Goal: Information Seeking & Learning: Learn about a topic

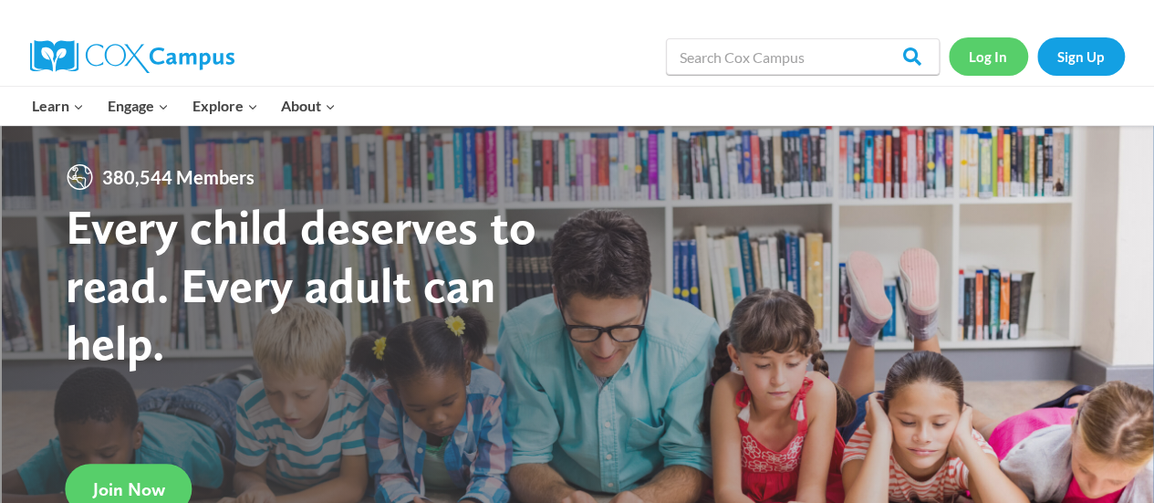
click at [983, 61] on link "Log In" at bounding box center [988, 55] width 79 height 37
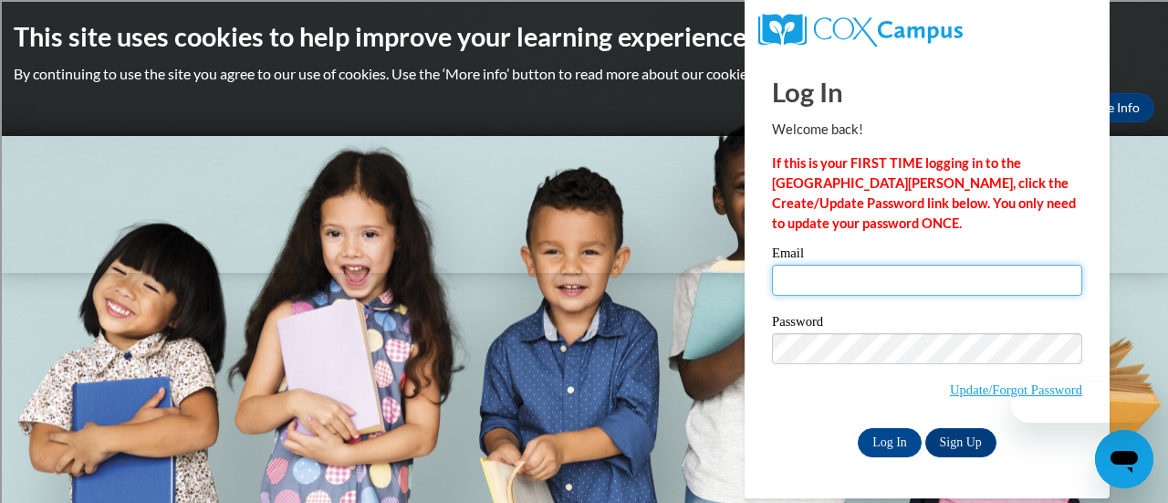
click at [857, 291] on input "Email" at bounding box center [927, 280] width 310 height 31
type input "z"
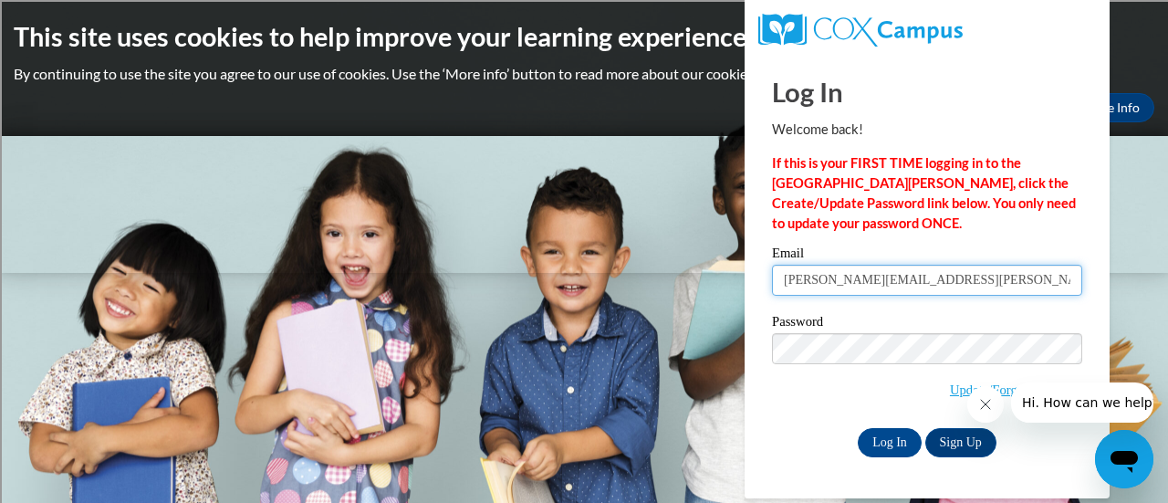
type input "[PERSON_NAME][EMAIL_ADDRESS][DOMAIN_NAME]"
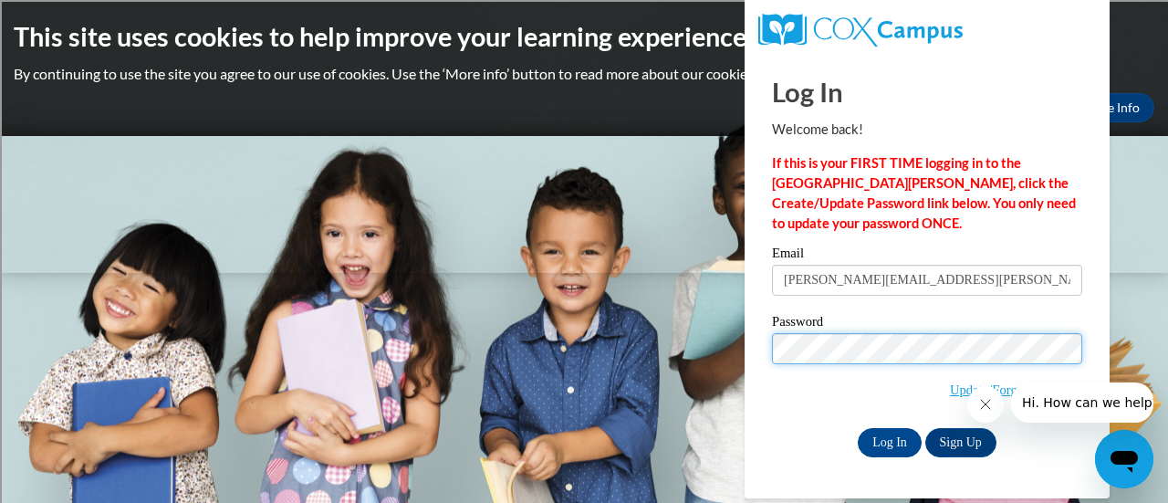
click at [857, 428] on input "Log In" at bounding box center [889, 442] width 64 height 29
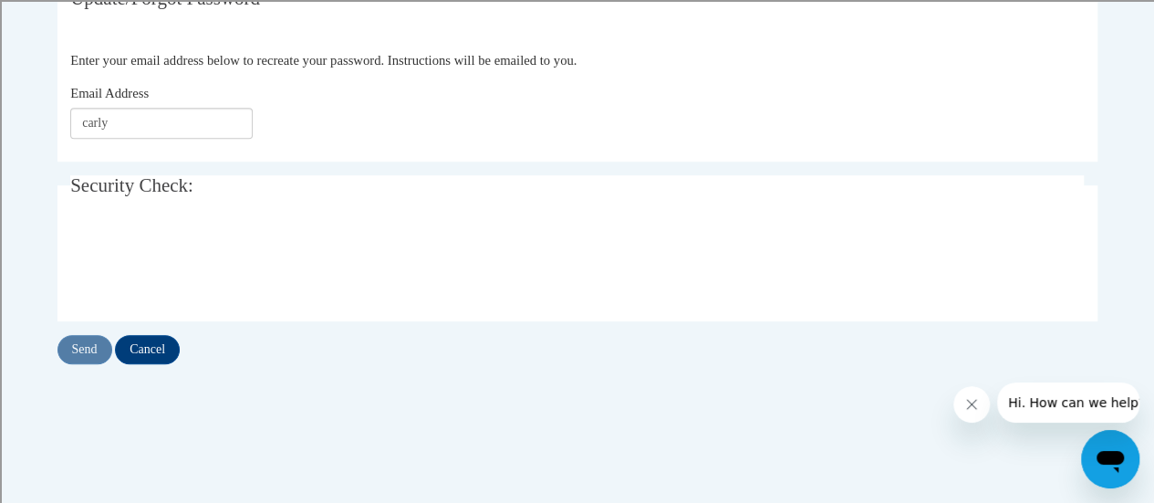
click at [124, 122] on input "carly" at bounding box center [161, 123] width 182 height 31
type input "[PERSON_NAME][EMAIL_ADDRESS][DOMAIN_NAME]"
click at [86, 347] on input "Send" at bounding box center [84, 349] width 55 height 29
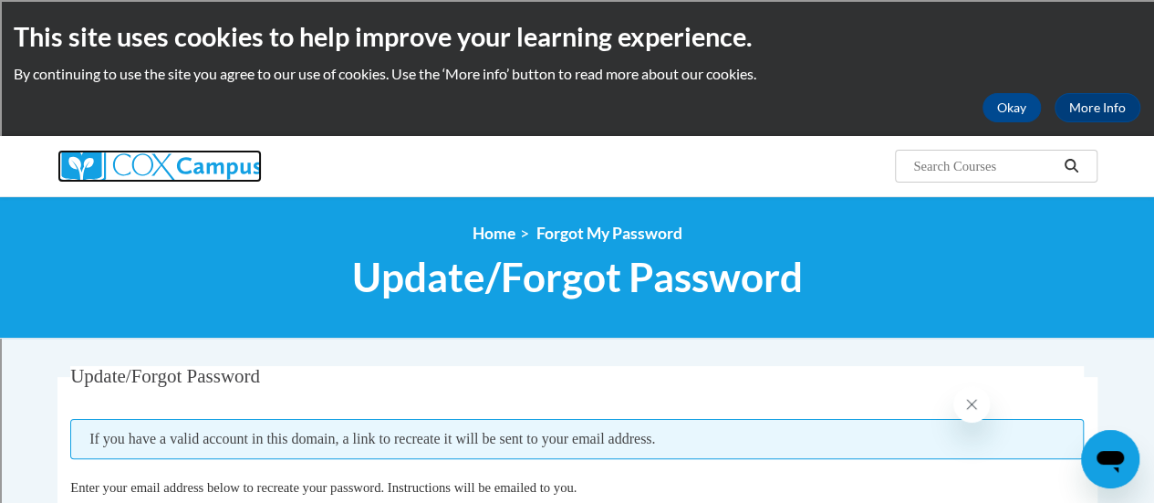
click at [170, 161] on img at bounding box center [159, 166] width 204 height 33
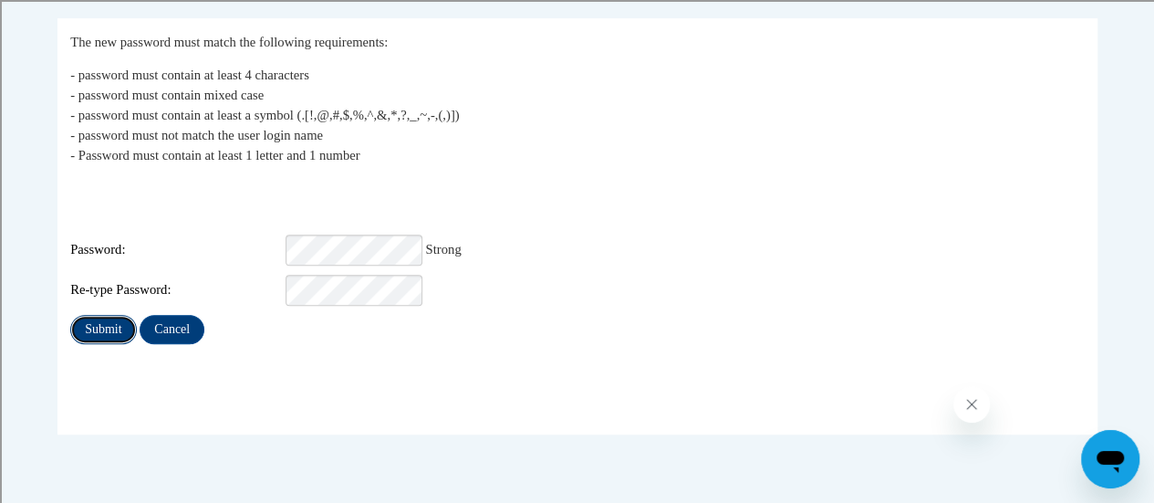
click at [104, 315] on input "Submit" at bounding box center [103, 329] width 66 height 29
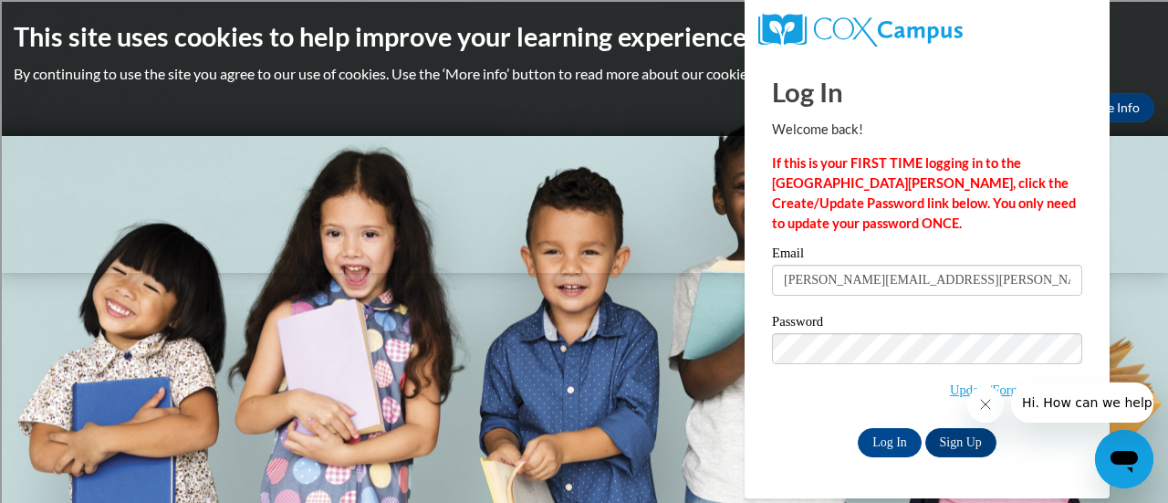
type input "carly.hawes@rusd.org"
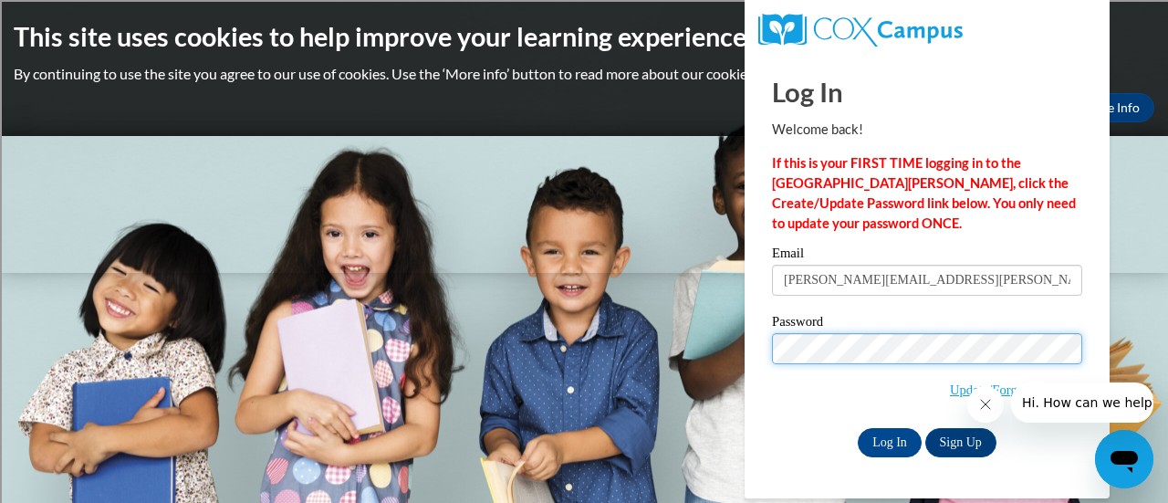
click at [857, 428] on input "Log In" at bounding box center [889, 442] width 64 height 29
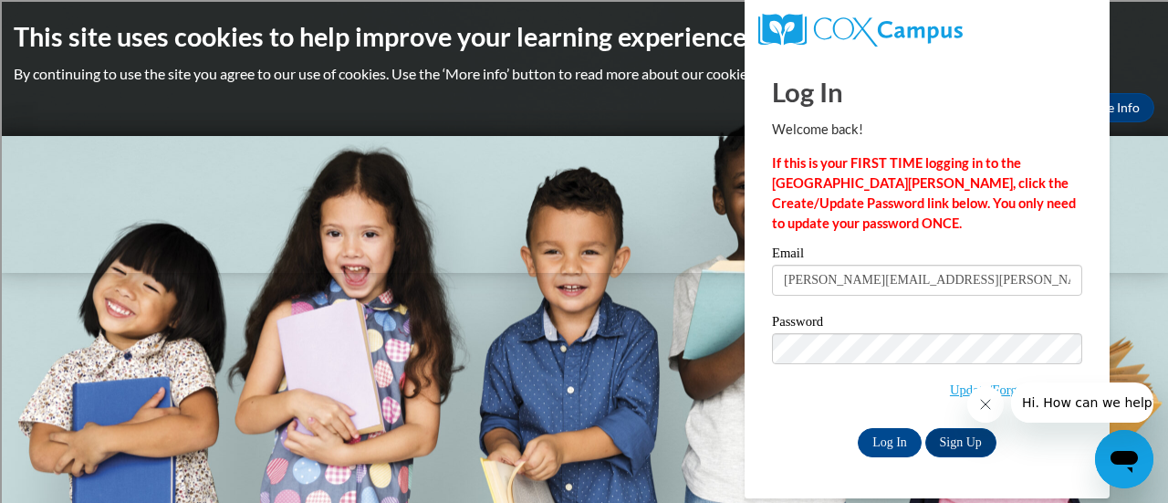
click at [986, 406] on icon "Close message from company" at bounding box center [984, 404] width 9 height 9
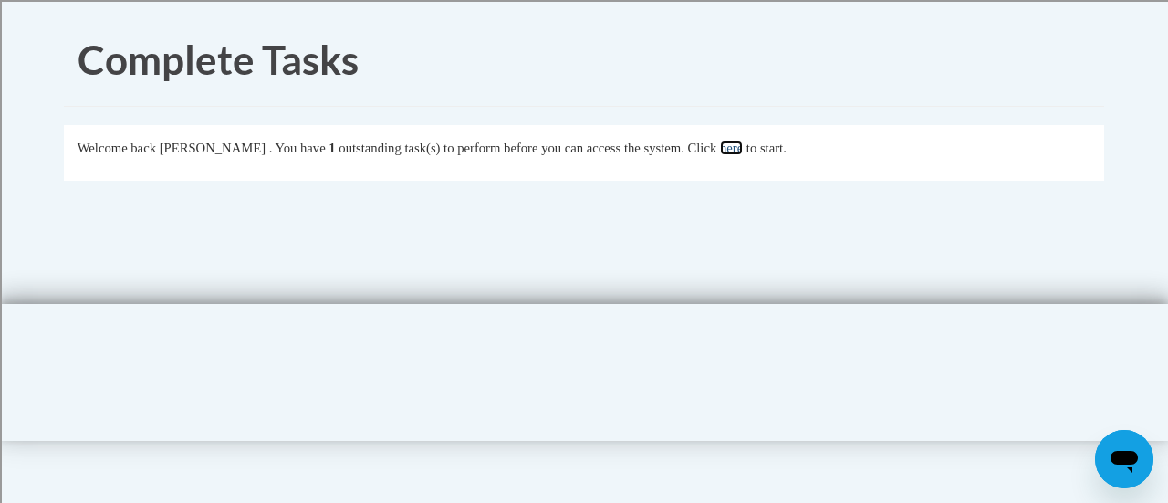
click at [743, 153] on link "here" at bounding box center [731, 147] width 23 height 15
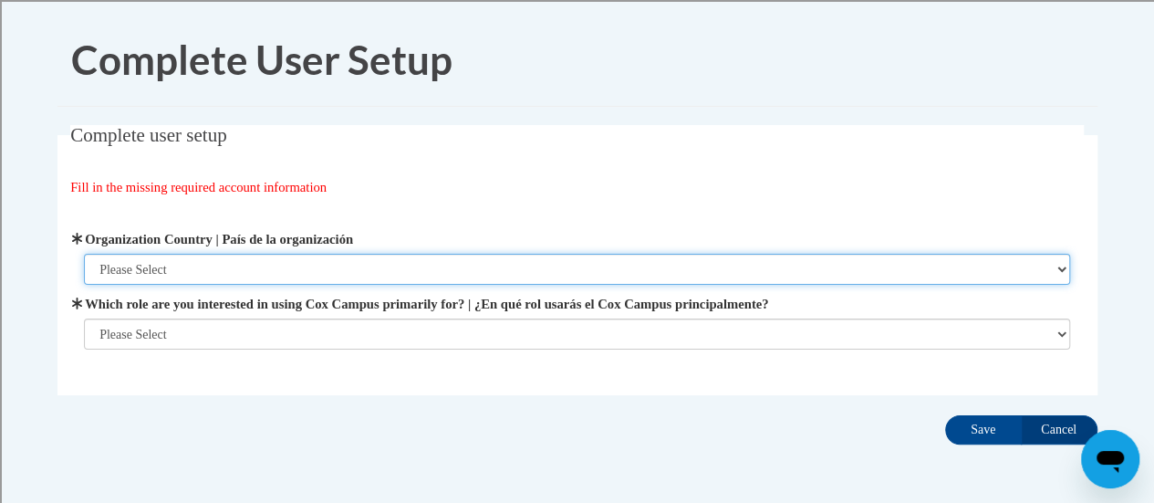
click at [370, 268] on select "Please Select United States | Estados Unidos Outside of the United States | Fue…" at bounding box center [577, 269] width 986 height 31
select select "ad49bcad-a171-4b2e-b99c-48b446064914"
click at [84, 254] on select "Please Select United States | Estados Unidos Outside of the United States | Fue…" at bounding box center [577, 269] width 986 height 31
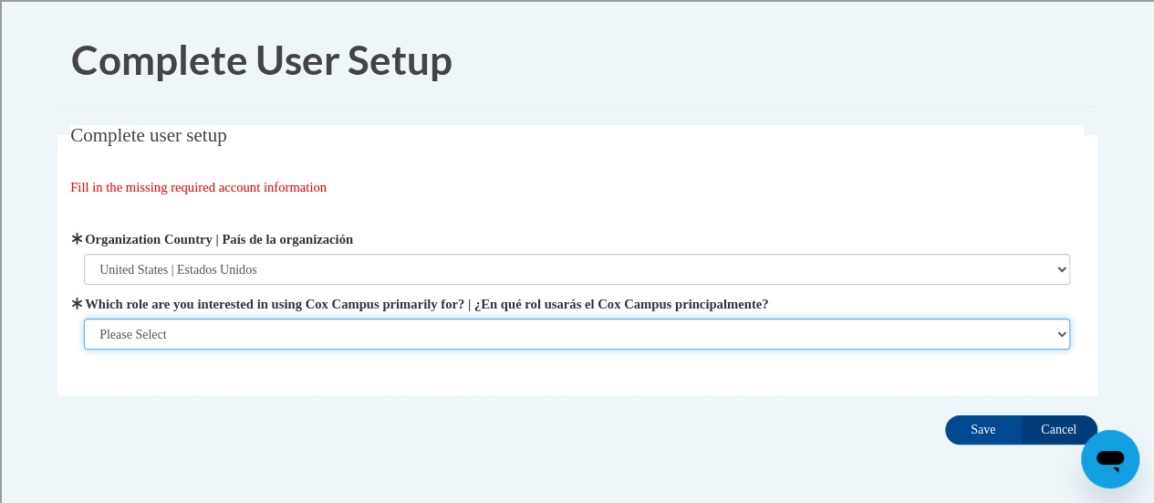
click at [327, 331] on select "Please Select College/University | Colegio/Universidad Community/Nonprofit Part…" at bounding box center [577, 333] width 986 height 31
select select "fbf2d438-af2f-41f8-98f1-81c410e29de3"
click at [84, 349] on select "Please Select College/University | Colegio/Universidad Community/Nonprofit Part…" at bounding box center [577, 333] width 986 height 31
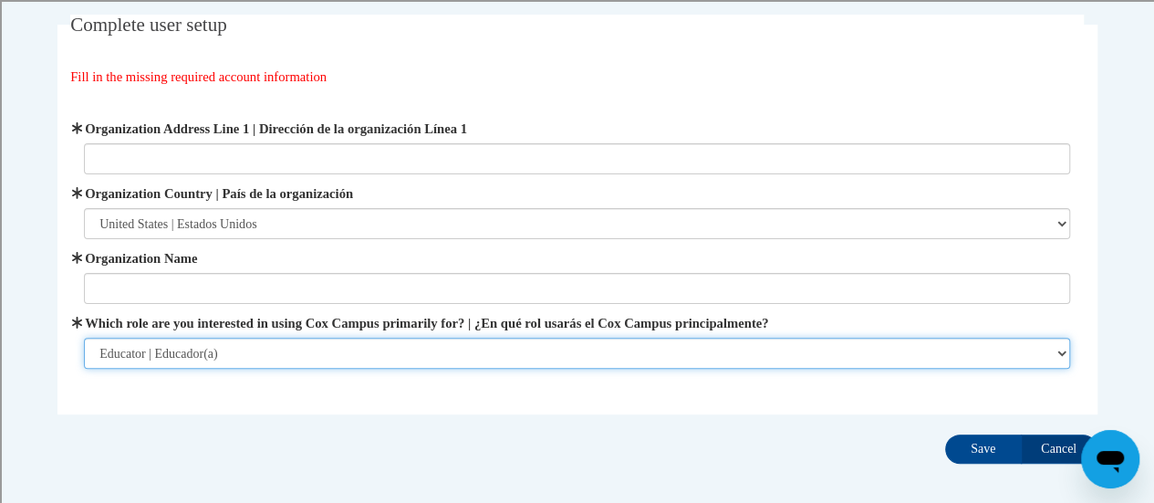
scroll to position [111, 0]
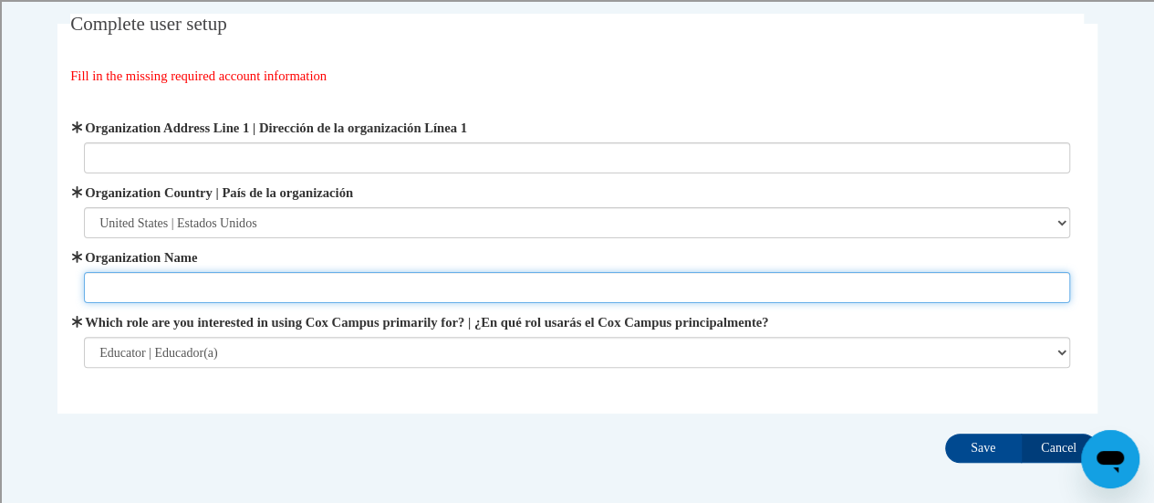
click at [341, 291] on input "Organization Name" at bounding box center [577, 287] width 986 height 31
type input "Racine Unified"
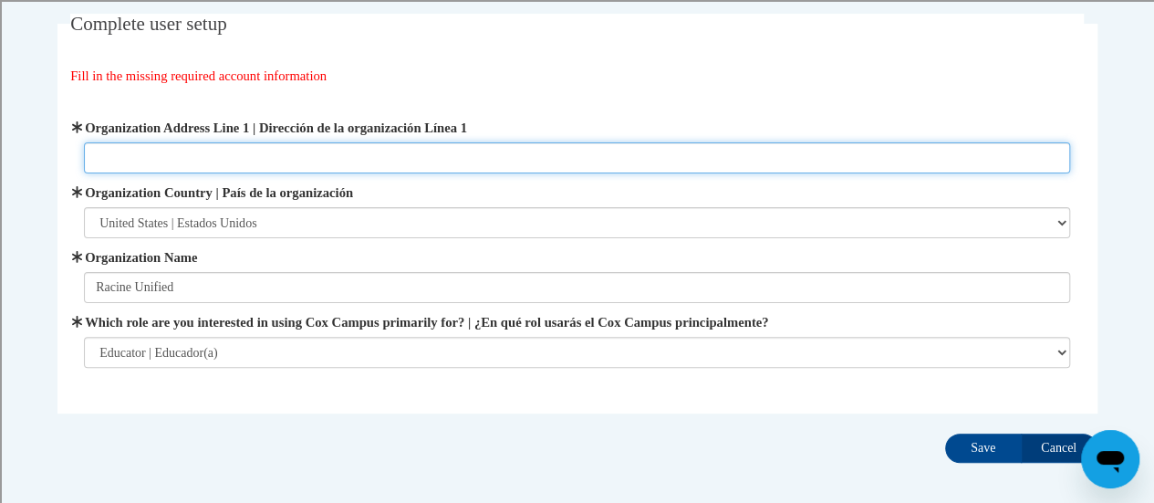
click at [474, 168] on input "Organization Address Line 1 | Dirección de la organización Línea 1" at bounding box center [577, 157] width 986 height 31
paste input "3109 Mt. Pleasant Street, Racine, WI 53404"
click at [223, 151] on input "3109 Mt. Pleasant Street, Racine, WI 53404" at bounding box center [577, 157] width 986 height 31
type input "3109 Mt. Pleasant Street, Racine, WI 53404"
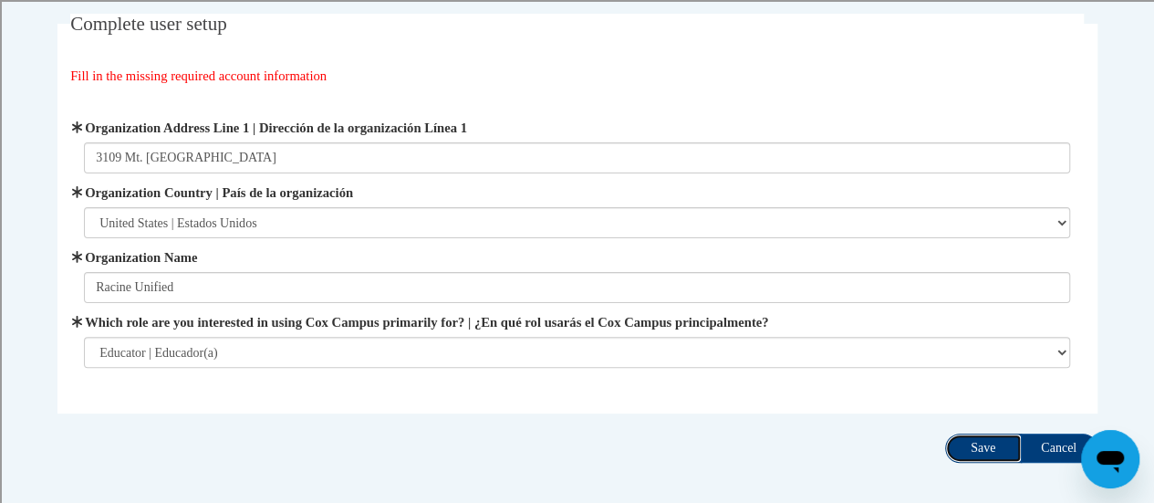
click at [984, 451] on input "Save" at bounding box center [983, 447] width 77 height 29
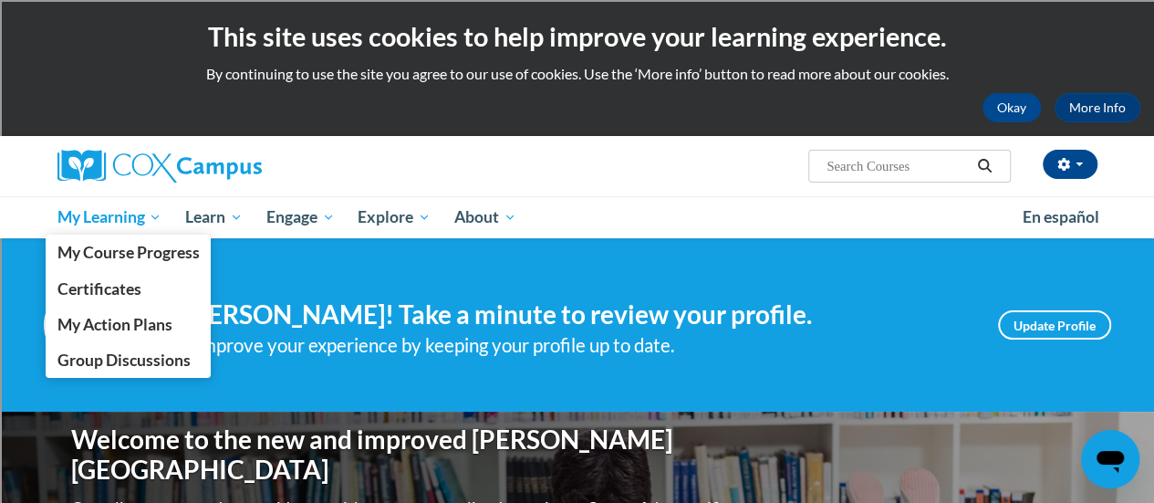
click at [98, 227] on span "My Learning" at bounding box center [109, 217] width 105 height 22
click at [108, 214] on span "My Learning" at bounding box center [109, 217] width 105 height 22
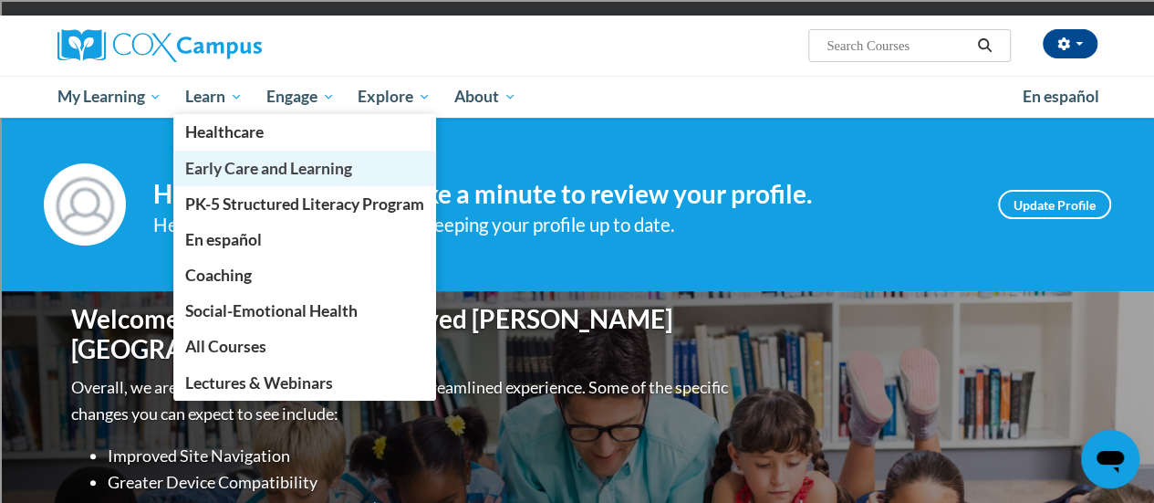
scroll to position [136, 0]
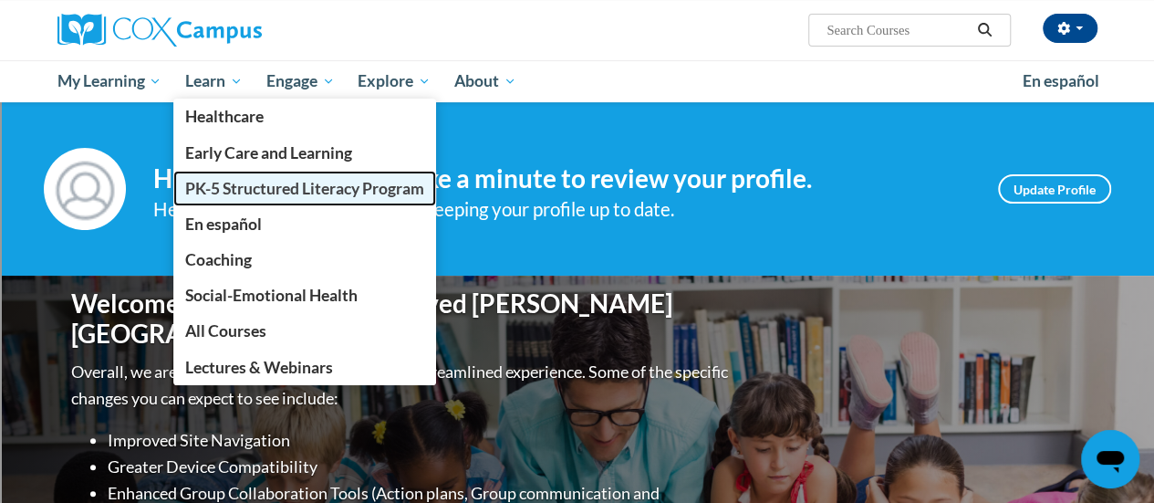
click at [280, 181] on span "PK-5 Structured Literacy Program" at bounding box center [304, 188] width 239 height 19
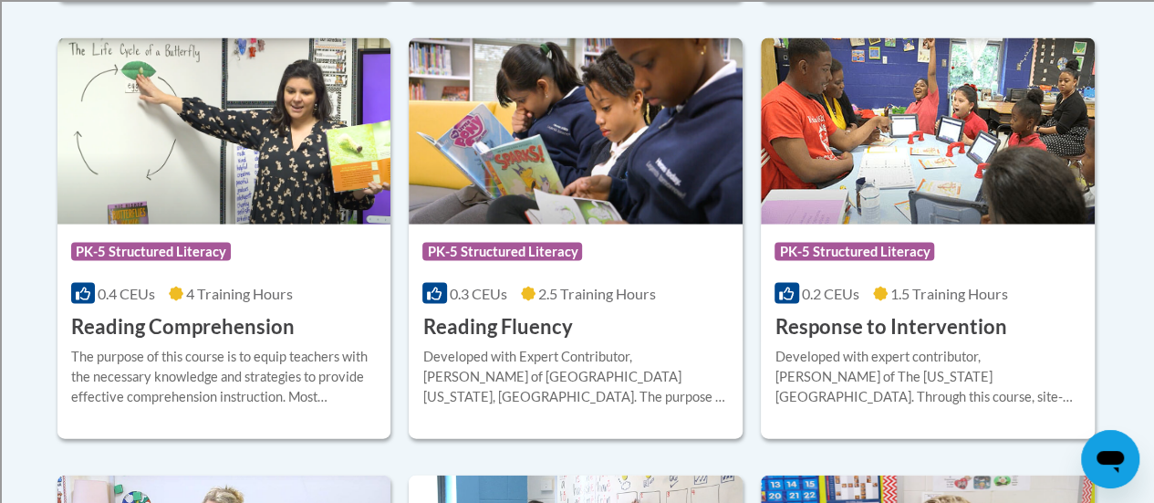
scroll to position [1754, 0]
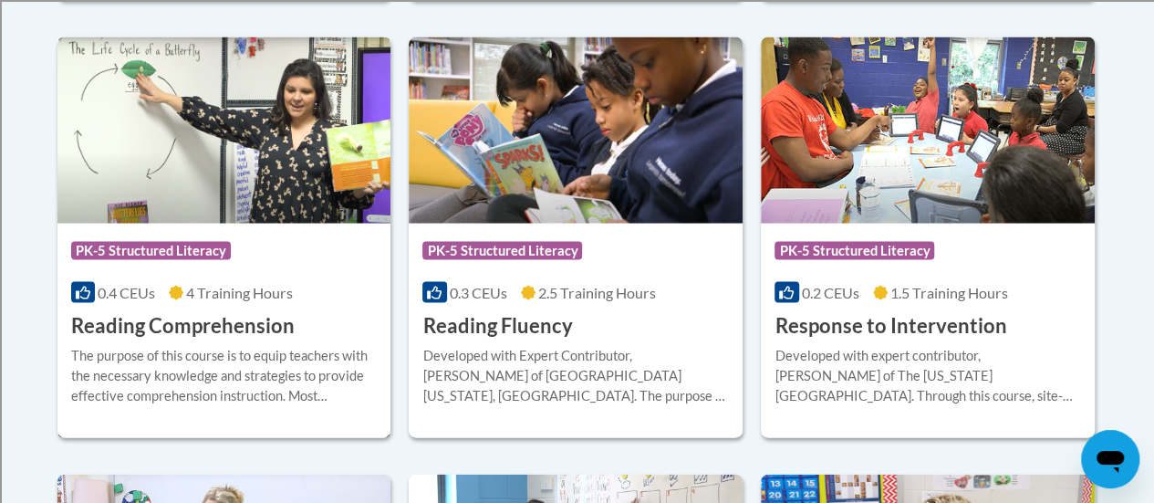
click at [238, 170] on img at bounding box center [224, 130] width 334 height 186
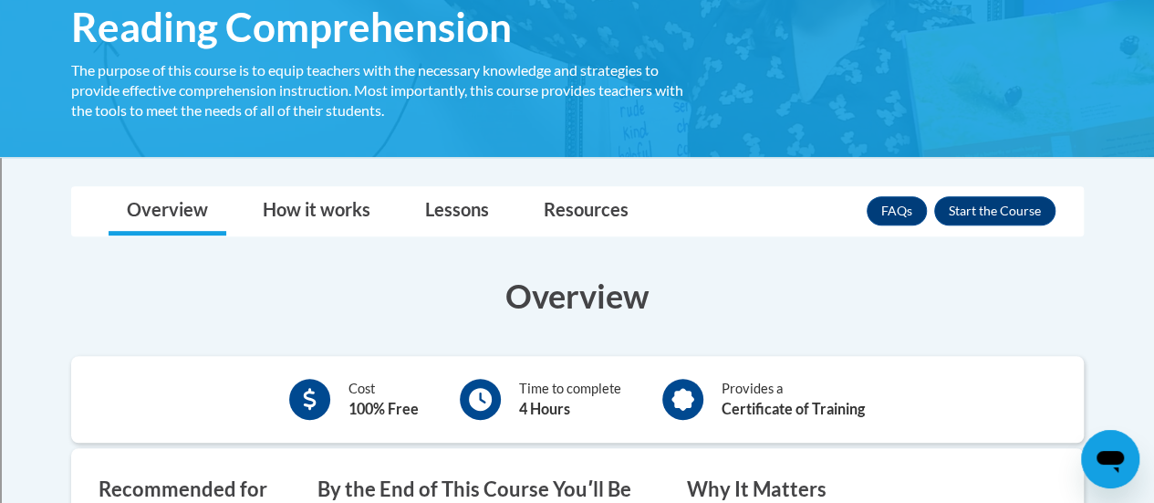
scroll to position [322, 0]
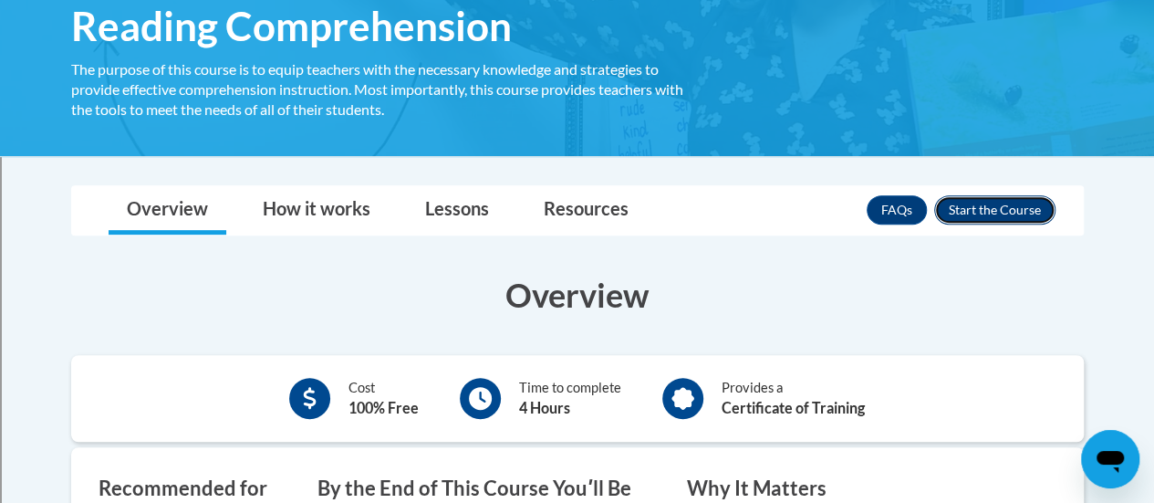
click at [1028, 202] on button "Enroll" at bounding box center [994, 209] width 121 height 29
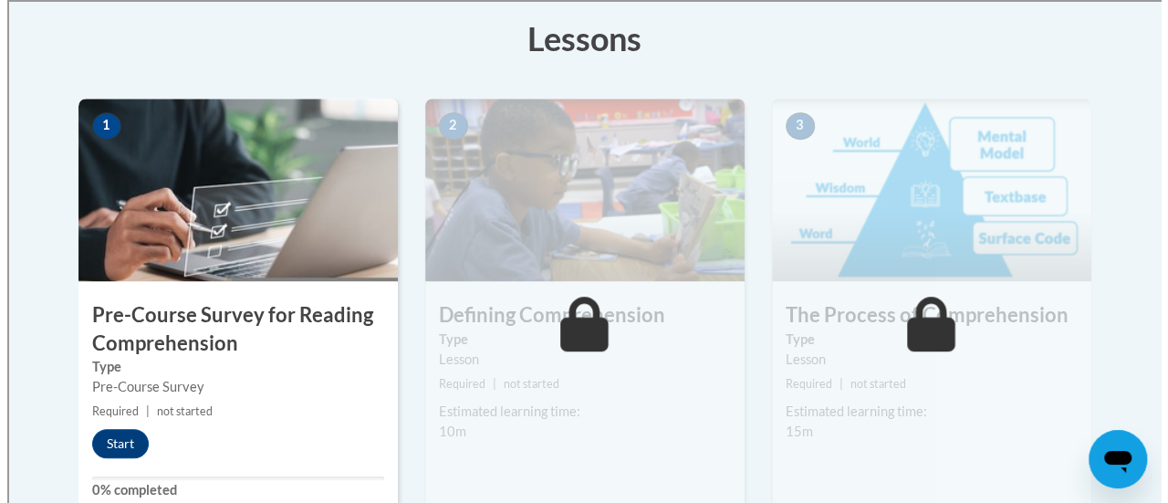
scroll to position [616, 0]
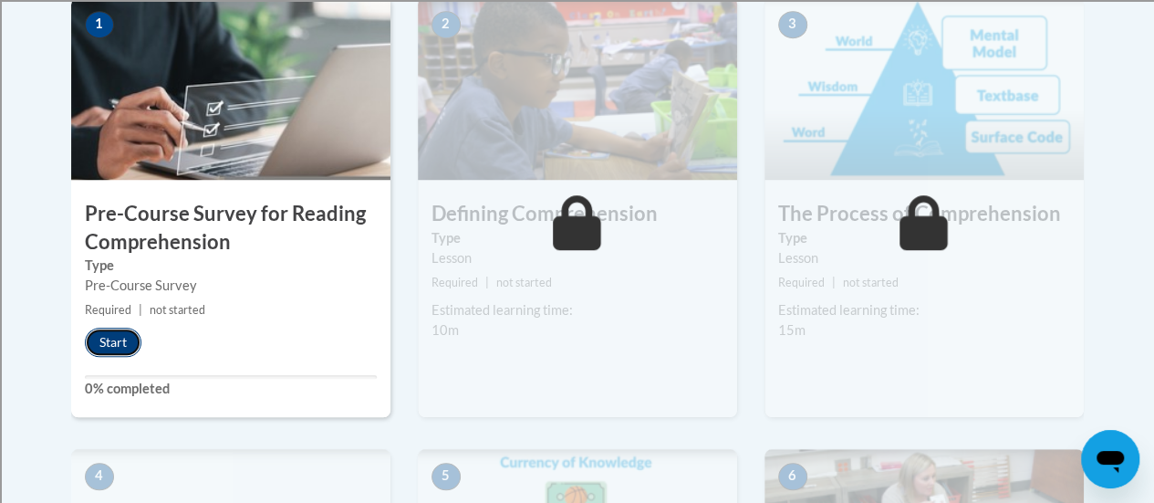
click at [121, 335] on button "Start" at bounding box center [113, 341] width 57 height 29
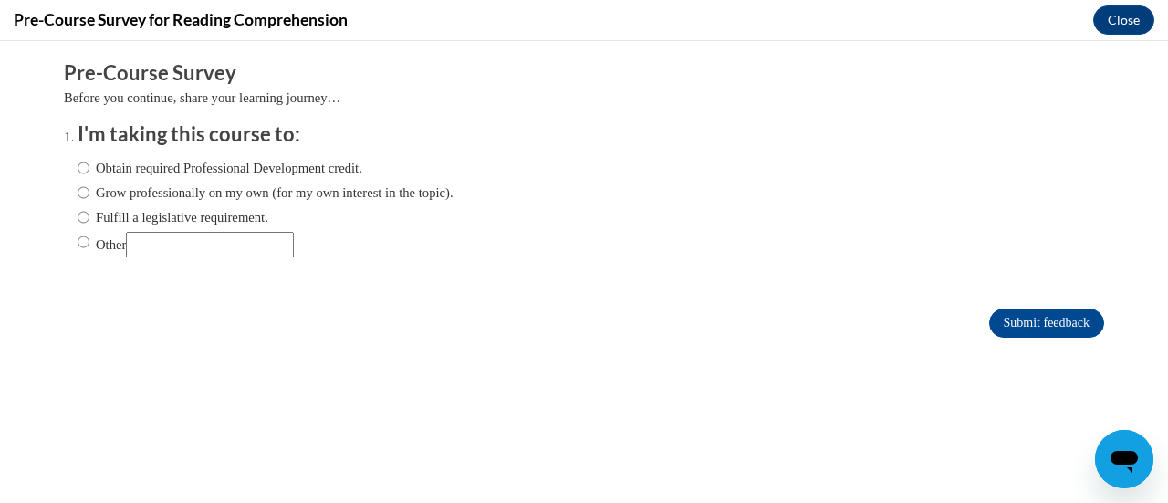
scroll to position [0, 0]
click at [241, 217] on label "Fulfill a legislative requirement." at bounding box center [173, 217] width 191 height 20
click at [89, 217] on input "Fulfill a legislative requirement." at bounding box center [84, 217] width 12 height 20
radio input "true"
click at [998, 320] on input "Submit feedback" at bounding box center [1046, 322] width 115 height 29
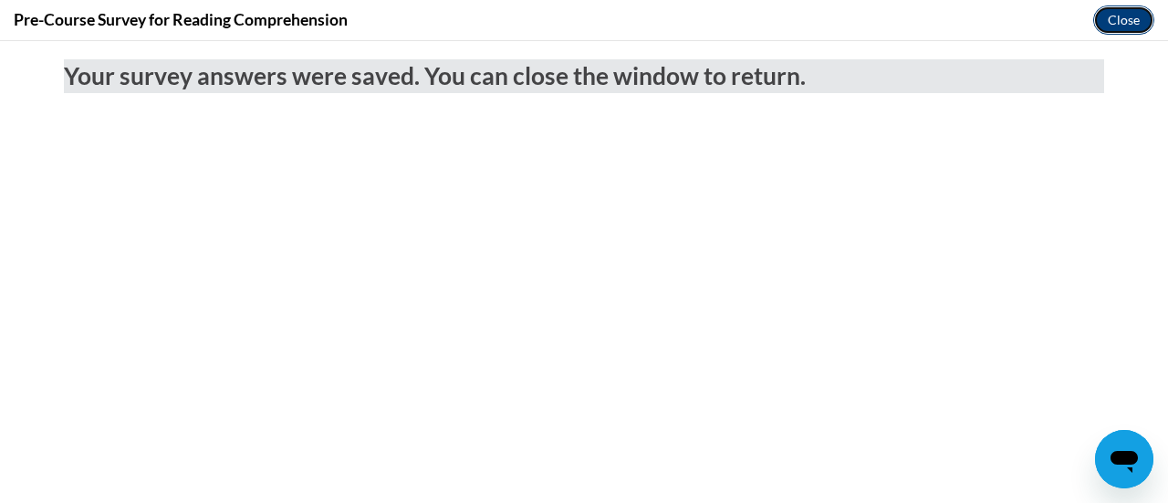
click at [1114, 14] on button "Close" at bounding box center [1123, 19] width 61 height 29
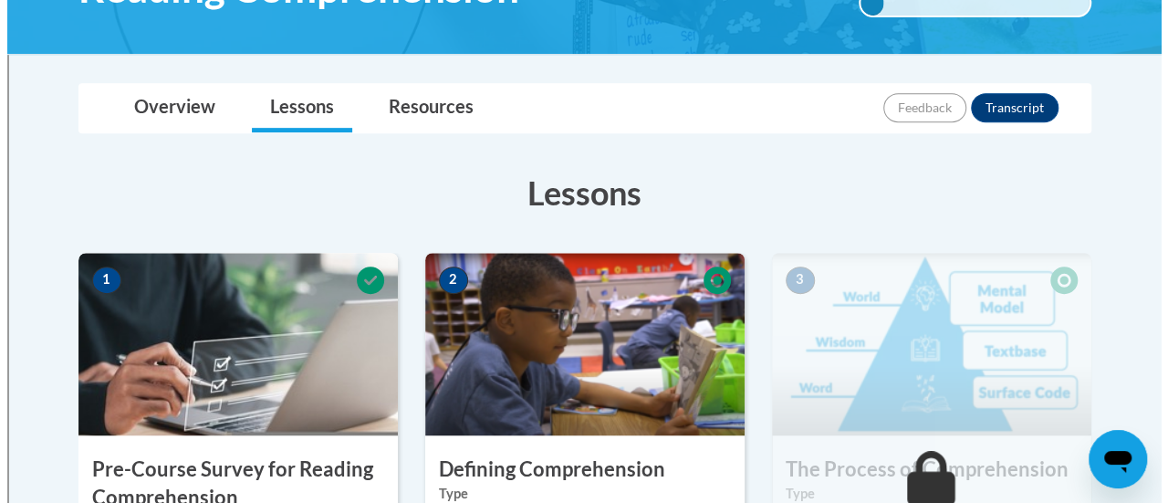
scroll to position [521, 0]
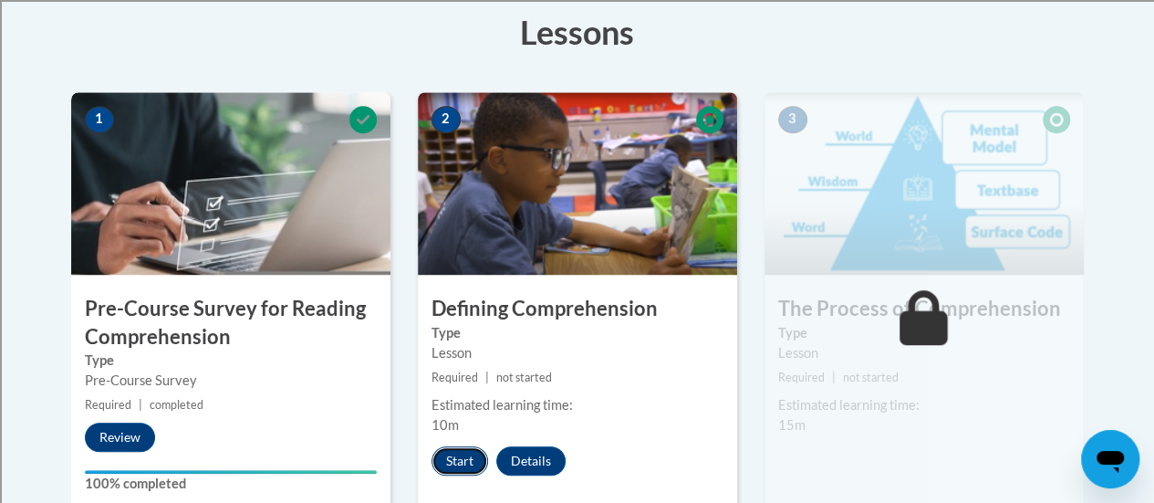
click at [465, 450] on button "Start" at bounding box center [459, 460] width 57 height 29
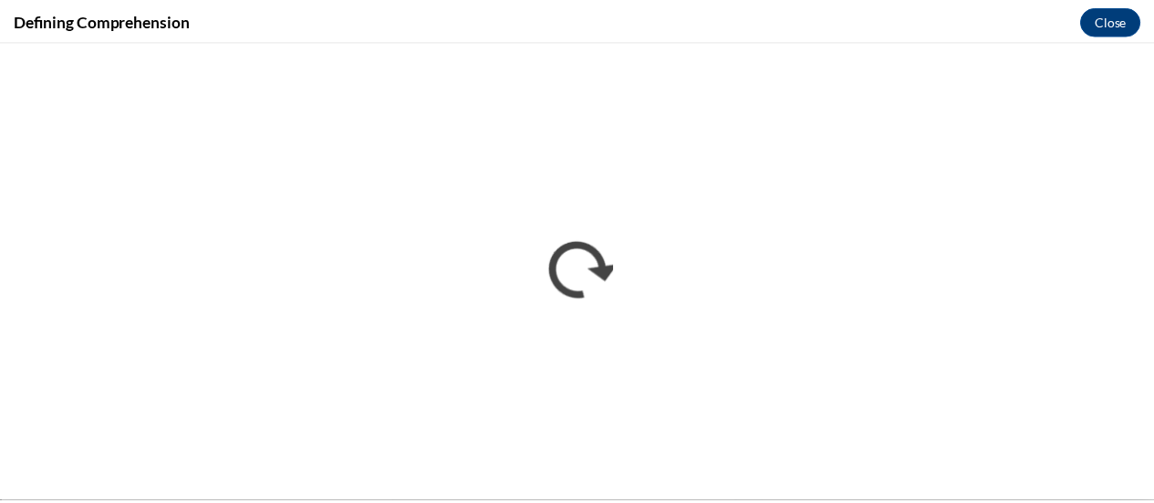
scroll to position [0, 0]
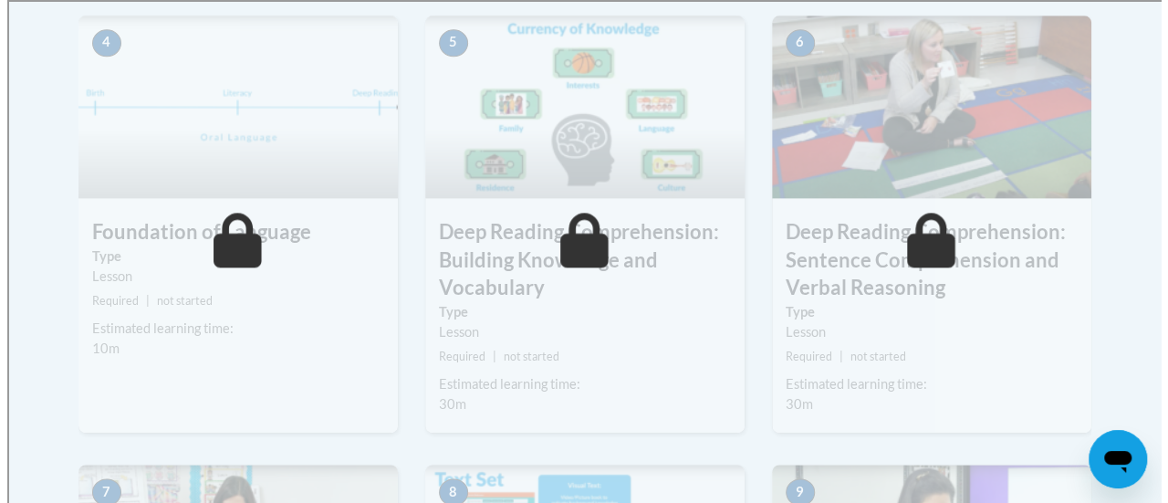
scroll to position [655, 0]
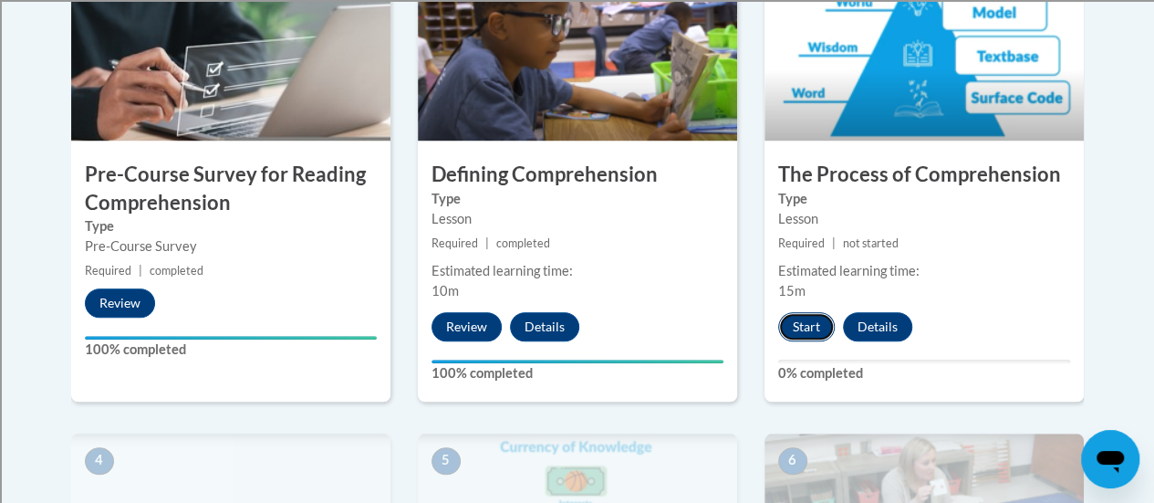
click at [808, 326] on button "Start" at bounding box center [806, 326] width 57 height 29
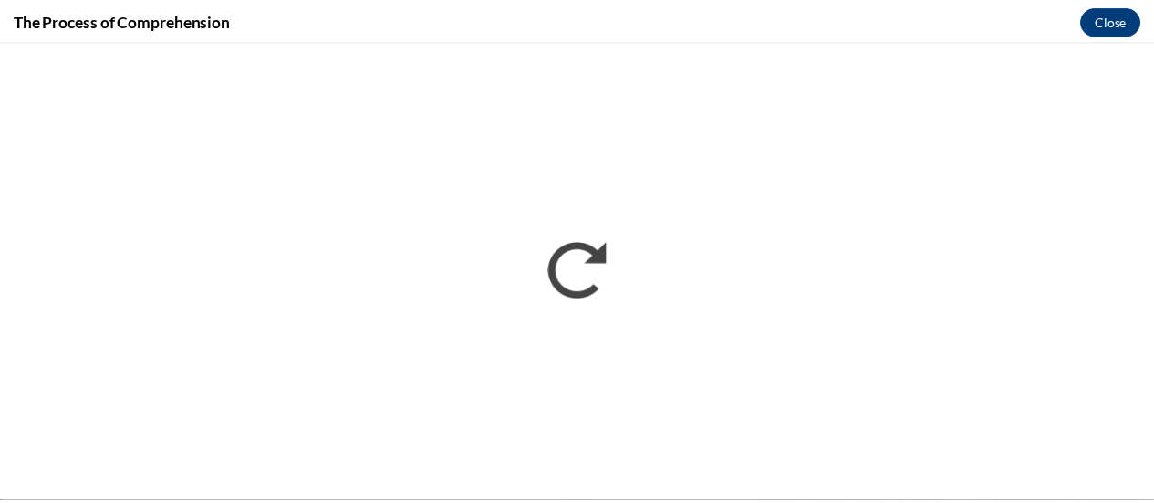
scroll to position [0, 0]
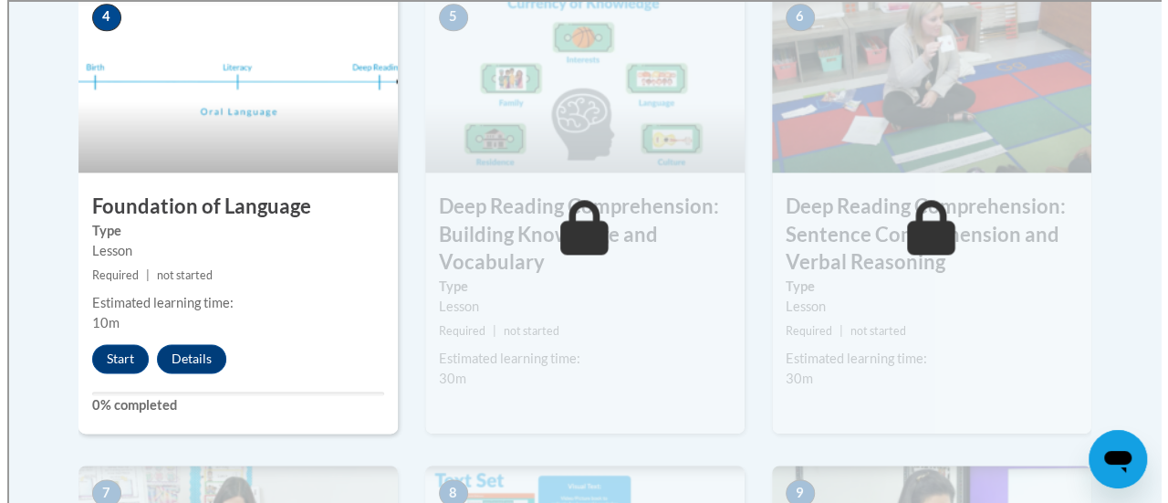
scroll to position [1099, 0]
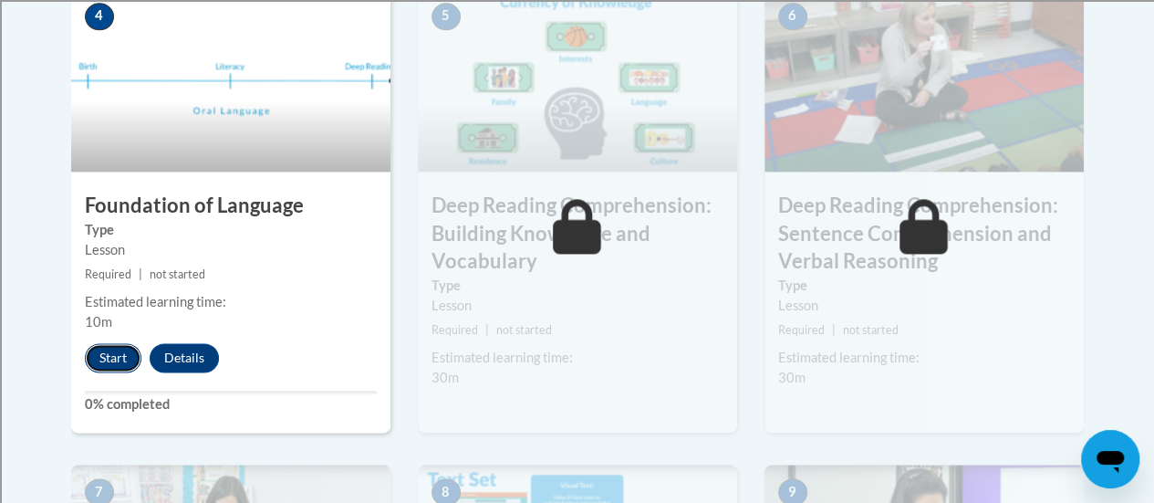
click at [120, 351] on button "Start" at bounding box center [113, 357] width 57 height 29
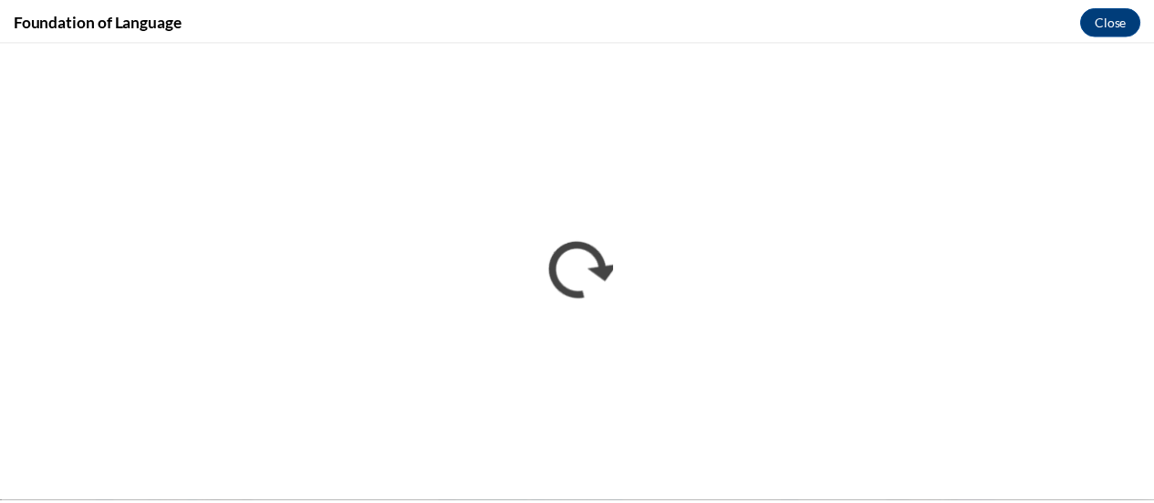
scroll to position [0, 0]
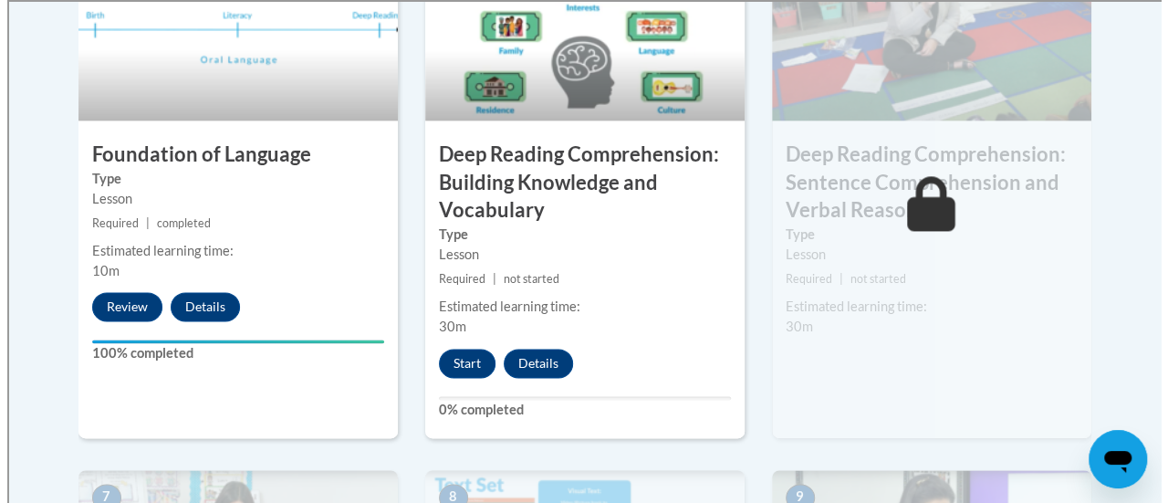
scroll to position [1147, 0]
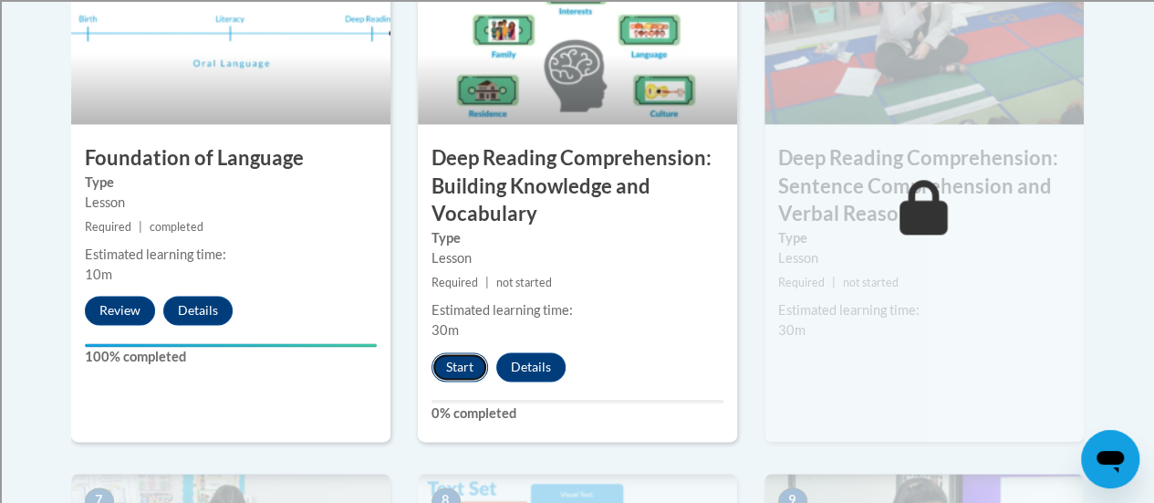
click at [460, 370] on button "Start" at bounding box center [459, 366] width 57 height 29
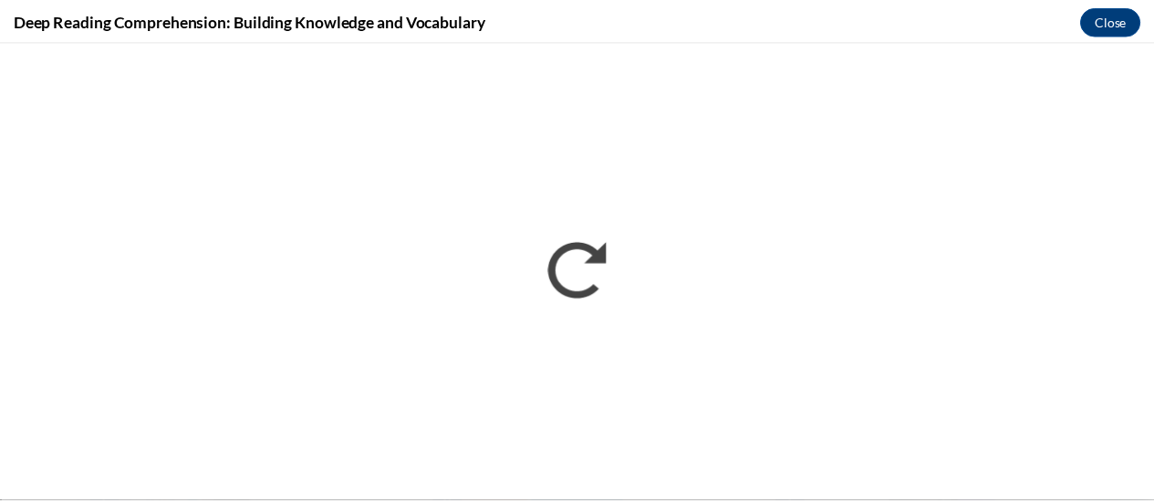
scroll to position [0, 0]
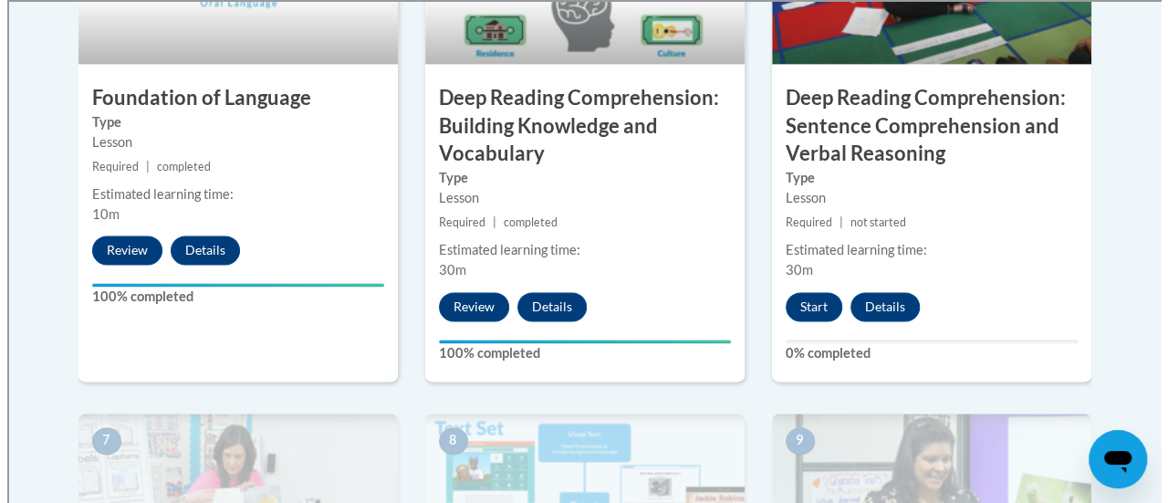
scroll to position [1208, 0]
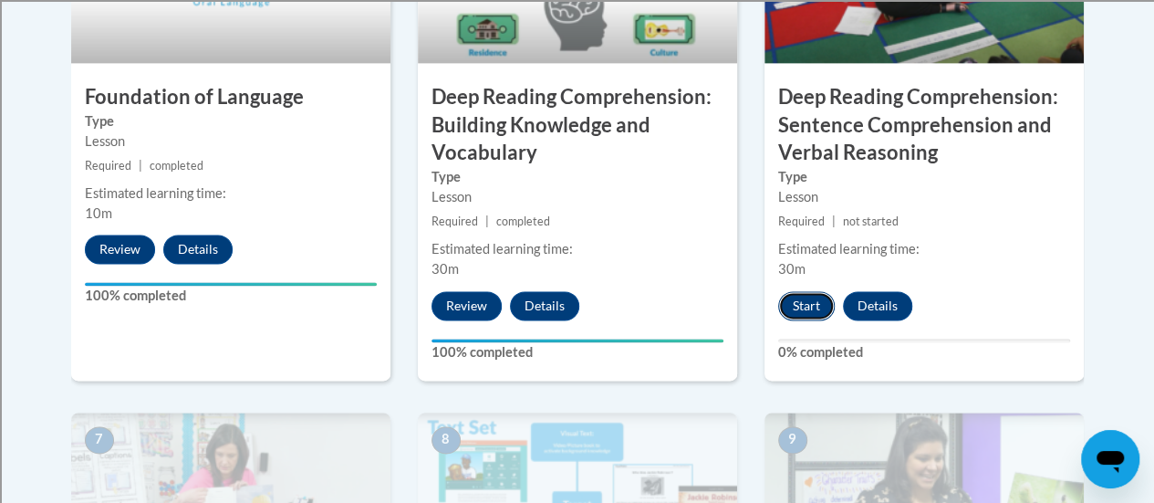
click at [811, 311] on button "Start" at bounding box center [806, 305] width 57 height 29
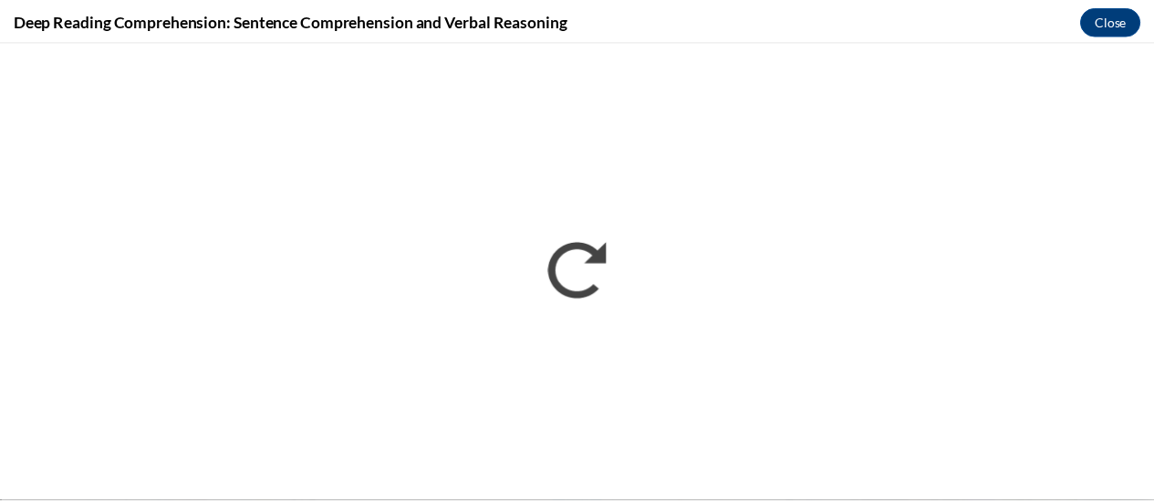
scroll to position [0, 0]
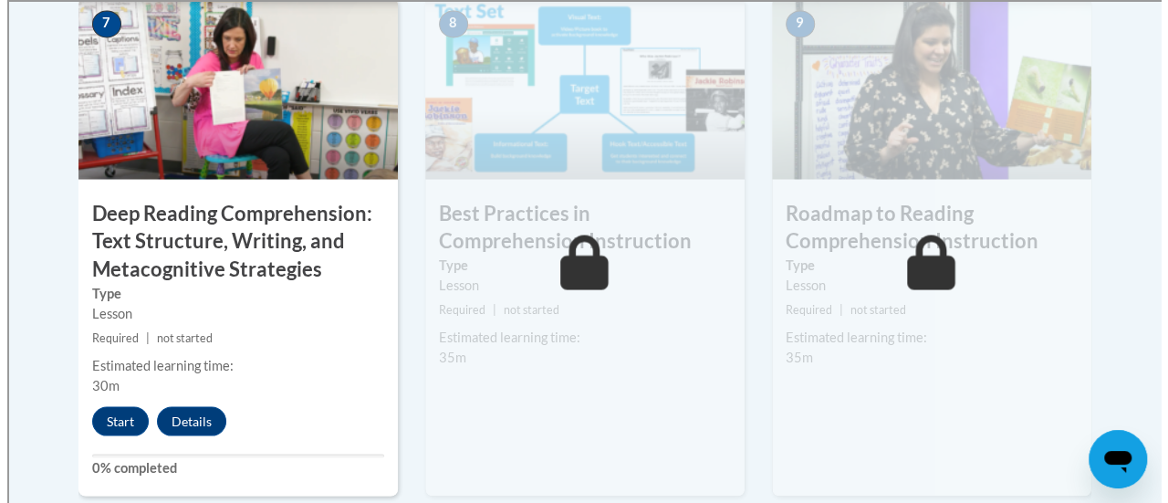
scroll to position [1625, 0]
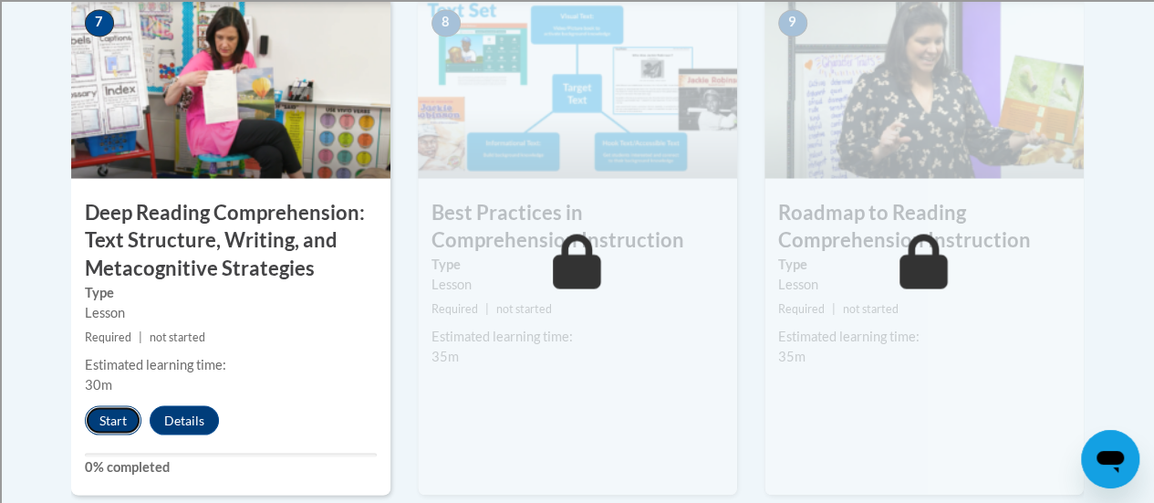
click at [119, 417] on button "Start" at bounding box center [113, 419] width 57 height 29
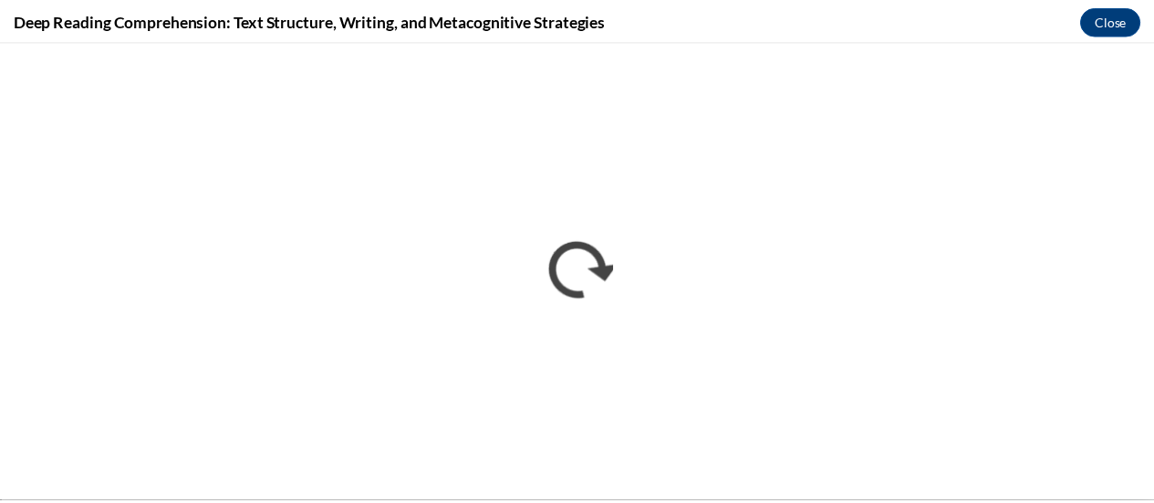
scroll to position [0, 0]
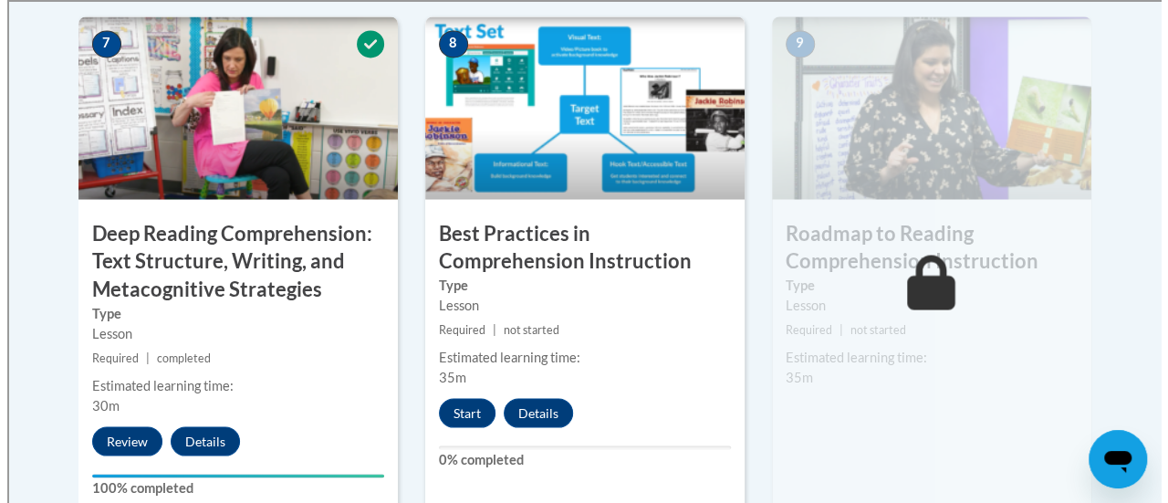
scroll to position [1598, 0]
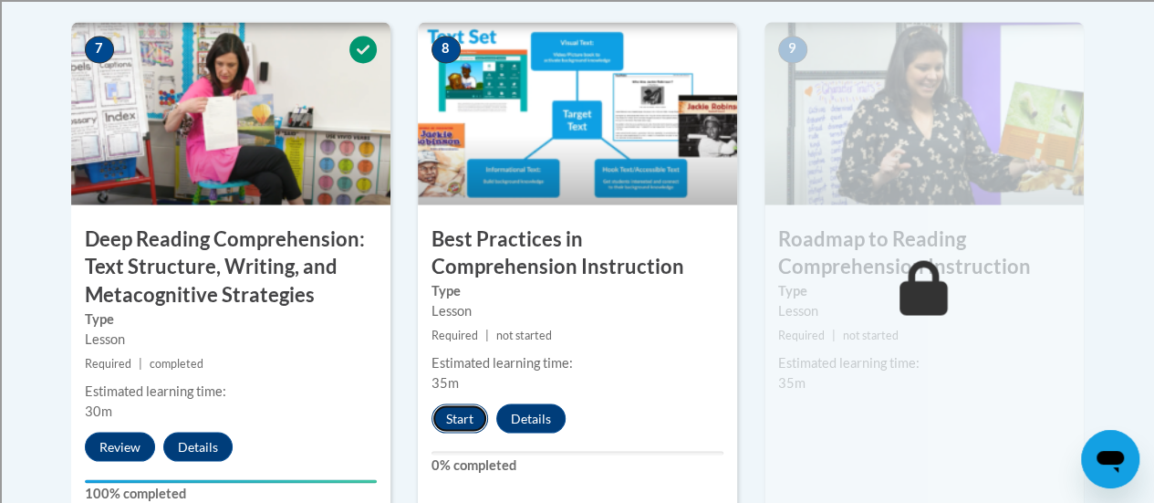
click at [459, 421] on button "Start" at bounding box center [459, 417] width 57 height 29
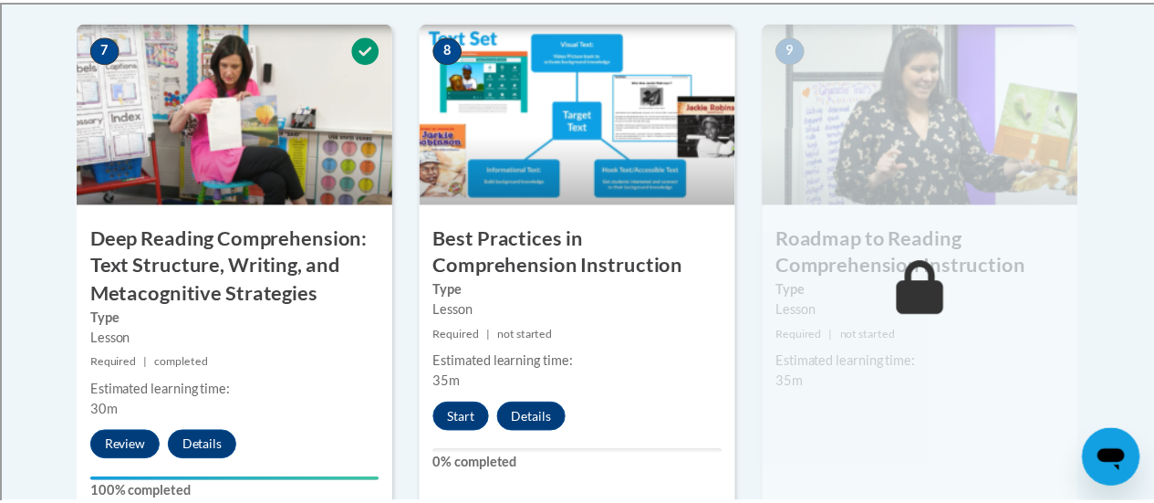
scroll to position [1607, 0]
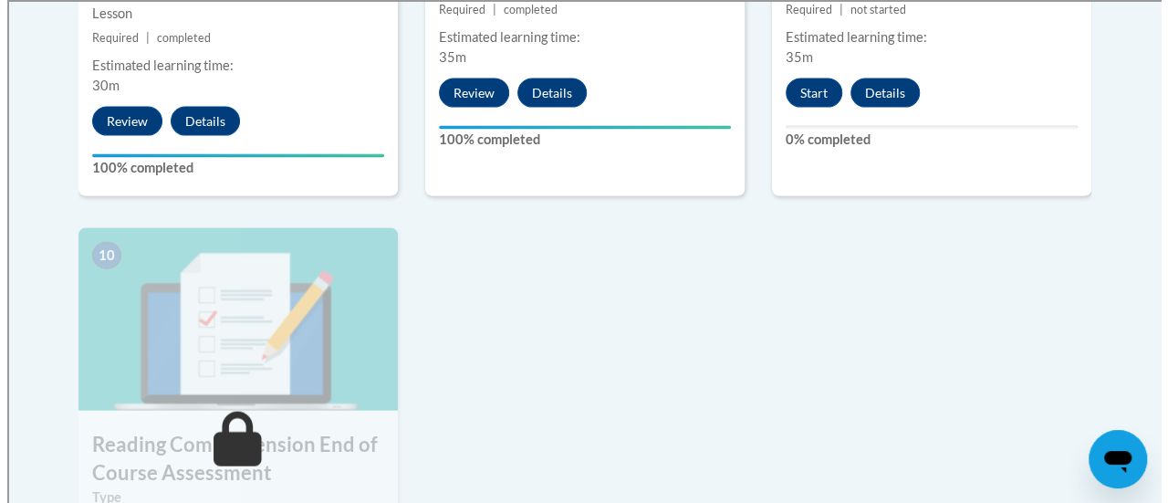
scroll to position [1775, 0]
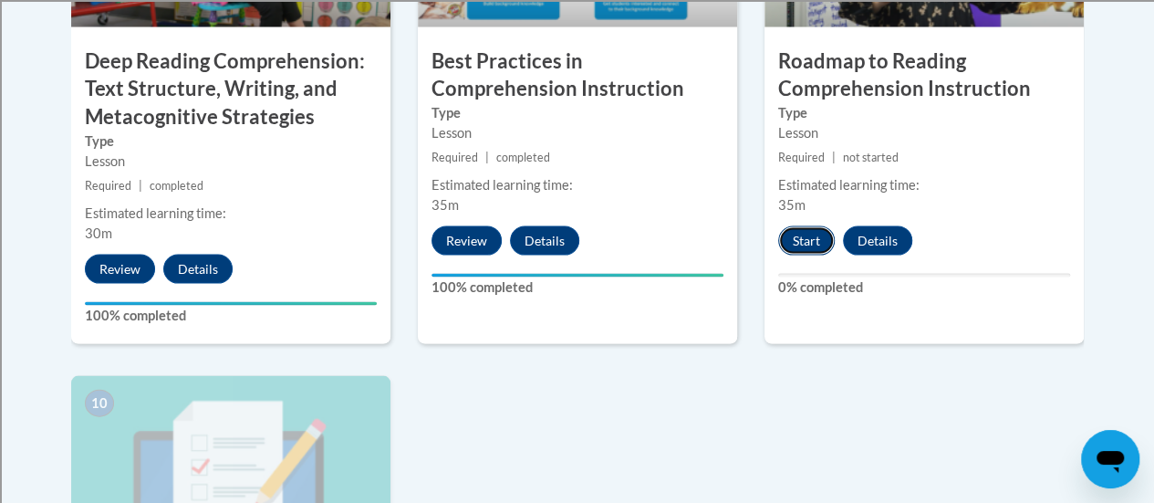
click at [808, 234] on button "Start" at bounding box center [806, 240] width 57 height 29
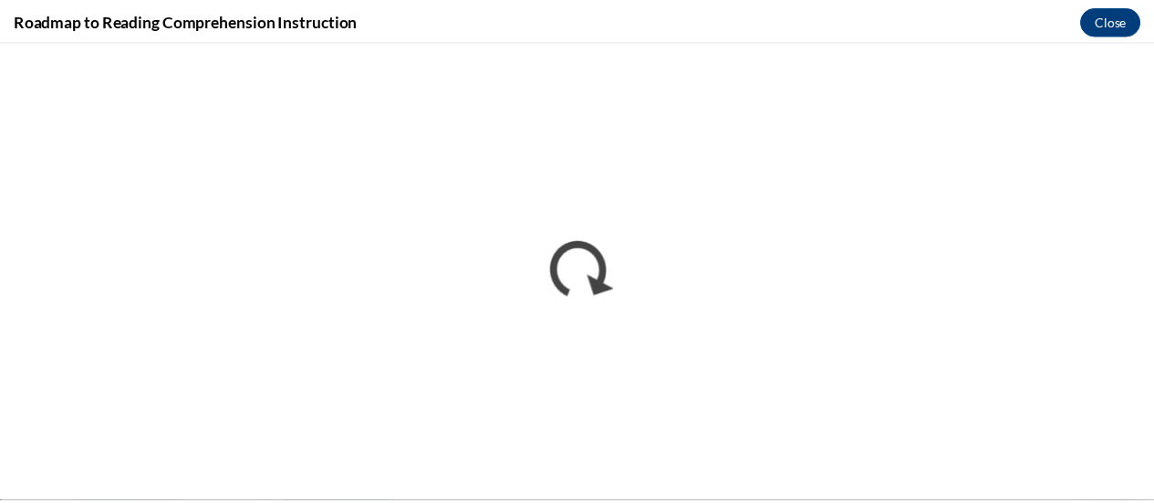
scroll to position [0, 0]
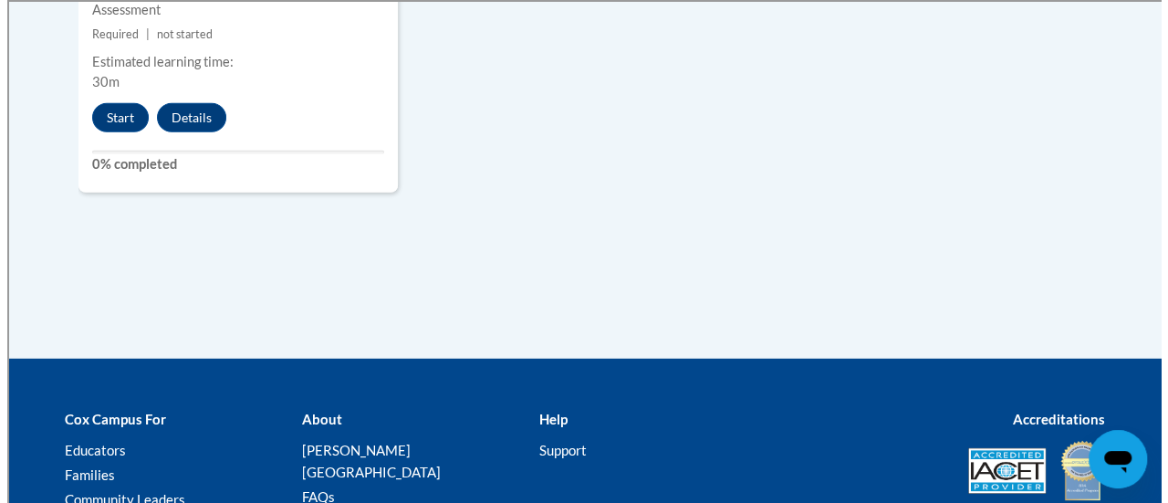
scroll to position [2427, 0]
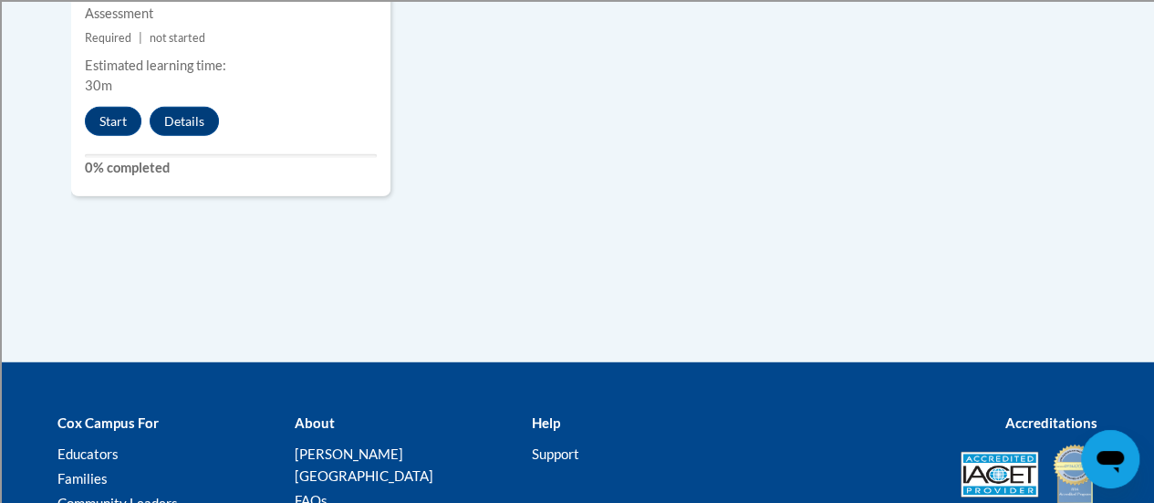
click at [137, 130] on div "Start Details" at bounding box center [156, 121] width 171 height 29
click at [117, 120] on button "Start" at bounding box center [113, 121] width 57 height 29
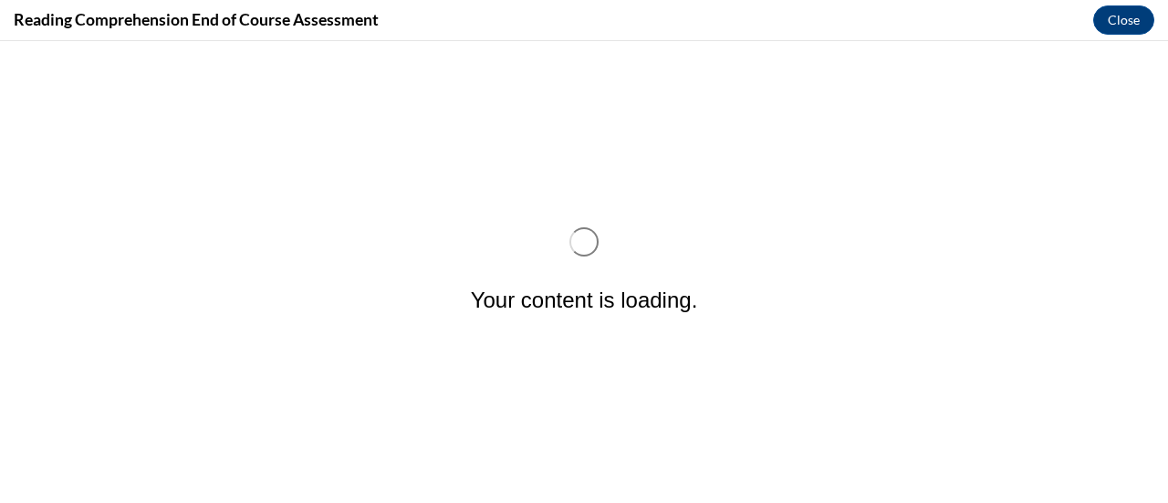
scroll to position [0, 0]
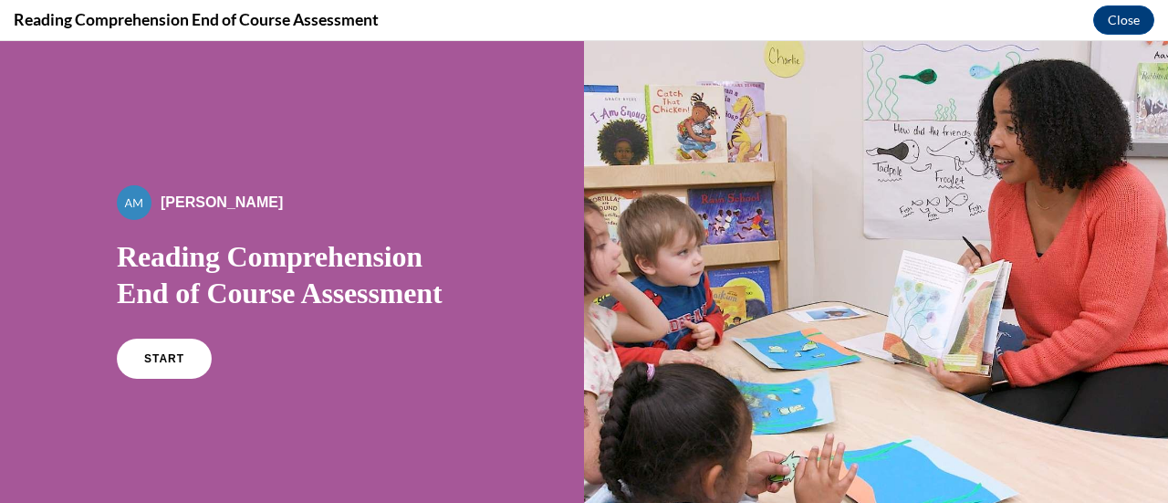
click at [201, 395] on div "By Alexander Mackey Reading Comprehension End of Course Assessment START" at bounding box center [292, 292] width 584 height 502
click at [164, 359] on span "START" at bounding box center [164, 359] width 42 height 14
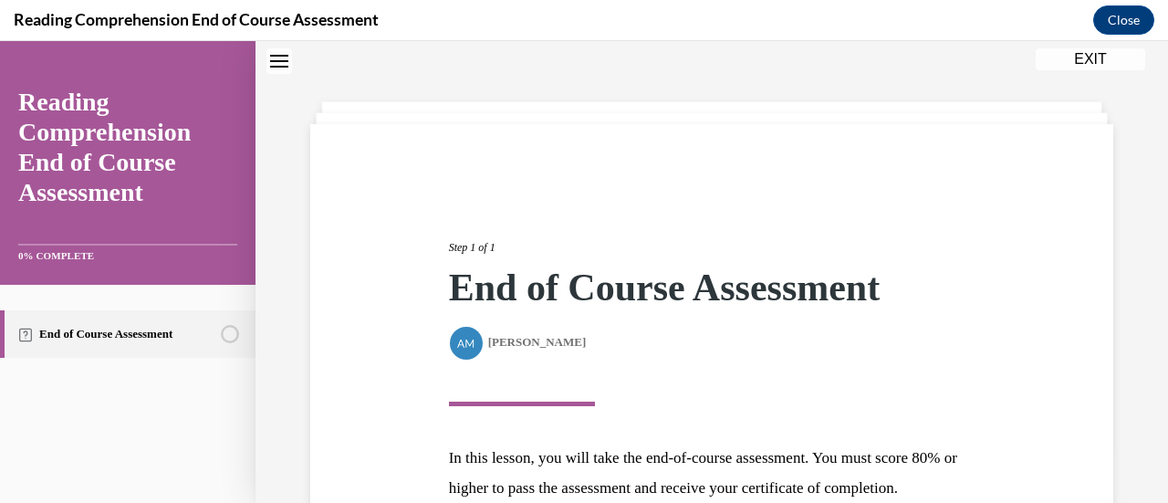
scroll to position [267, 0]
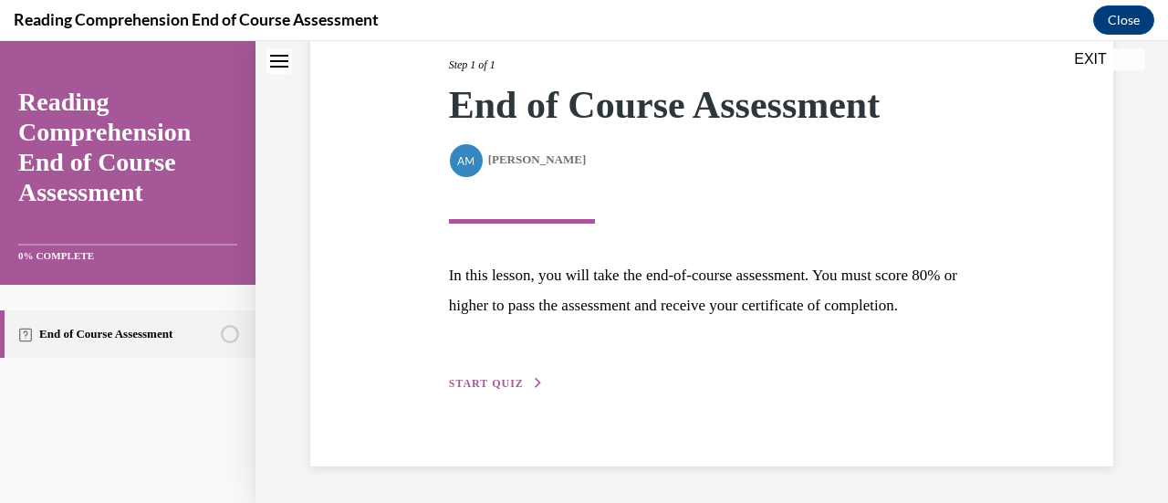
click at [766, 383] on div "Step 1 of 1 End of Course Assessment By Alexander Mackey Alexander Mackey In th…" at bounding box center [712, 204] width 554 height 379
click at [504, 384] on span "START QUIZ" at bounding box center [486, 383] width 75 height 13
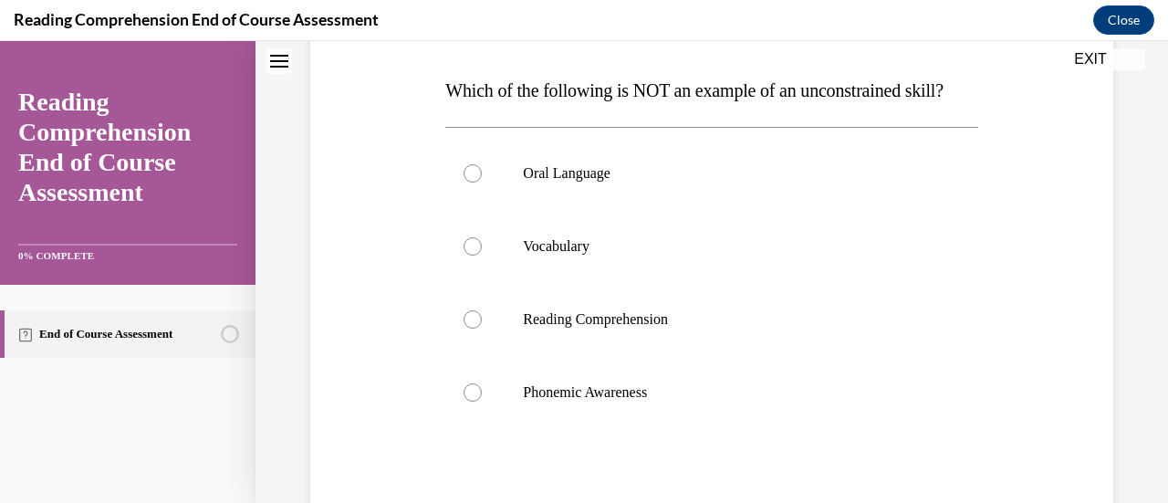
scroll to position [296, 0]
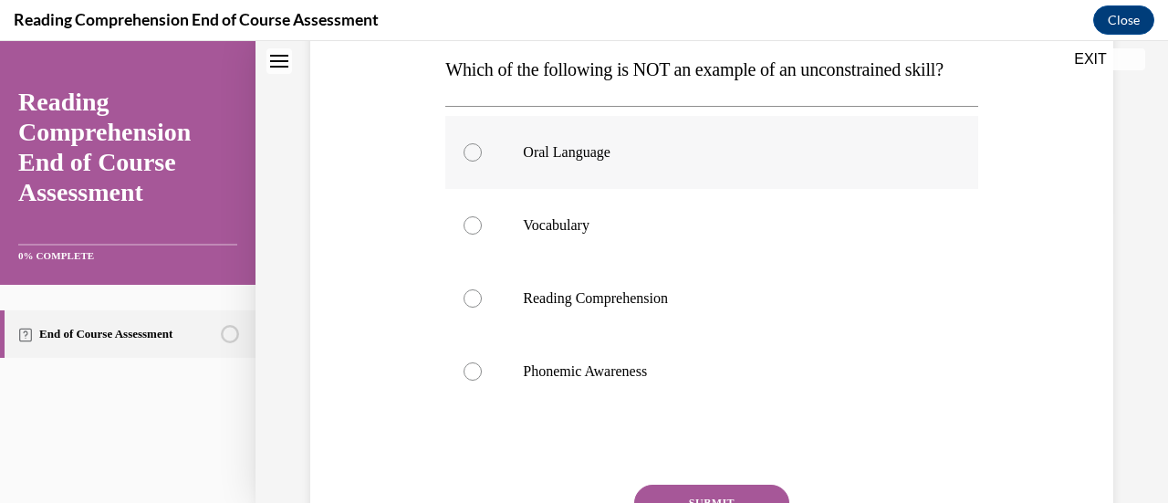
click at [465, 161] on div at bounding box center [472, 152] width 18 height 18
click at [465, 161] on input "Oral Language" at bounding box center [472, 152] width 18 height 18
radio input "true"
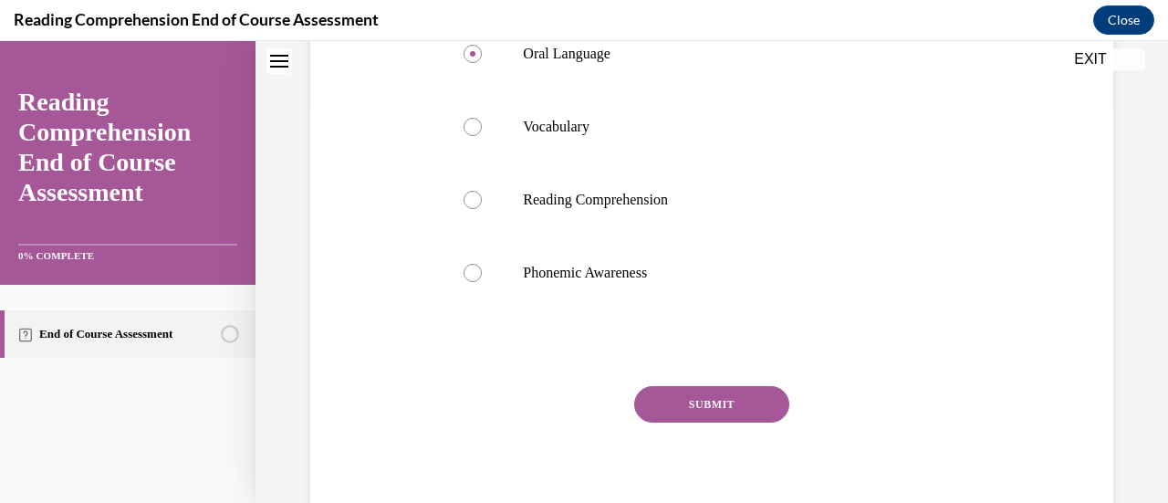
click at [693, 422] on button "SUBMIT" at bounding box center [711, 404] width 155 height 36
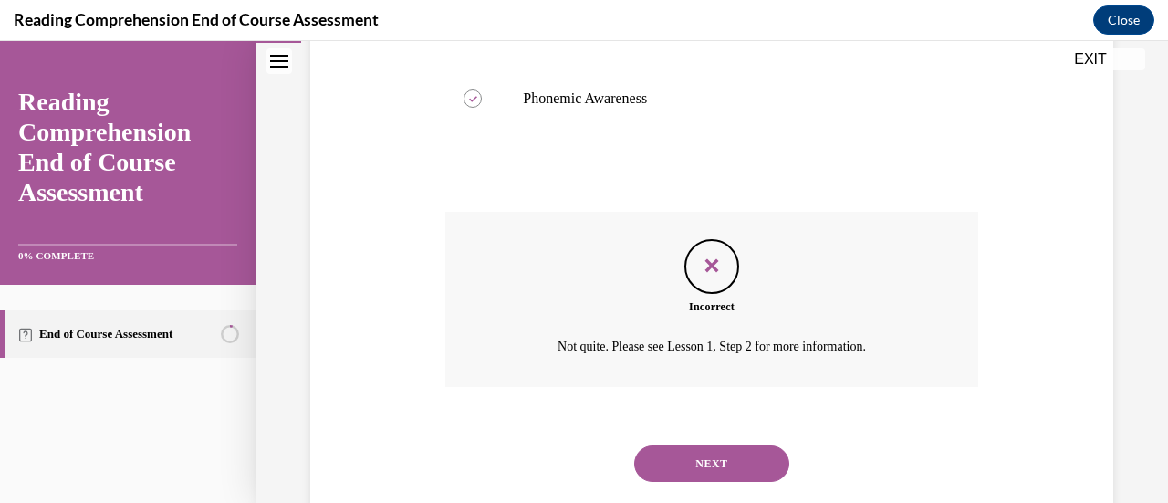
scroll to position [648, 0]
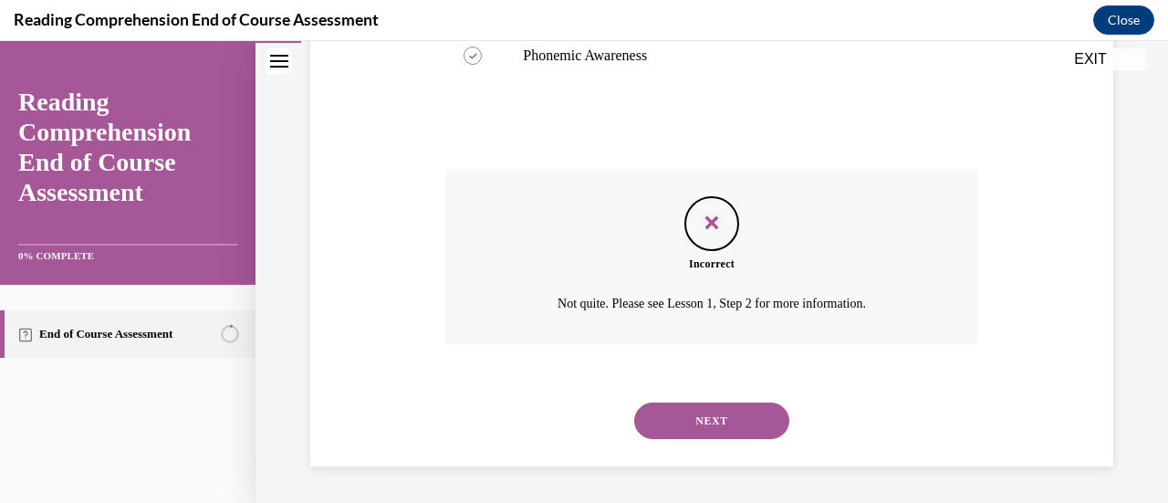
click at [684, 411] on button "NEXT" at bounding box center [711, 420] width 155 height 36
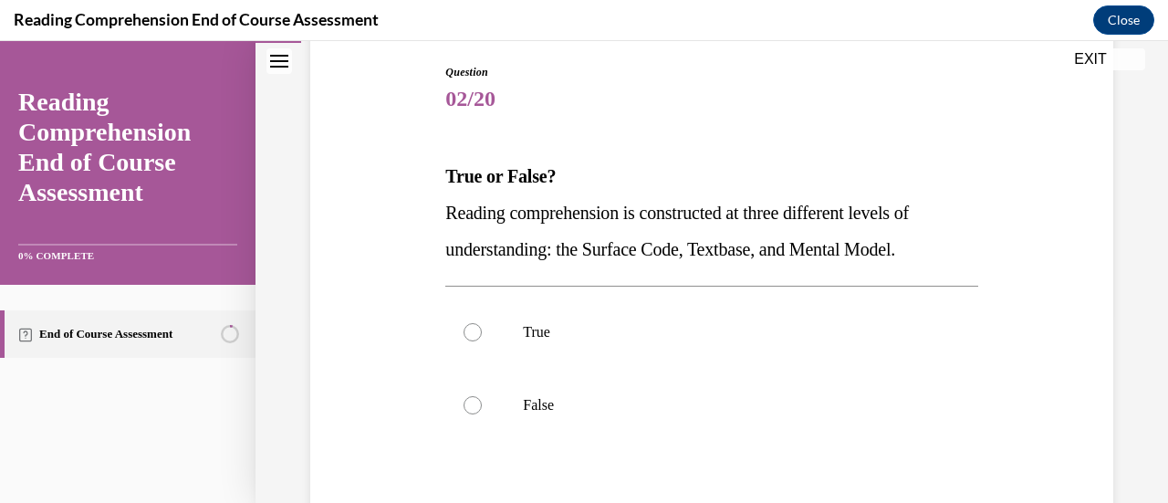
scroll to position [207, 0]
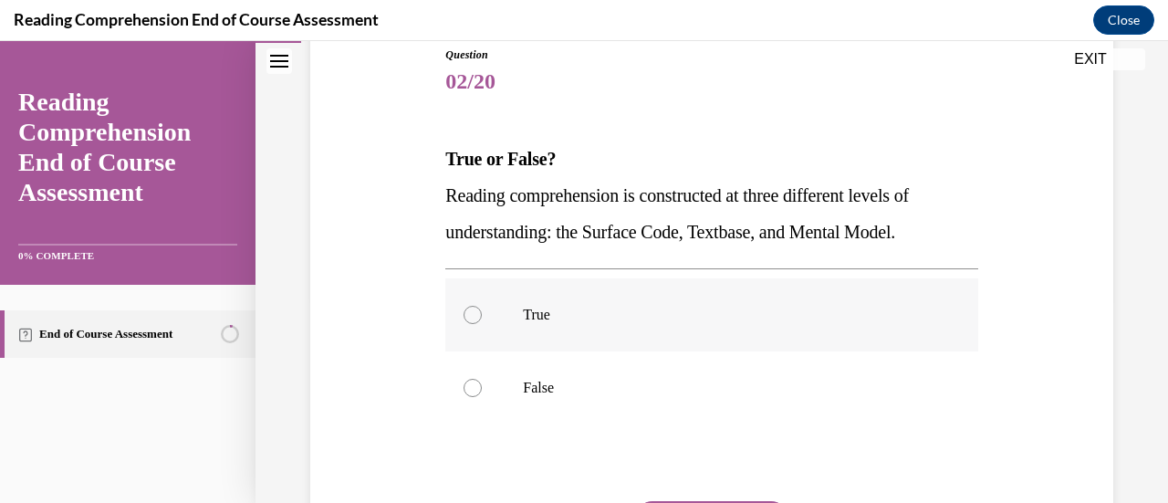
click at [612, 327] on label "True" at bounding box center [711, 314] width 532 height 73
click at [482, 324] on input "True" at bounding box center [472, 315] width 18 height 18
radio input "true"
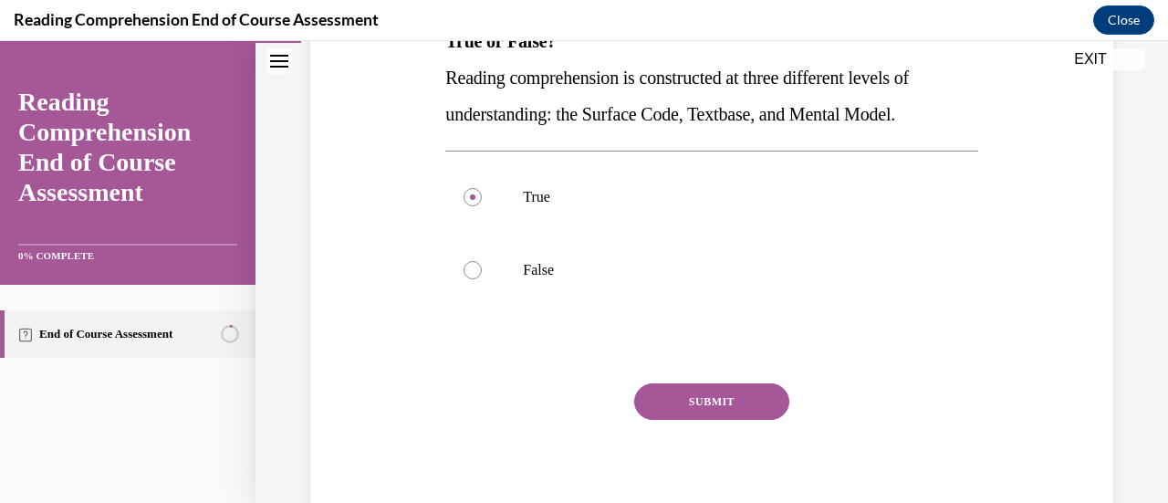
click at [679, 397] on button "SUBMIT" at bounding box center [711, 401] width 155 height 36
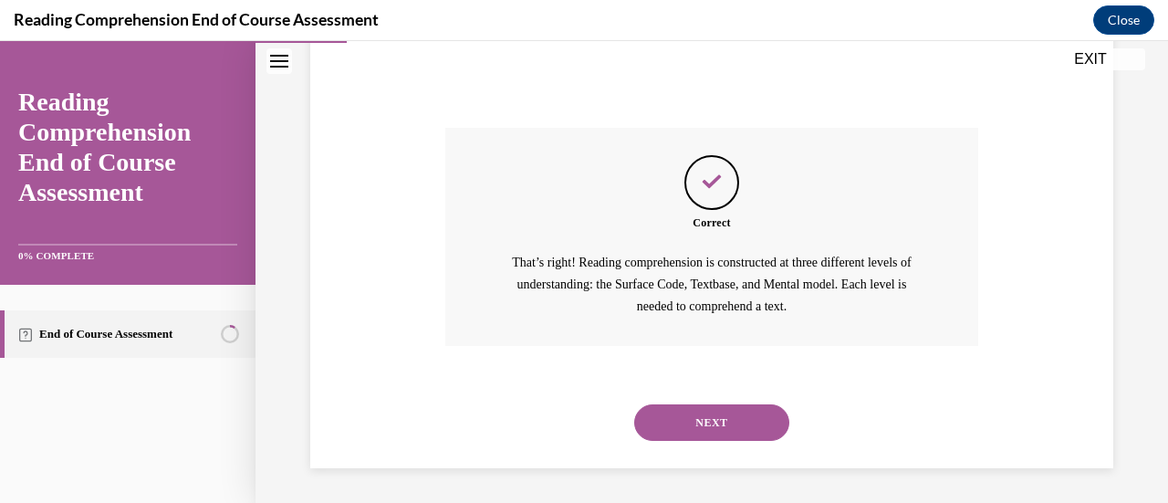
scroll to position [581, 0]
click at [704, 422] on button "NEXT" at bounding box center [711, 421] width 155 height 36
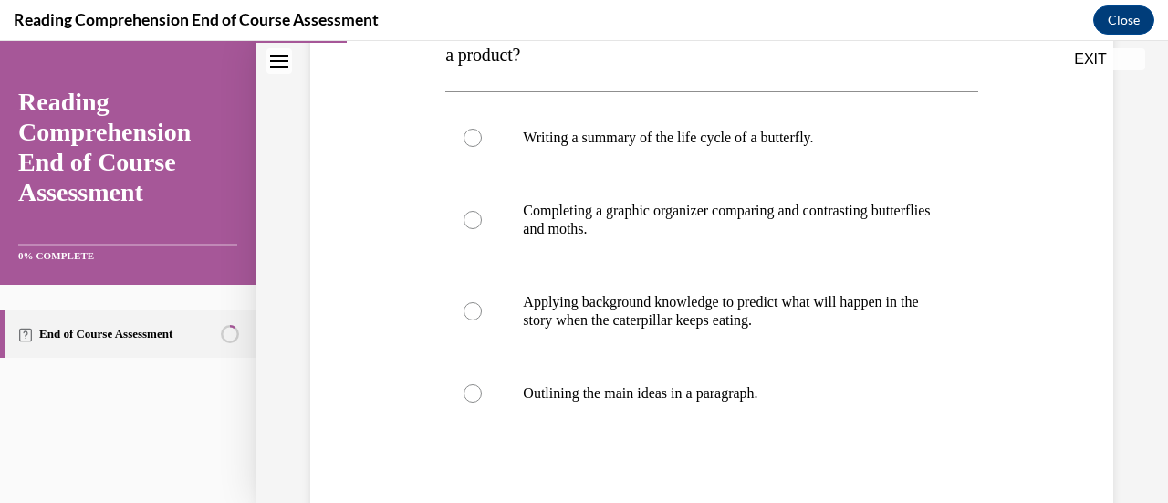
scroll to position [348, 0]
click at [702, 348] on label "Applying background knowledge to predict what will happen in the story when the…" at bounding box center [711, 310] width 532 height 91
click at [482, 319] on input "Applying background knowledge to predict what will happen in the story when the…" at bounding box center [472, 310] width 18 height 18
radio input "true"
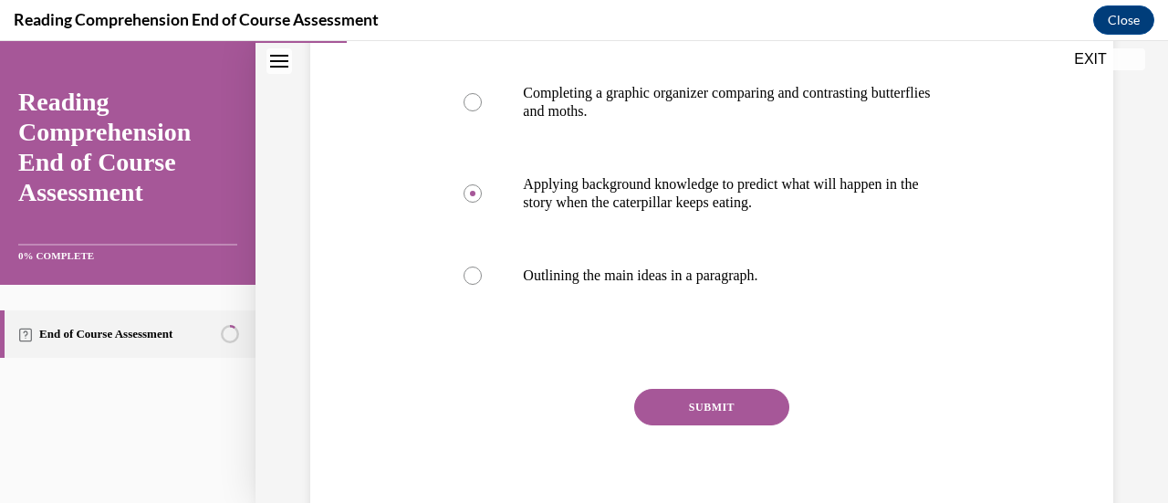
click at [727, 399] on button "SUBMIT" at bounding box center [711, 407] width 155 height 36
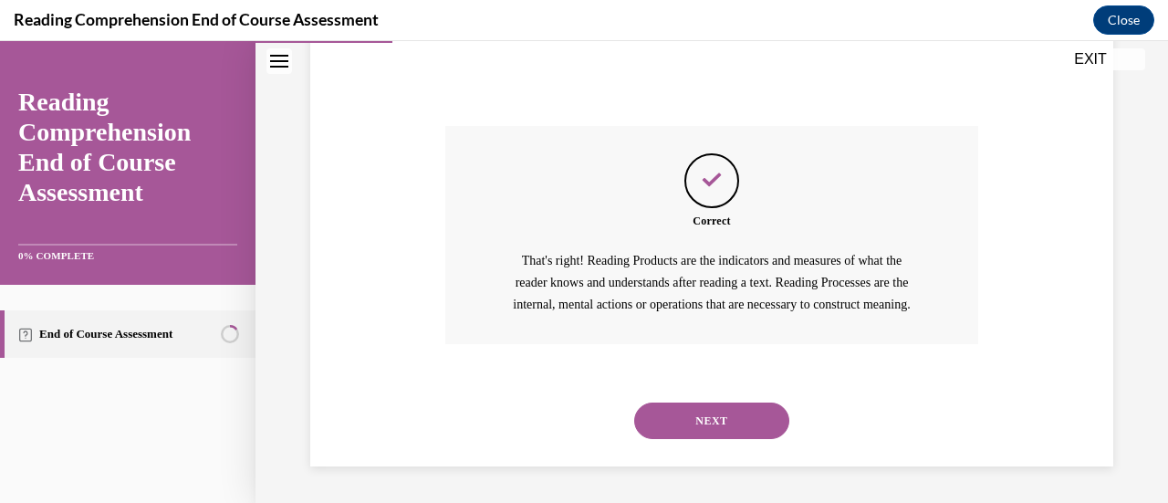
scroll to position [749, 0]
click at [708, 419] on button "NEXT" at bounding box center [711, 420] width 155 height 36
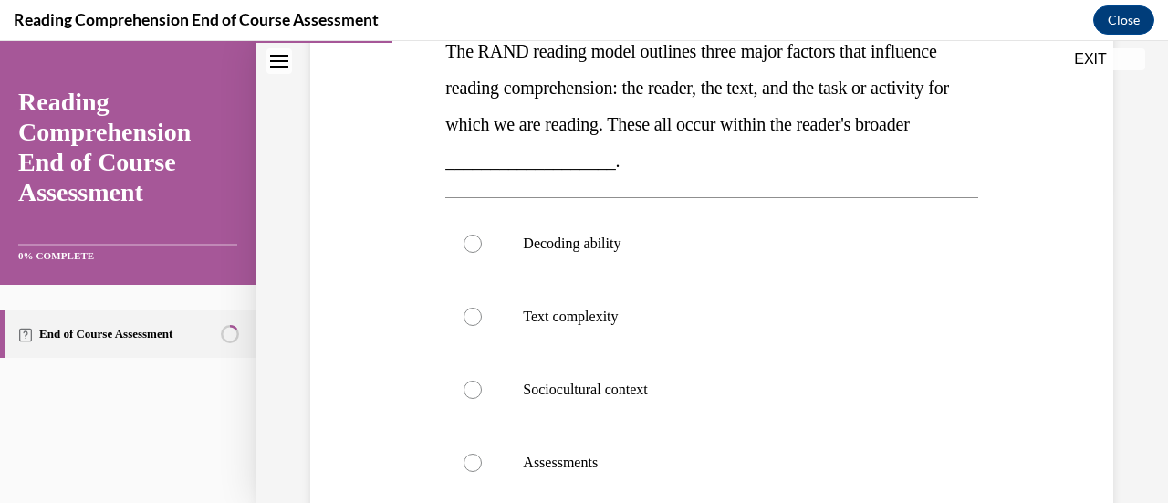
scroll to position [316, 0]
click at [584, 393] on p "Sociocultural context" at bounding box center [727, 388] width 409 height 18
click at [482, 393] on input "Sociocultural context" at bounding box center [472, 388] width 18 height 18
radio input "true"
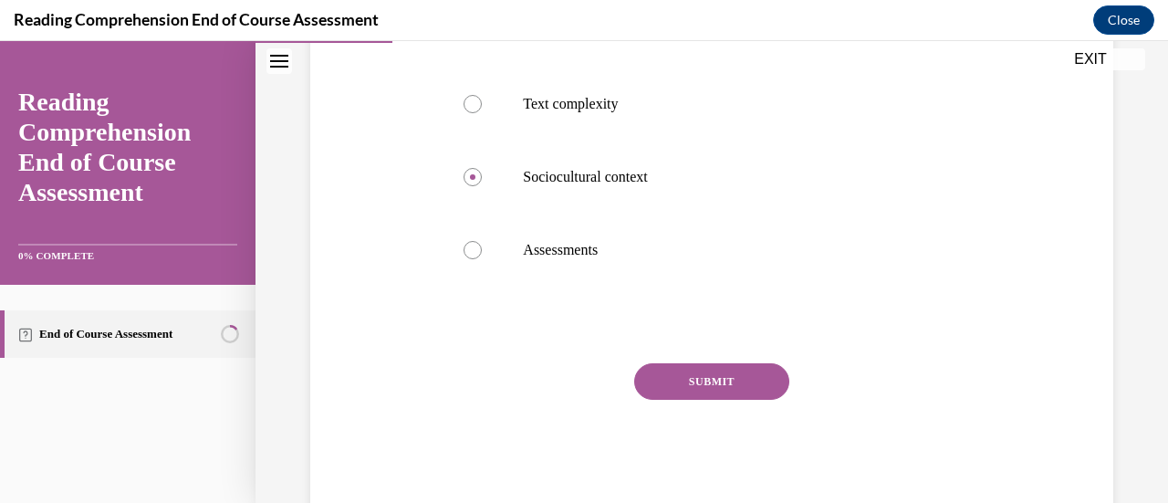
click at [653, 395] on button "SUBMIT" at bounding box center [711, 381] width 155 height 36
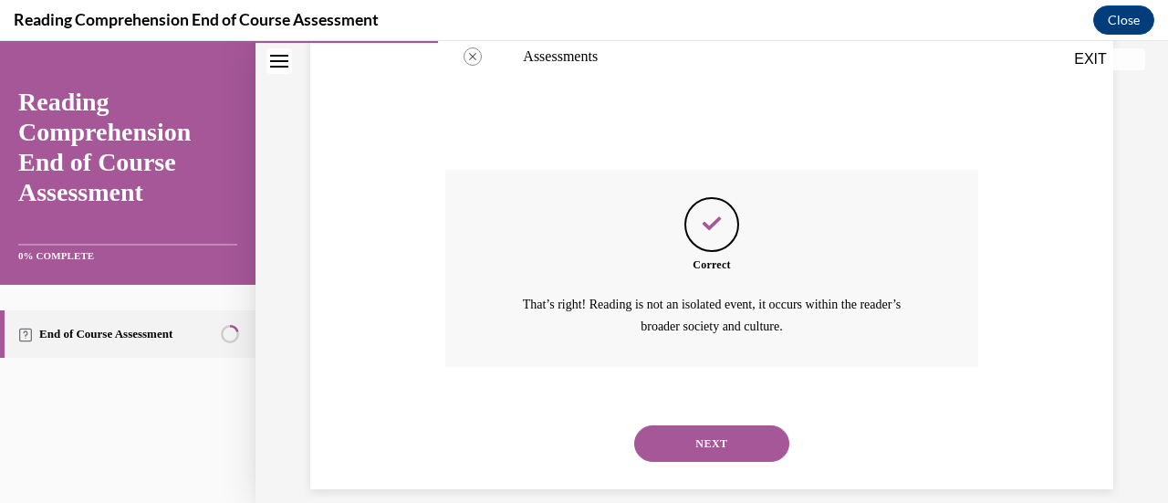
scroll to position [742, 0]
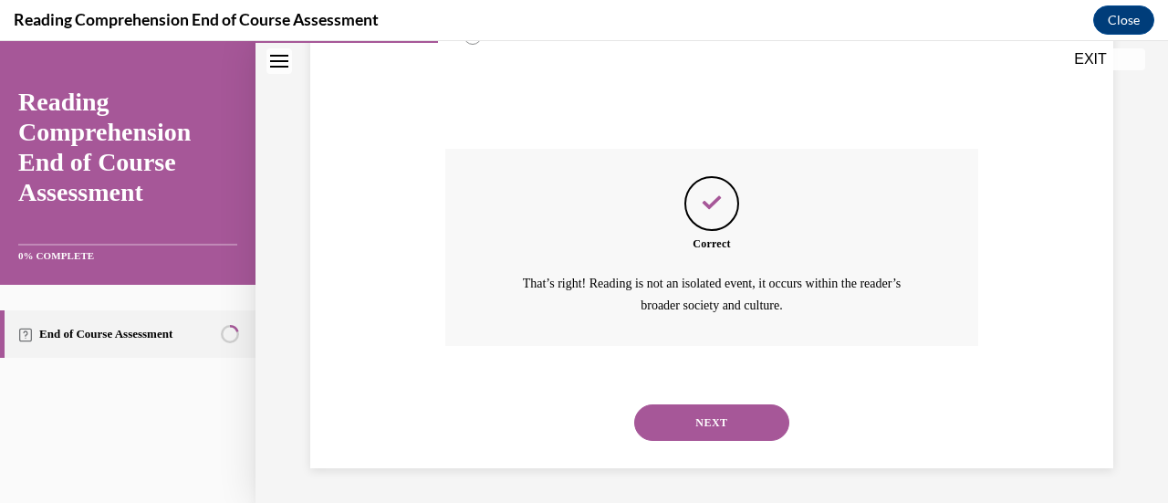
click at [672, 421] on button "NEXT" at bounding box center [711, 422] width 155 height 36
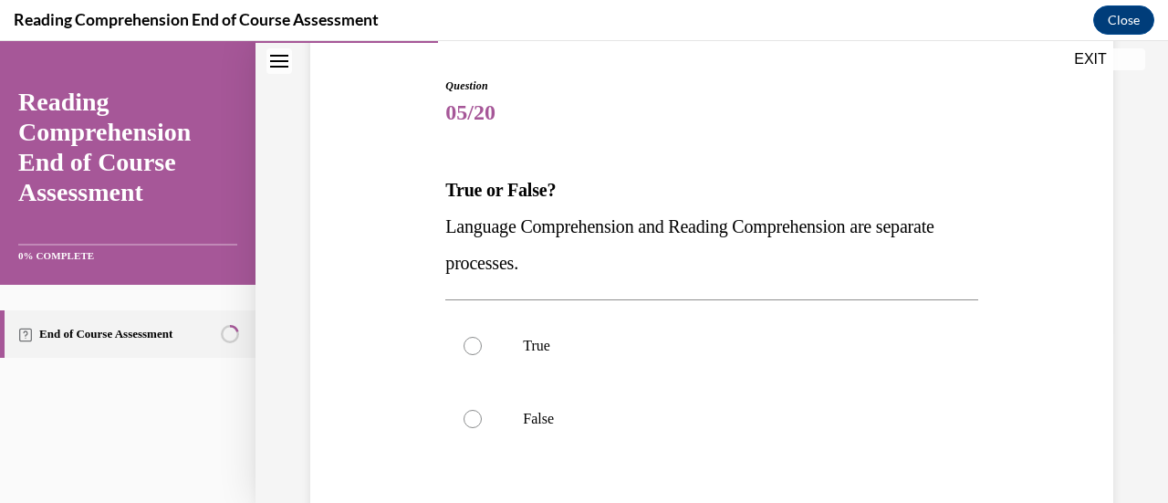
scroll to position [202, 0]
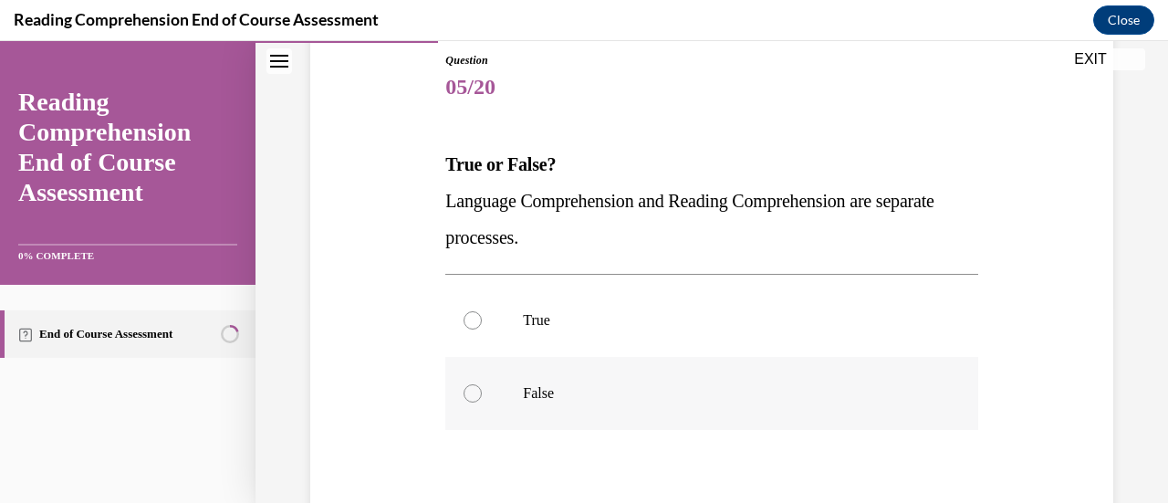
click at [628, 393] on p "False" at bounding box center [727, 393] width 409 height 18
click at [482, 393] on input "False" at bounding box center [472, 393] width 18 height 18
radio input "true"
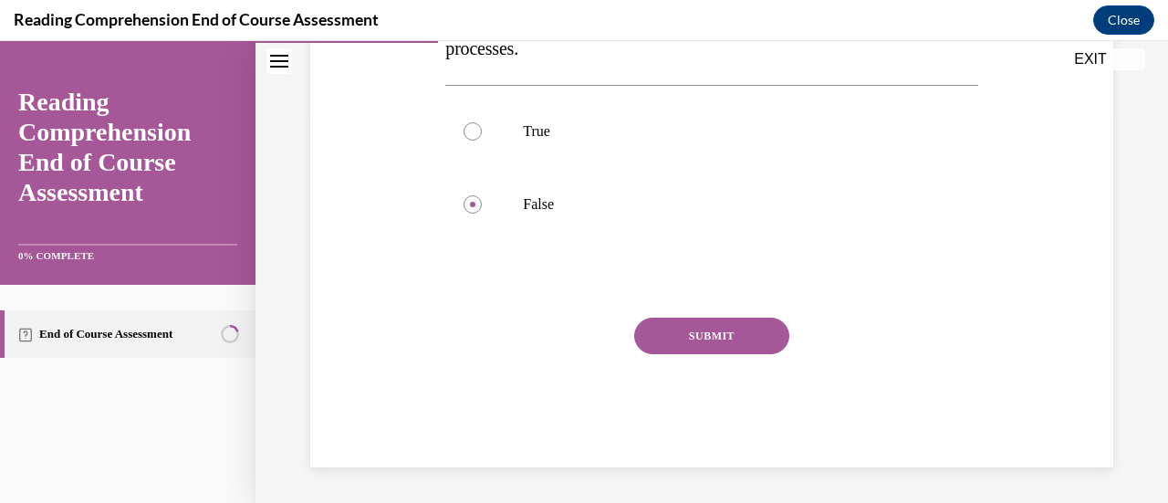
click at [691, 324] on button "SUBMIT" at bounding box center [711, 335] width 155 height 36
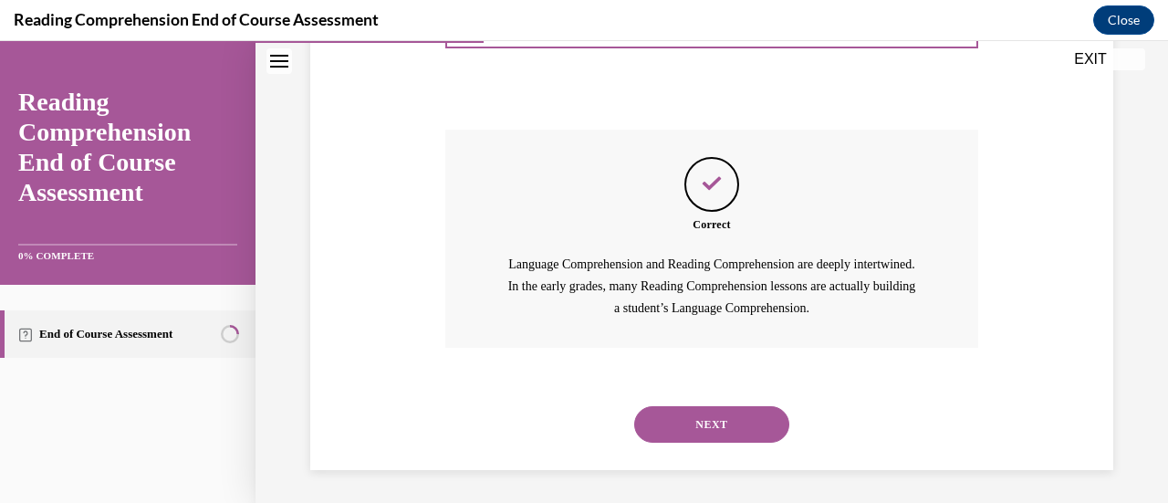
scroll to position [581, 0]
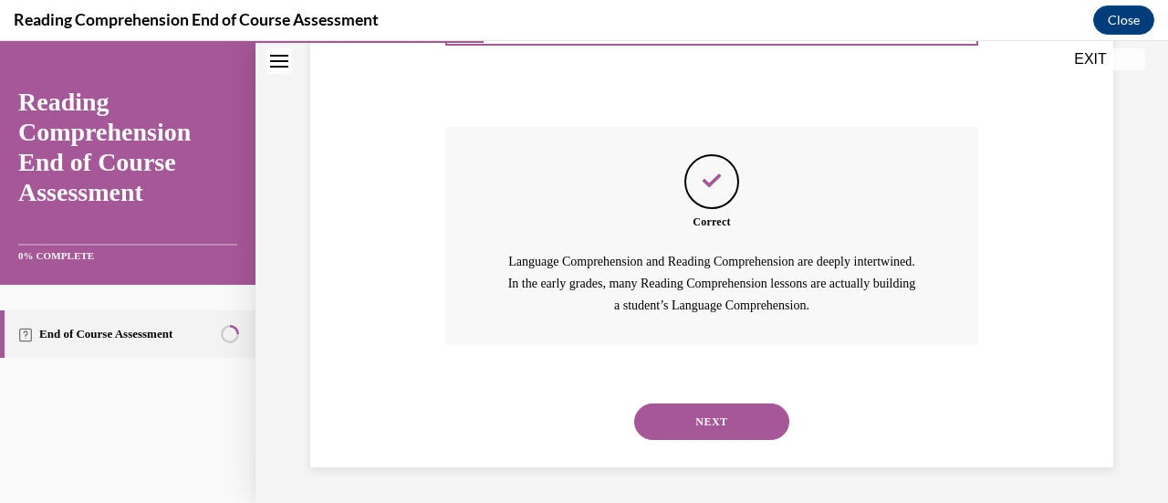
click at [698, 420] on button "NEXT" at bounding box center [711, 421] width 155 height 36
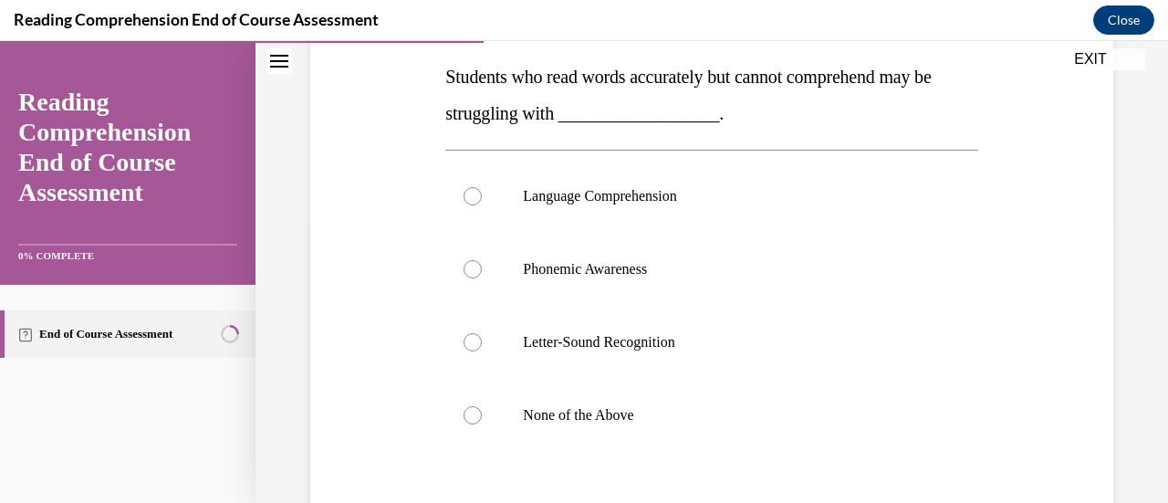
scroll to position [292, 0]
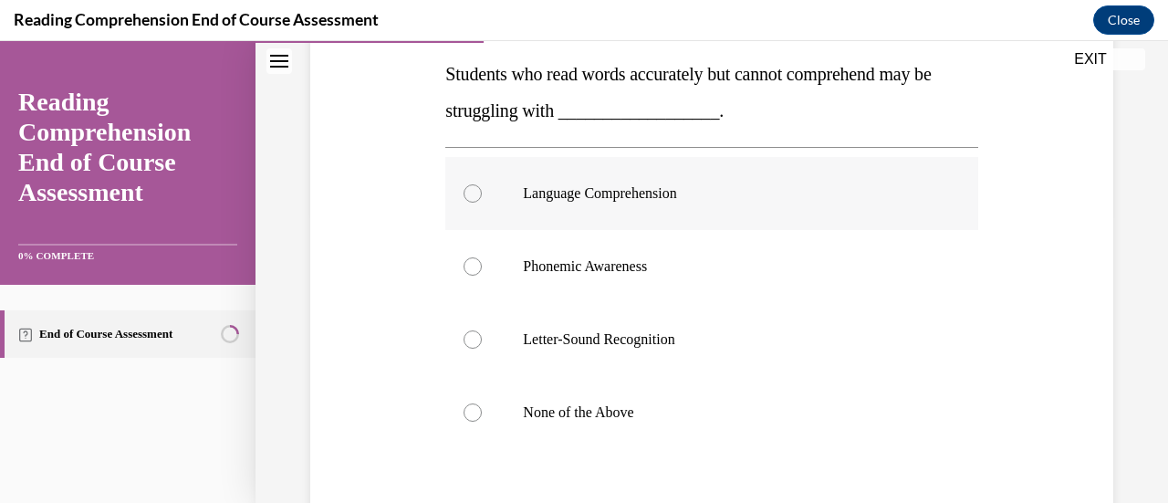
click at [660, 213] on label "Language Comprehension" at bounding box center [711, 193] width 532 height 73
click at [482, 203] on input "Language Comprehension" at bounding box center [472, 193] width 18 height 18
radio input "true"
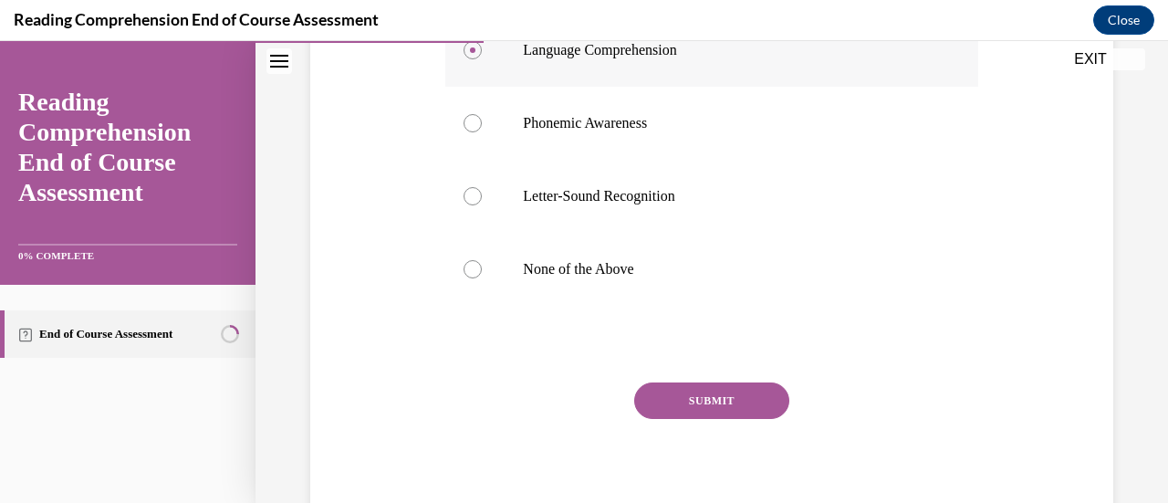
scroll to position [437, 0]
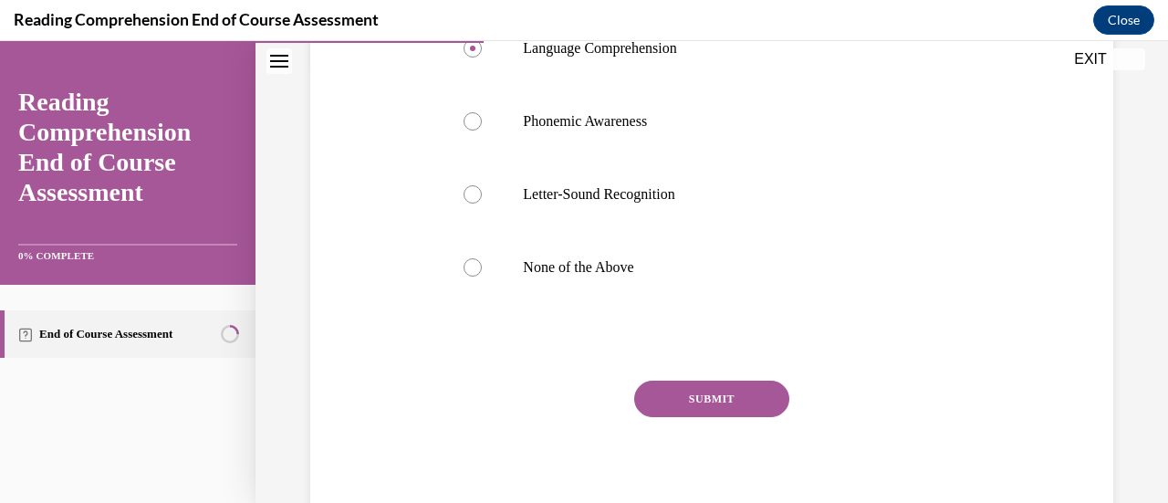
click at [680, 386] on button "SUBMIT" at bounding box center [711, 398] width 155 height 36
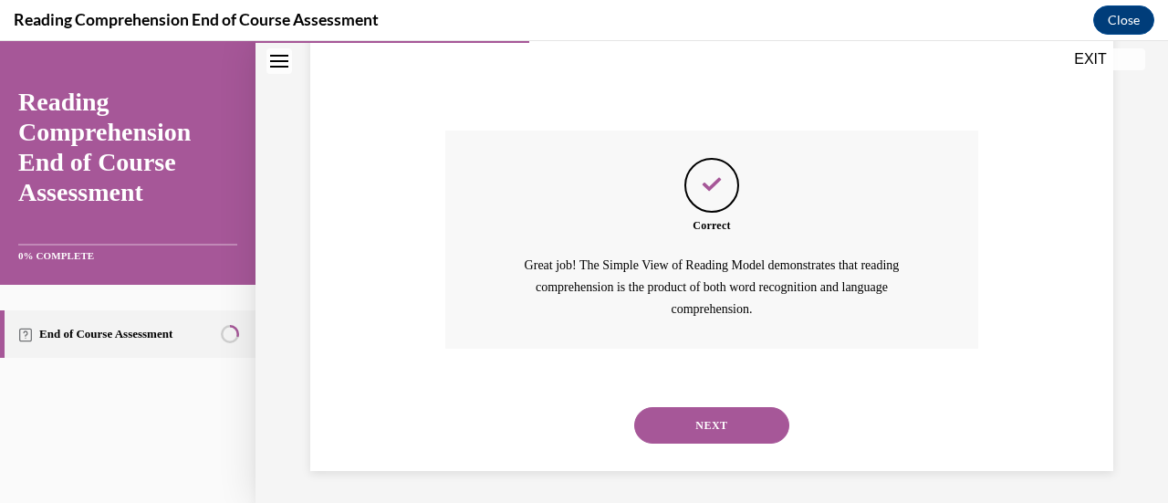
scroll to position [691, 0]
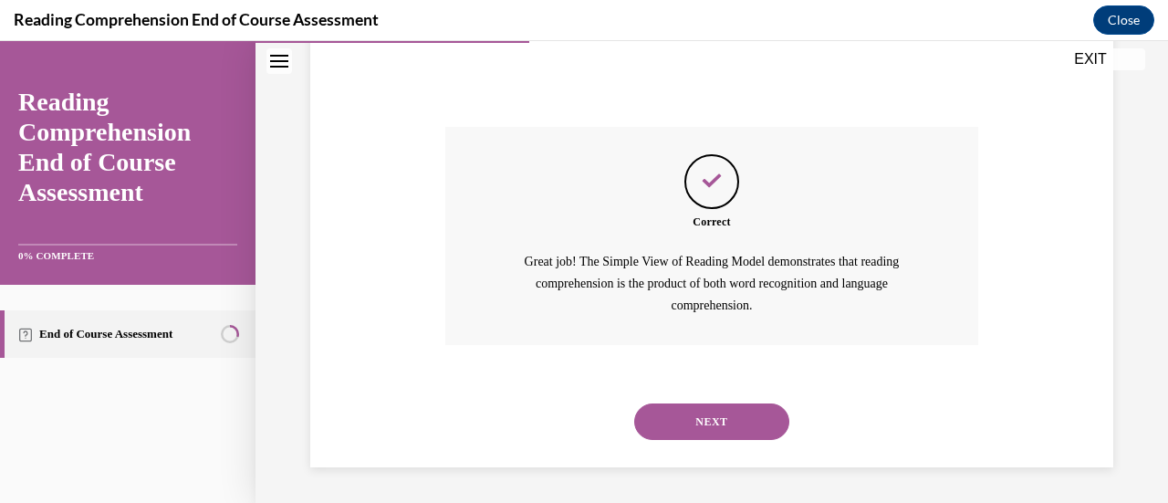
click at [686, 419] on button "NEXT" at bounding box center [711, 421] width 155 height 36
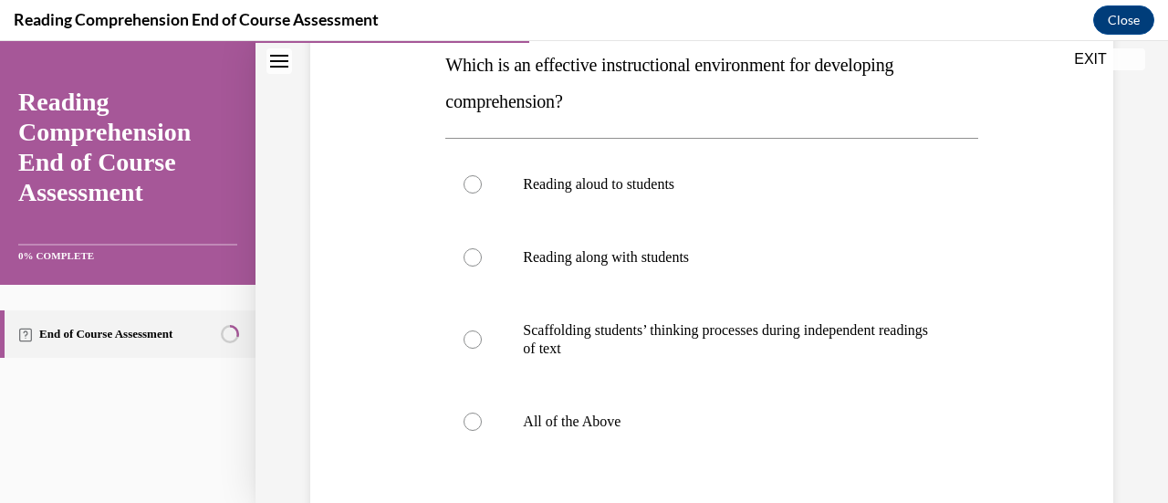
scroll to position [305, 0]
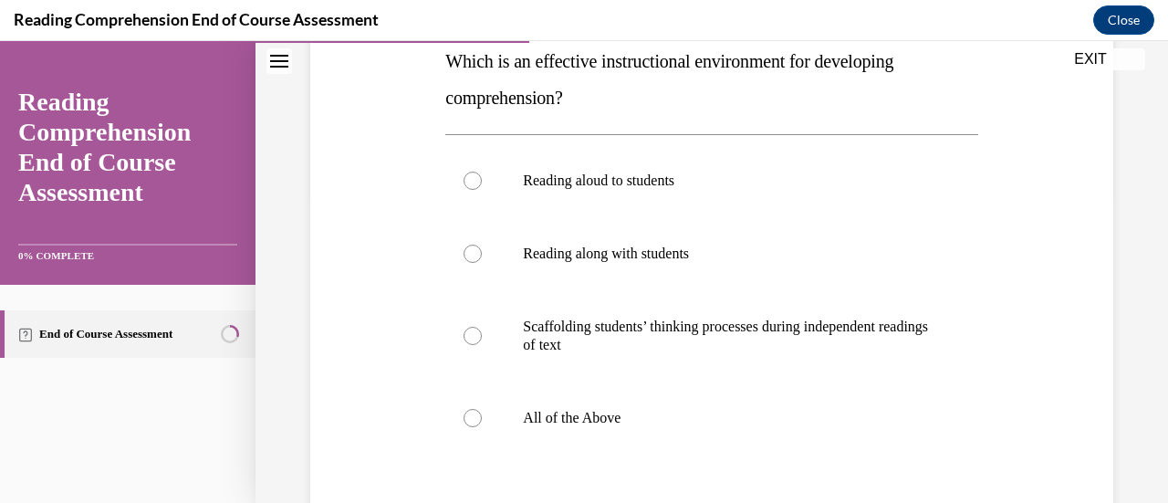
click at [686, 419] on p "All of the Above" at bounding box center [727, 418] width 409 height 18
click at [482, 419] on input "All of the Above" at bounding box center [472, 418] width 18 height 18
radio input "true"
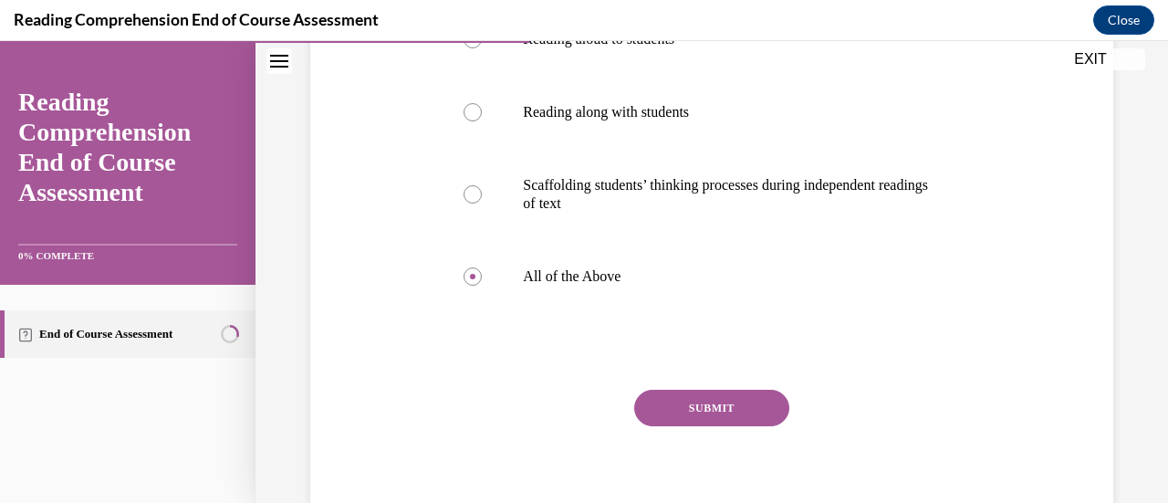
scroll to position [447, 0]
click at [691, 415] on button "SUBMIT" at bounding box center [711, 407] width 155 height 36
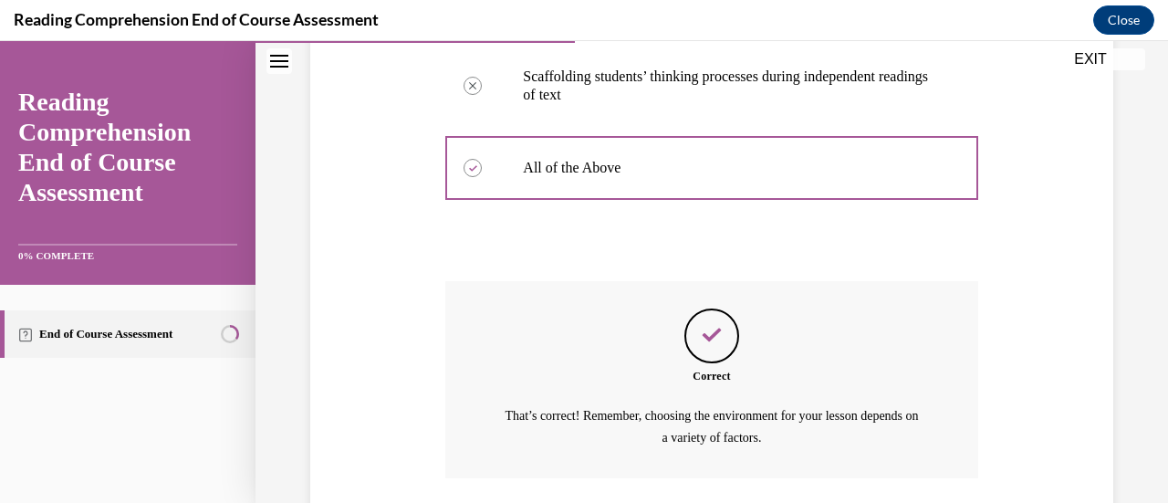
scroll to position [687, 0]
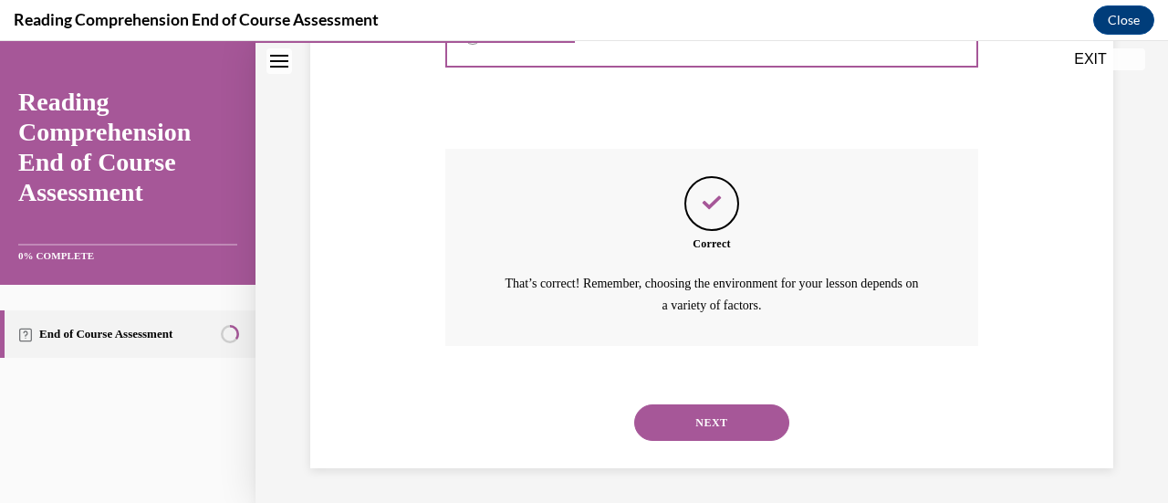
click at [692, 431] on button "NEXT" at bounding box center [711, 422] width 155 height 36
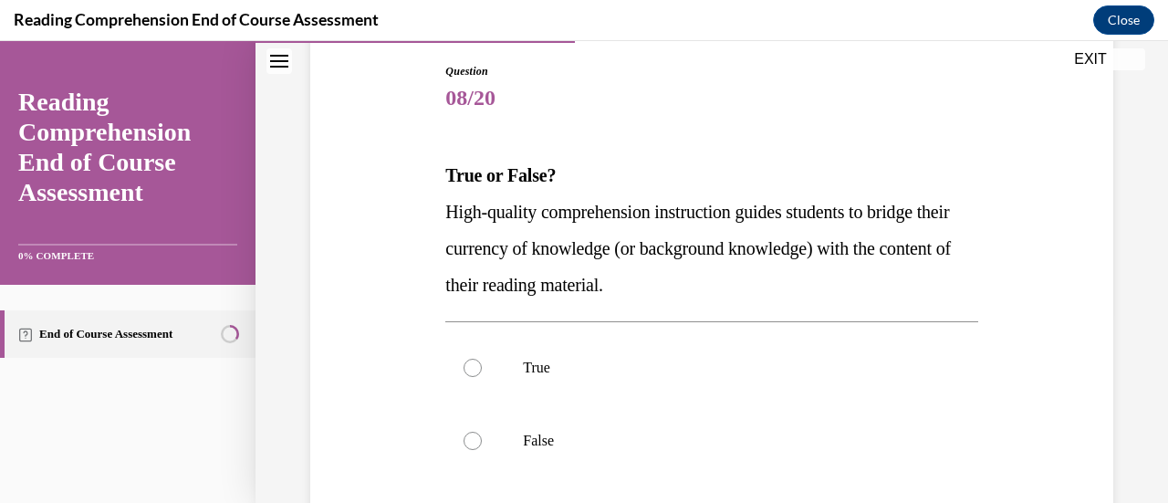
scroll to position [228, 0]
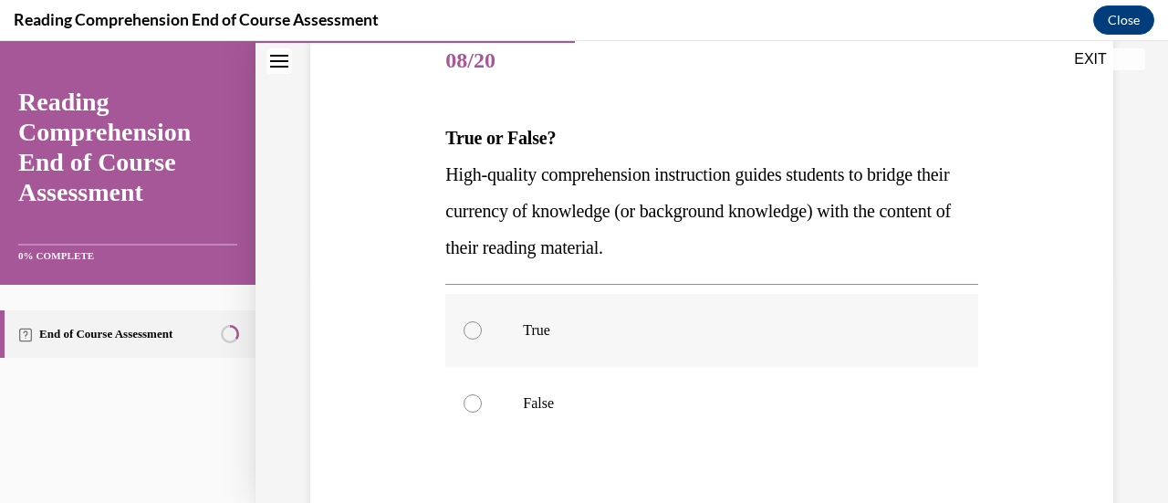
click at [644, 326] on p "True" at bounding box center [727, 330] width 409 height 18
click at [482, 326] on input "True" at bounding box center [472, 330] width 18 height 18
radio input "true"
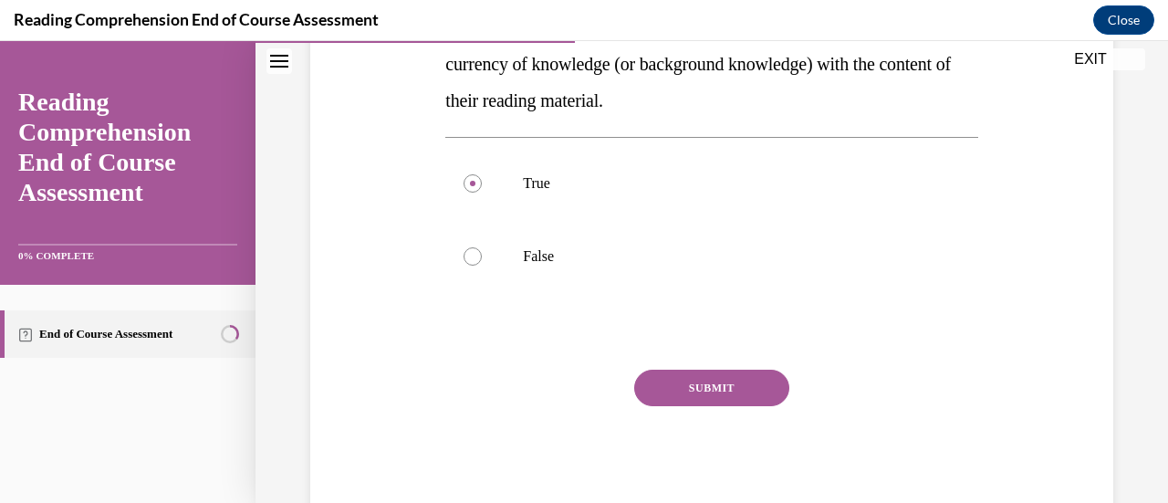
click at [684, 375] on button "SUBMIT" at bounding box center [711, 387] width 155 height 36
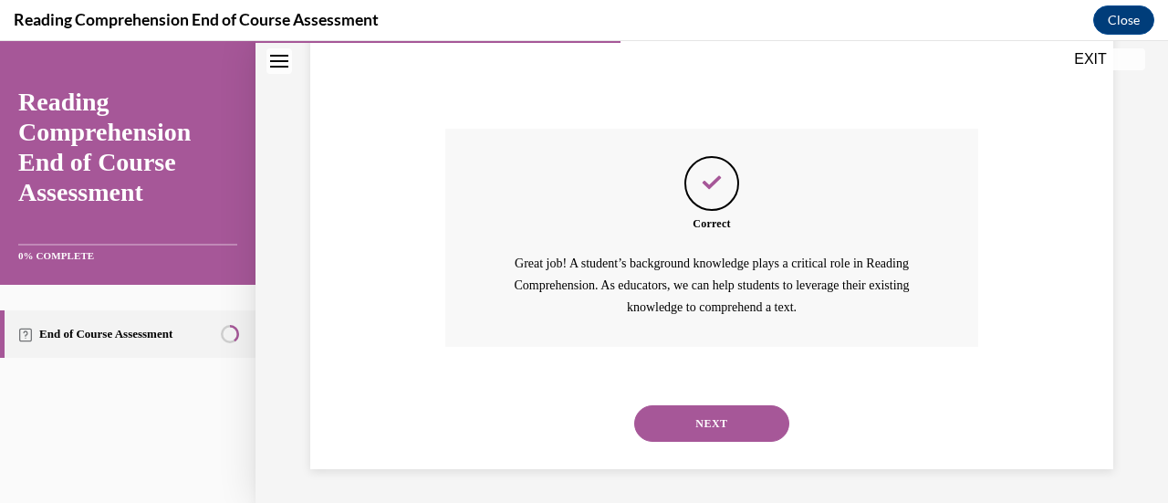
scroll to position [618, 0]
click at [678, 411] on button "NEXT" at bounding box center [711, 421] width 155 height 36
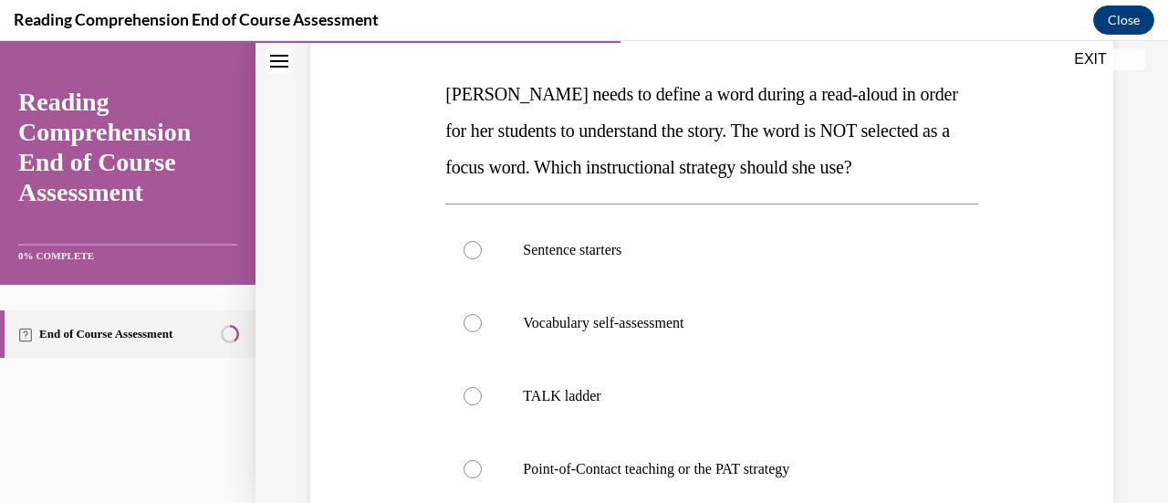
scroll to position [274, 0]
click at [619, 403] on label "TALK ladder" at bounding box center [711, 394] width 532 height 73
click at [482, 403] on input "TALK ladder" at bounding box center [472, 394] width 18 height 18
radio input "true"
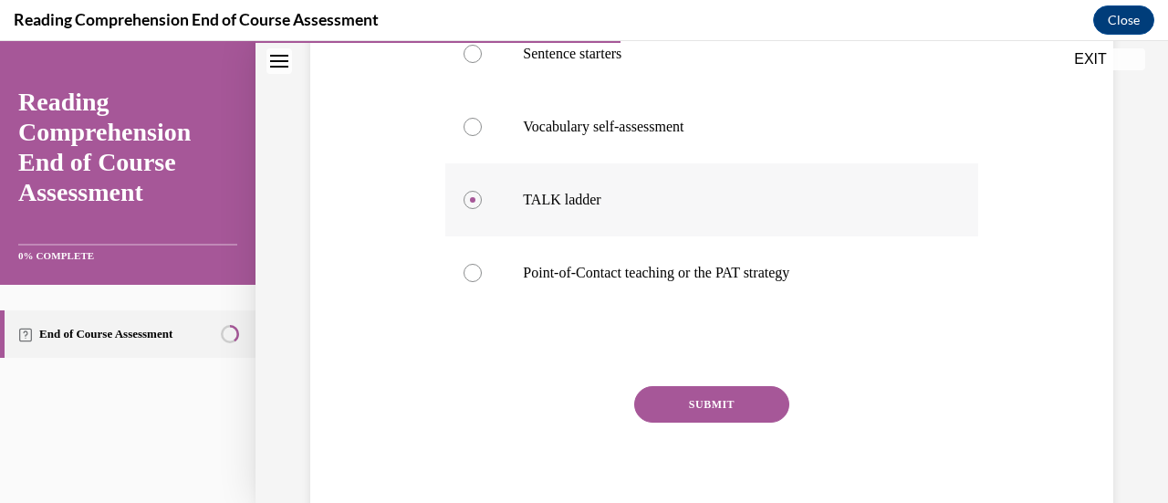
scroll to position [469, 0]
click at [686, 409] on button "SUBMIT" at bounding box center [711, 403] width 155 height 36
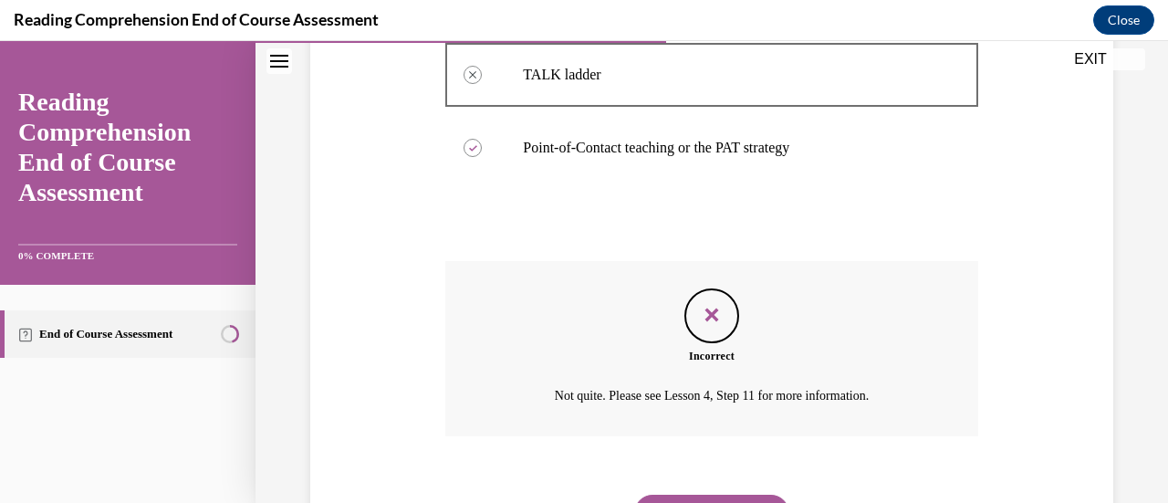
scroll to position [639, 0]
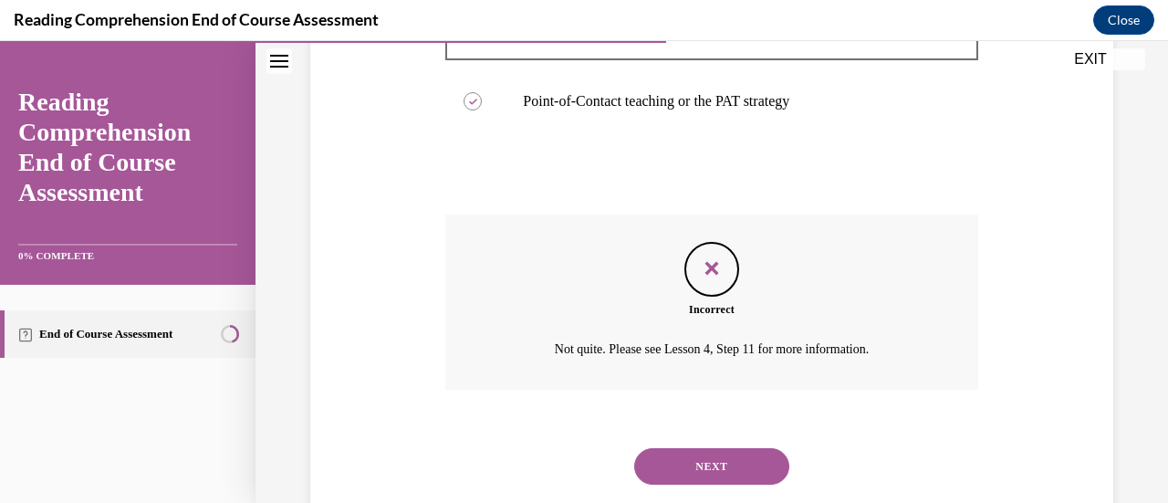
click at [698, 473] on button "NEXT" at bounding box center [711, 466] width 155 height 36
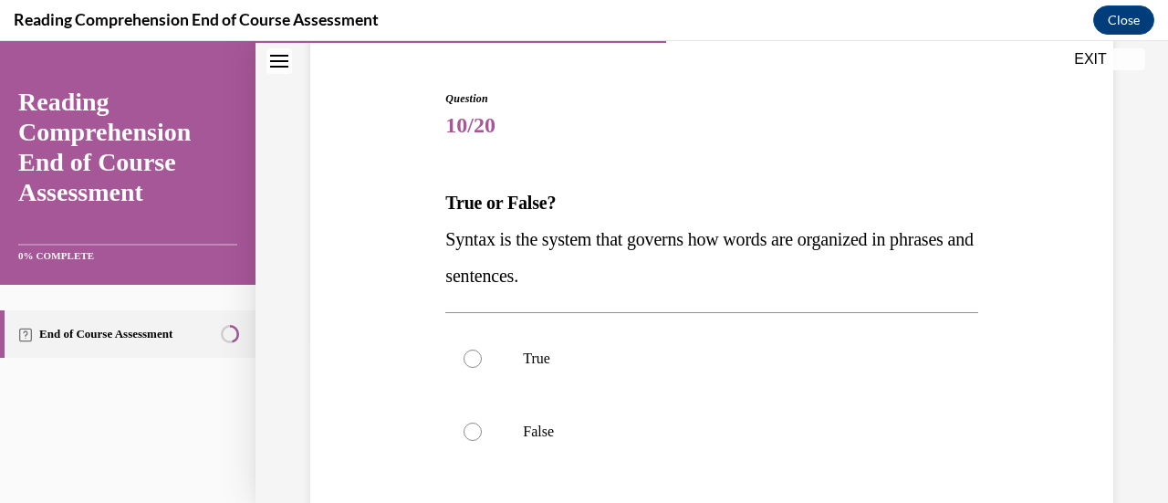
scroll to position [164, 0]
click at [653, 368] on label "True" at bounding box center [711, 357] width 532 height 73
click at [482, 367] on input "True" at bounding box center [472, 357] width 18 height 18
radio input "true"
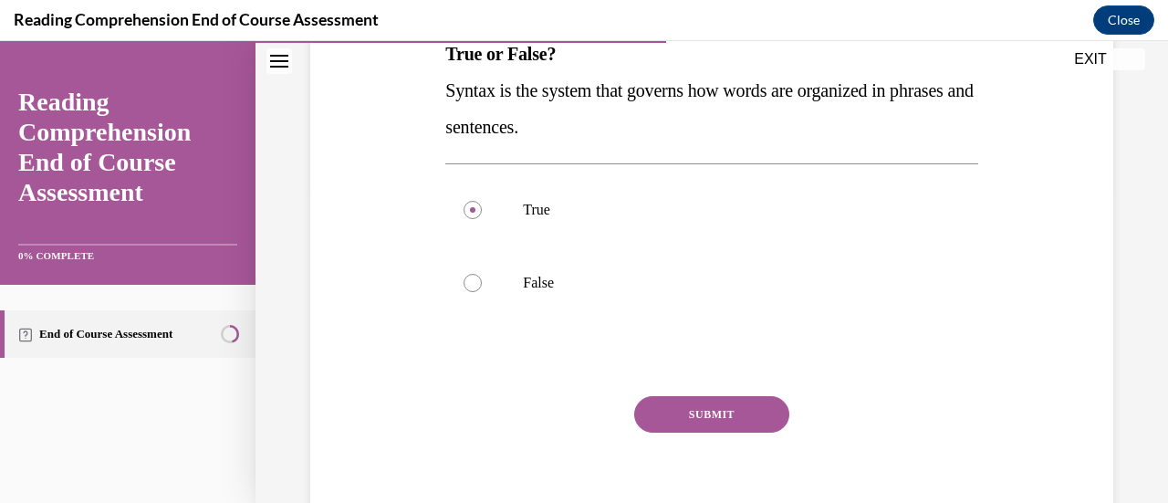
click at [673, 424] on button "SUBMIT" at bounding box center [711, 414] width 155 height 36
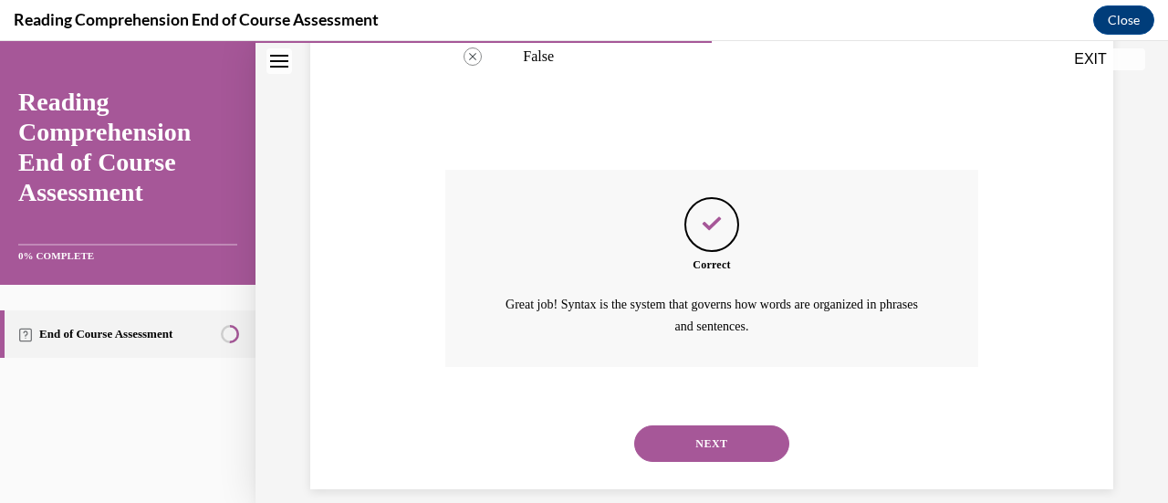
scroll to position [559, 0]
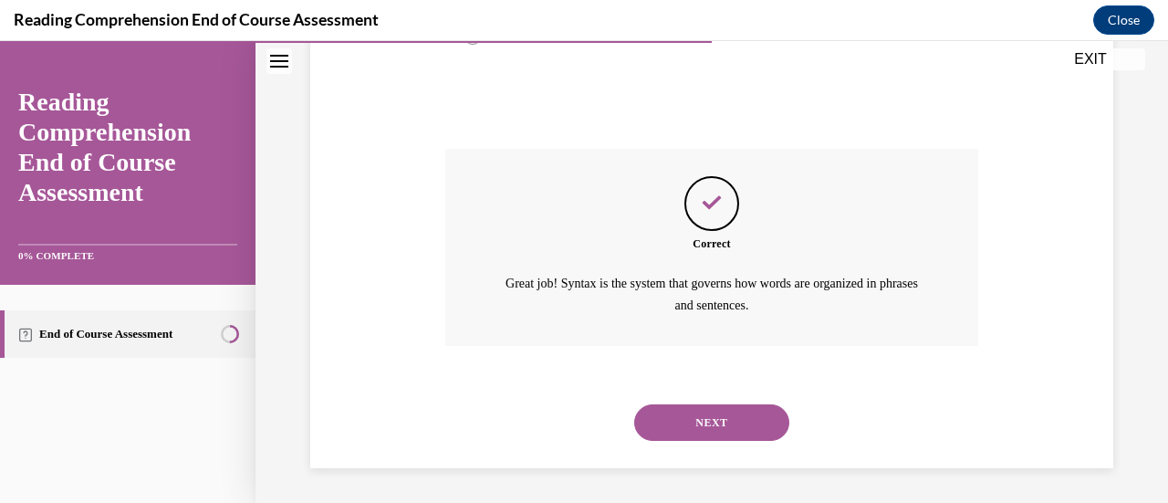
click at [694, 435] on button "NEXT" at bounding box center [711, 422] width 155 height 36
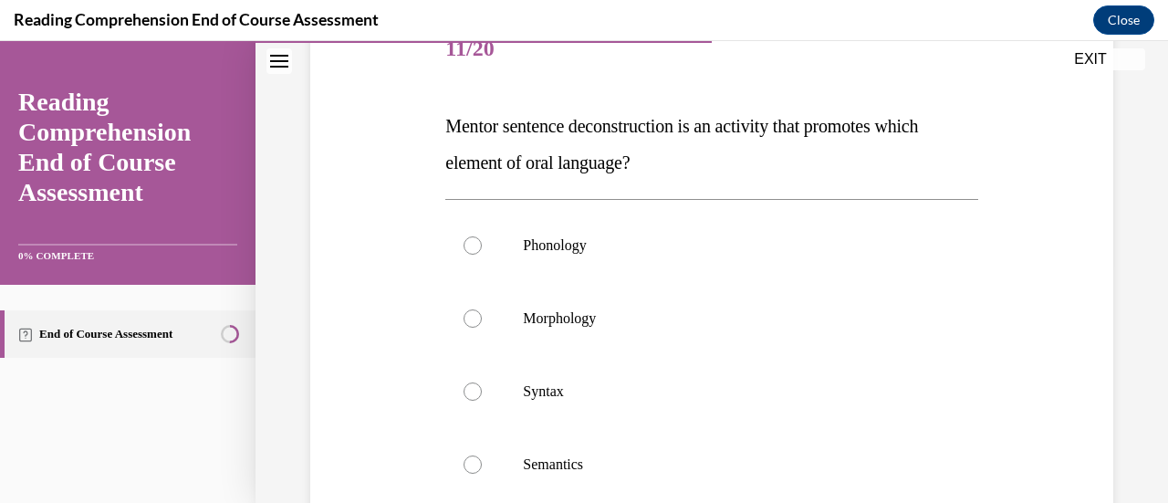
scroll to position [241, 0]
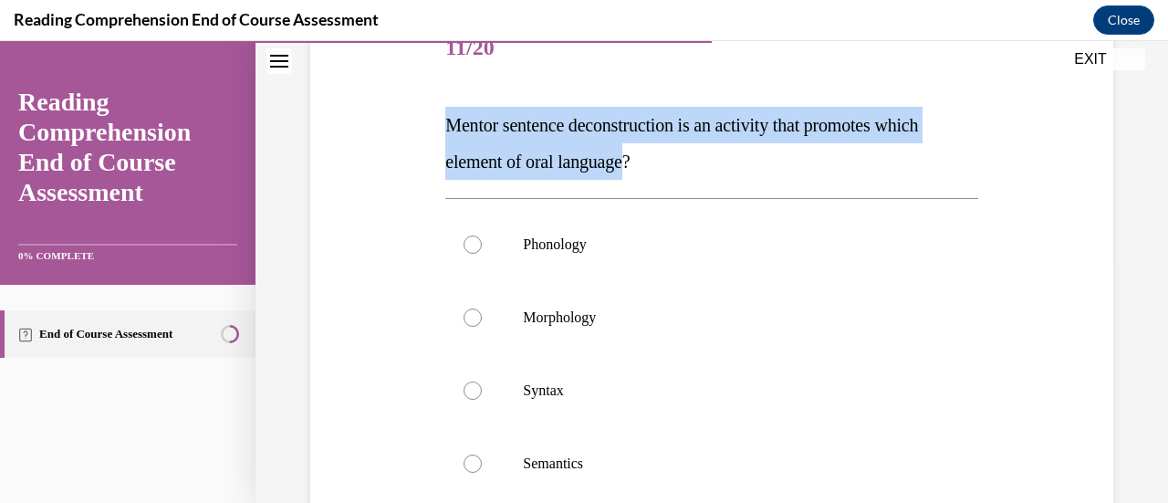
drag, startPoint x: 633, startPoint y: 161, endPoint x: 443, endPoint y: 128, distance: 192.6
click at [445, 128] on span "Mentor sentence deconstruction is an activity that promotes which element of or…" at bounding box center [681, 143] width 473 height 57
copy span "Mentor sentence deconstruction is an activity that promotes which element of or…"
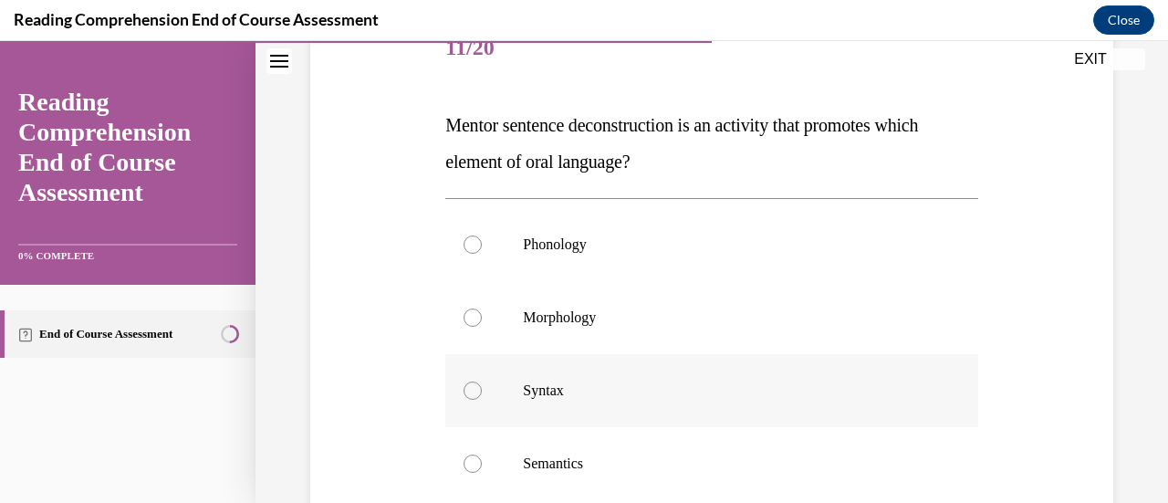
click at [501, 407] on label "Syntax" at bounding box center [711, 390] width 532 height 73
click at [482, 400] on input "Syntax" at bounding box center [472, 390] width 18 height 18
radio input "true"
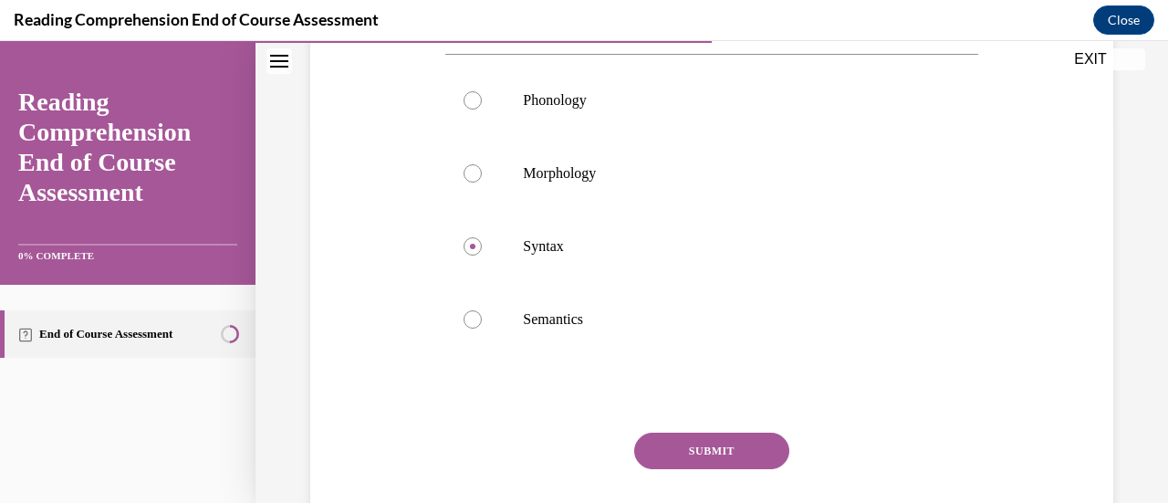
click at [703, 447] on button "SUBMIT" at bounding box center [711, 450] width 155 height 36
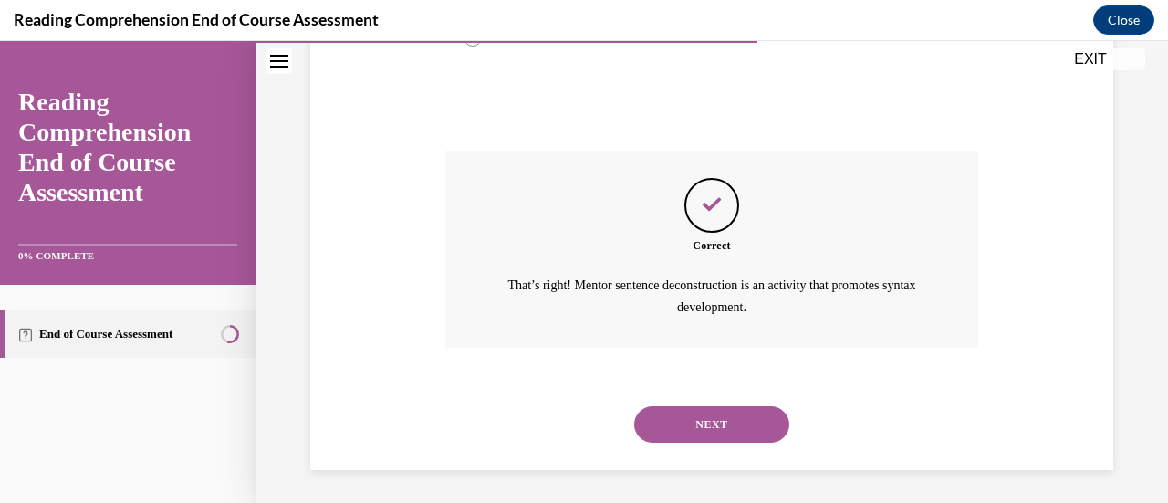
scroll to position [669, 0]
click at [688, 429] on button "NEXT" at bounding box center [711, 422] width 155 height 36
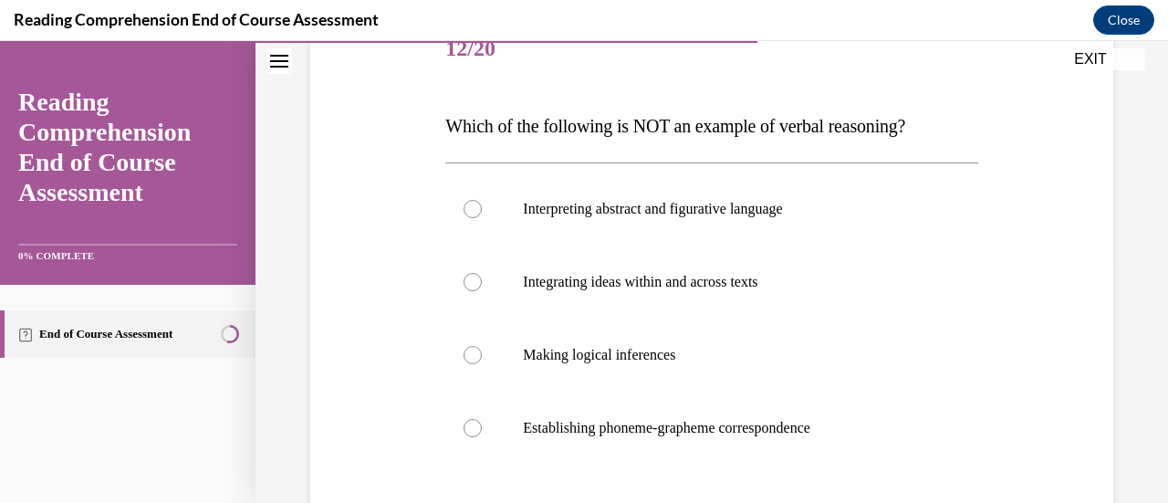
scroll to position [241, 0]
click at [610, 433] on p "Establishing phoneme-grapheme correspondence" at bounding box center [727, 427] width 409 height 18
click at [482, 433] on input "Establishing phoneme-grapheme correspondence" at bounding box center [472, 427] width 18 height 18
radio input "true"
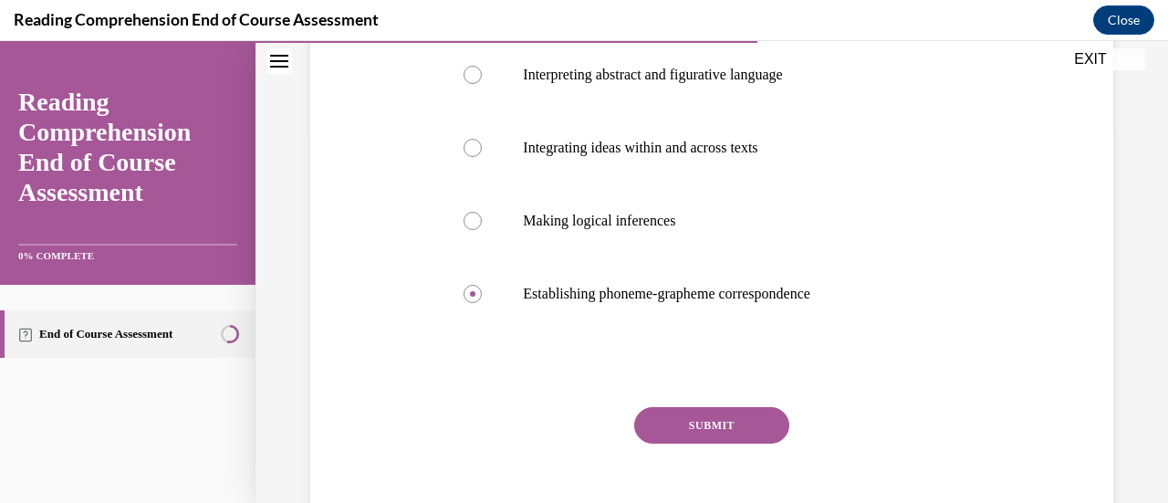
click at [647, 428] on button "SUBMIT" at bounding box center [711, 425] width 155 height 36
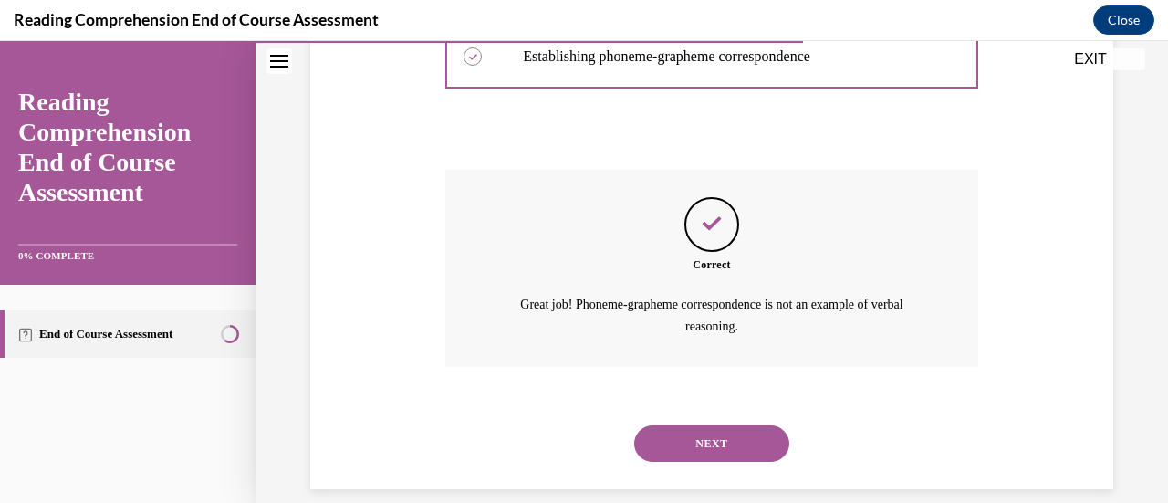
scroll to position [632, 0]
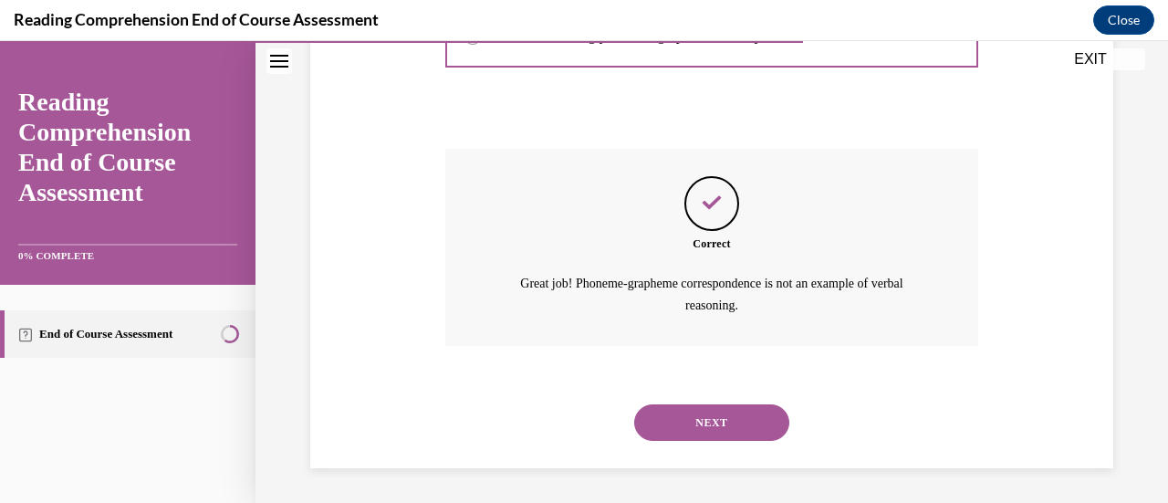
click at [662, 412] on button "NEXT" at bounding box center [711, 422] width 155 height 36
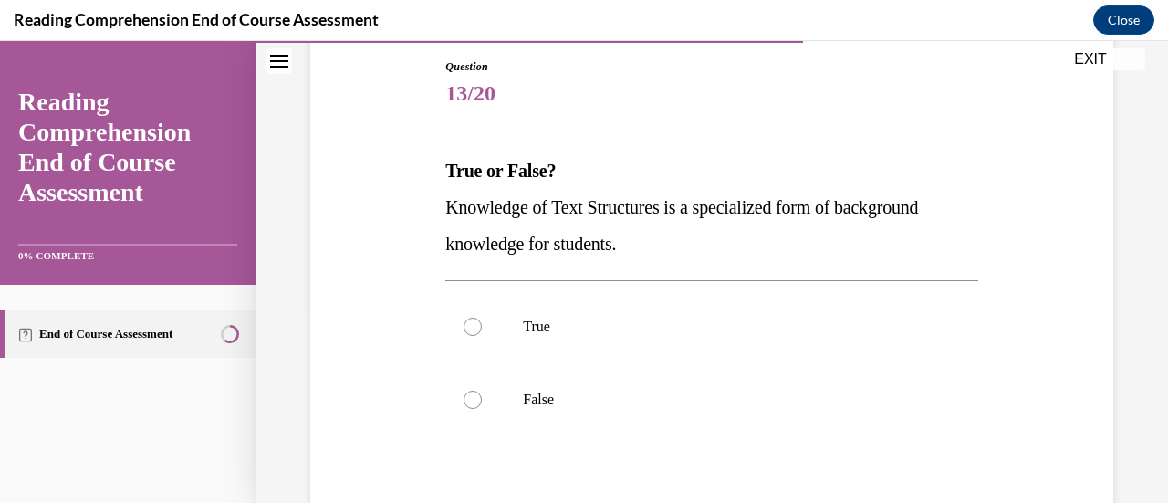
scroll to position [196, 0]
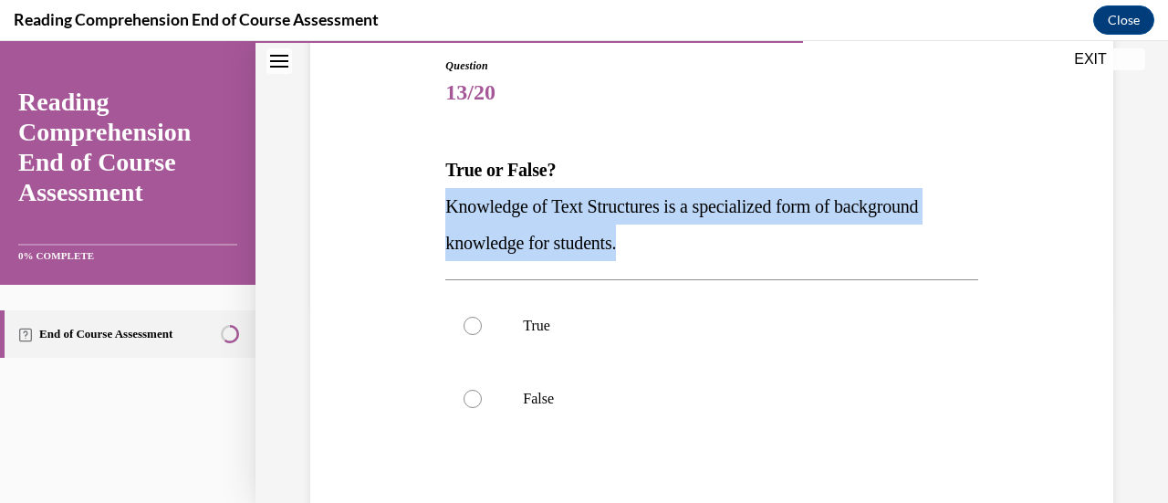
drag, startPoint x: 440, startPoint y: 203, endPoint x: 629, endPoint y: 246, distance: 194.5
click at [629, 246] on div "Question 13/20 True or False? Knowledge of Text Structures is a specialized for…" at bounding box center [711, 345] width 541 height 631
copy span "Knowledge of Text Structures is a specialized form of background knowledge for …"
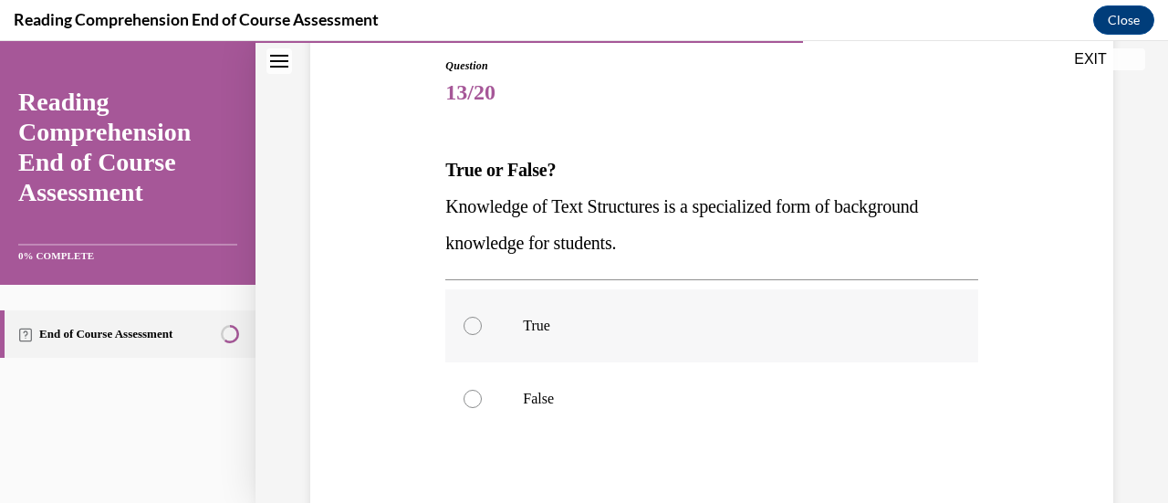
click at [477, 324] on div at bounding box center [472, 326] width 18 height 18
click at [477, 324] on input "True" at bounding box center [472, 326] width 18 height 18
radio input "true"
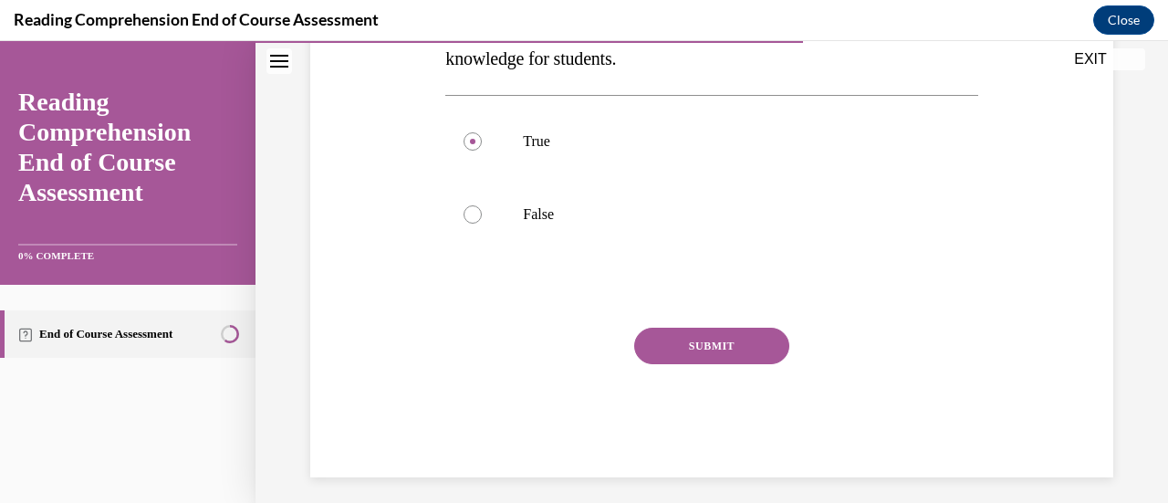
scroll to position [385, 0]
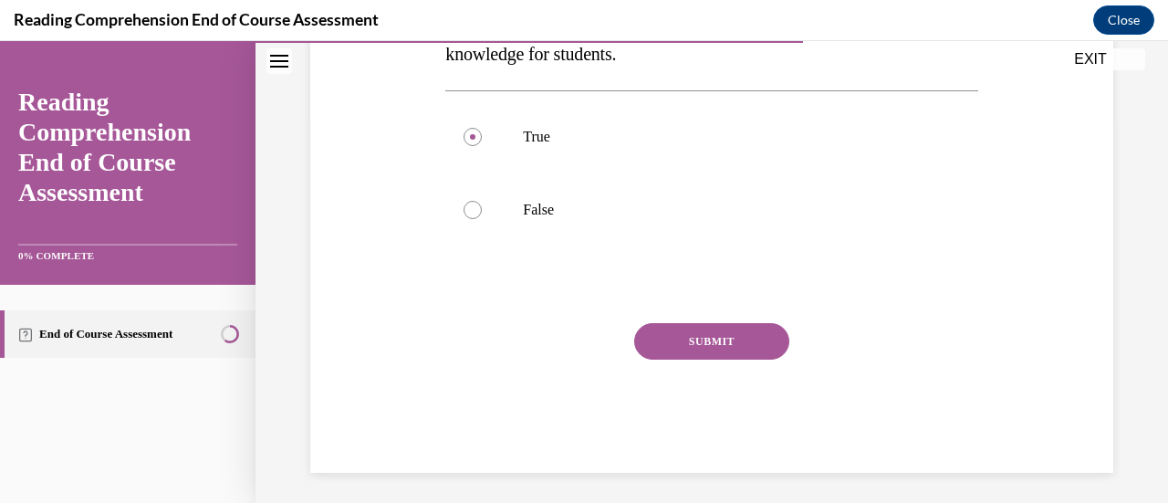
click at [661, 340] on button "SUBMIT" at bounding box center [711, 341] width 155 height 36
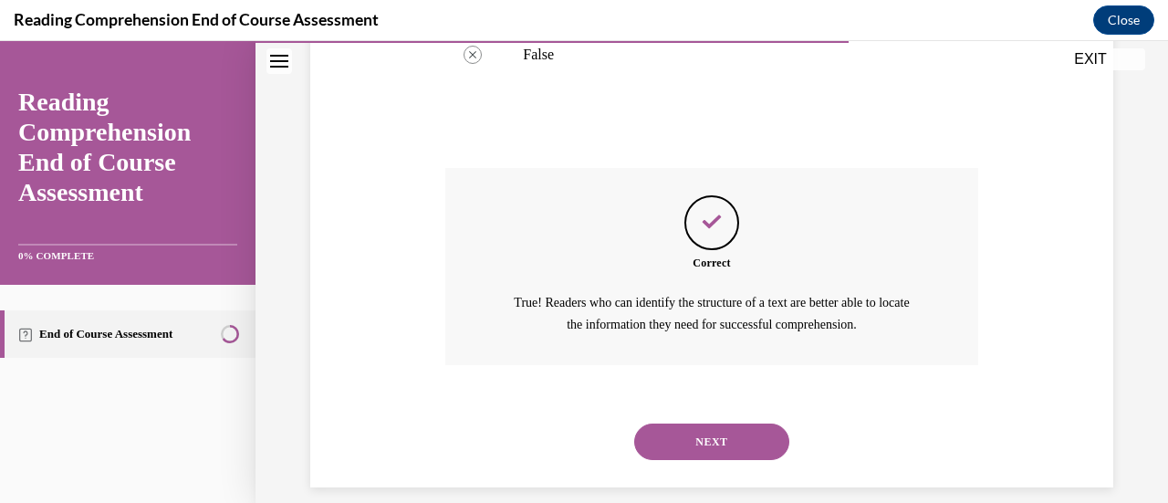
scroll to position [559, 0]
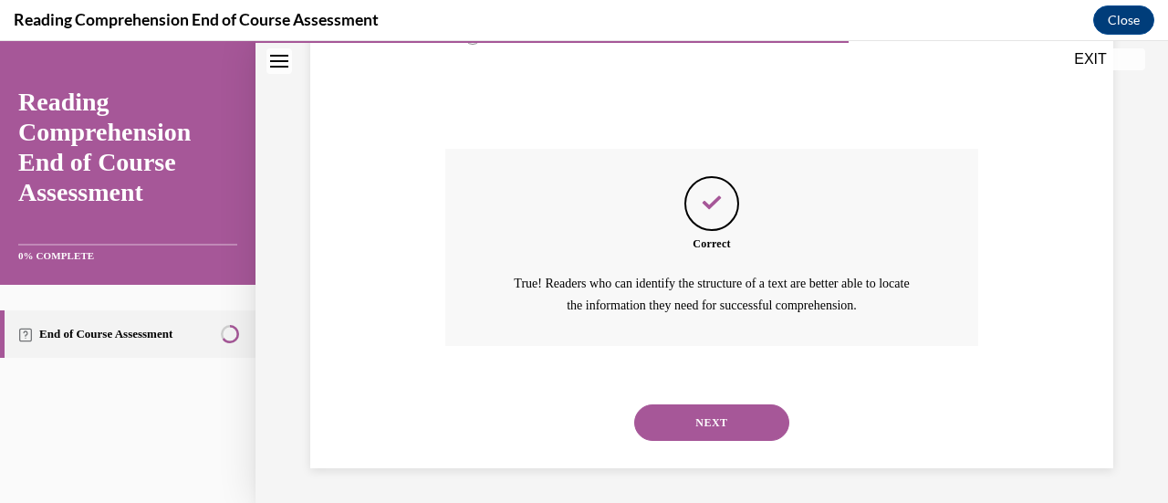
click at [689, 425] on button "NEXT" at bounding box center [711, 422] width 155 height 36
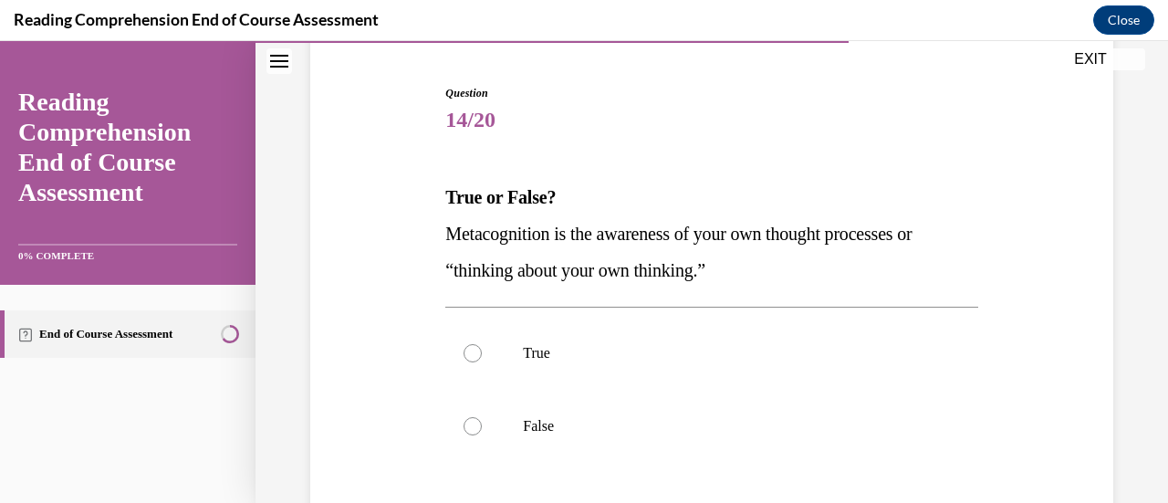
scroll to position [170, 0]
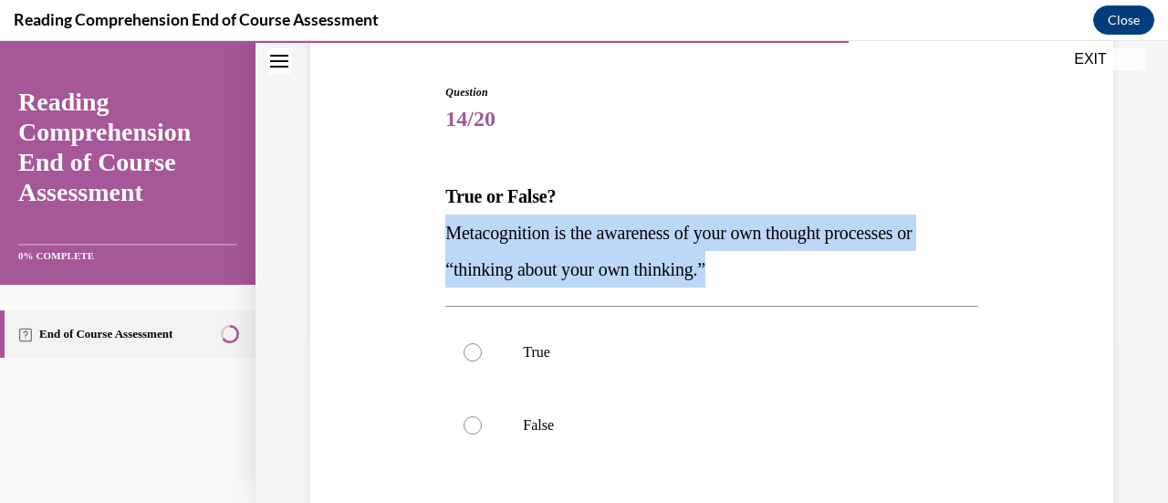
drag, startPoint x: 444, startPoint y: 231, endPoint x: 724, endPoint y: 254, distance: 281.0
click at [724, 254] on p "Metacognition is the awareness of your own thought processes or “thinking about…" at bounding box center [711, 250] width 532 height 73
copy span "Metacognition is the awareness of your own thought processes or “thinking about…"
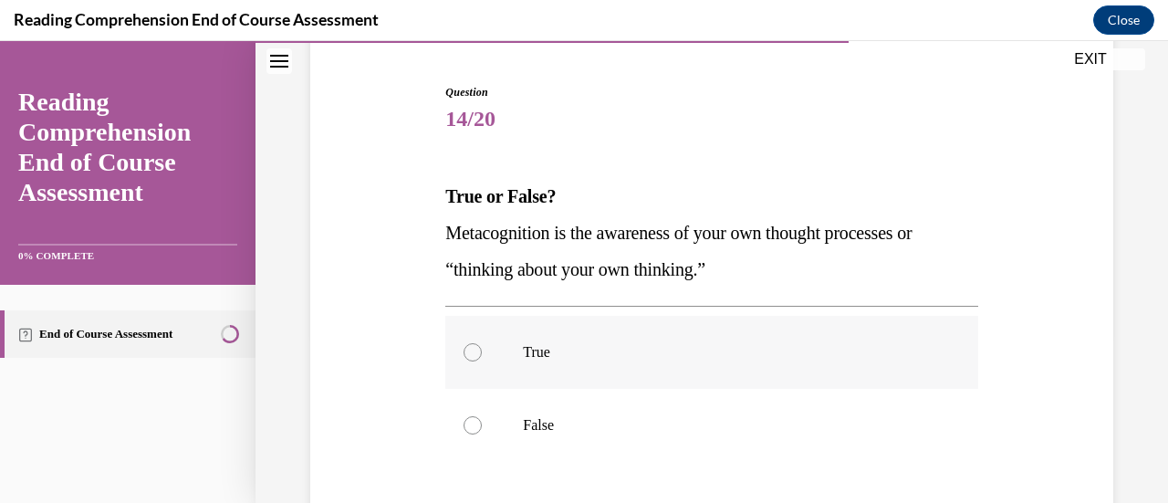
click at [474, 348] on div at bounding box center [472, 352] width 18 height 18
click at [474, 348] on input "True" at bounding box center [472, 352] width 18 height 18
radio input "true"
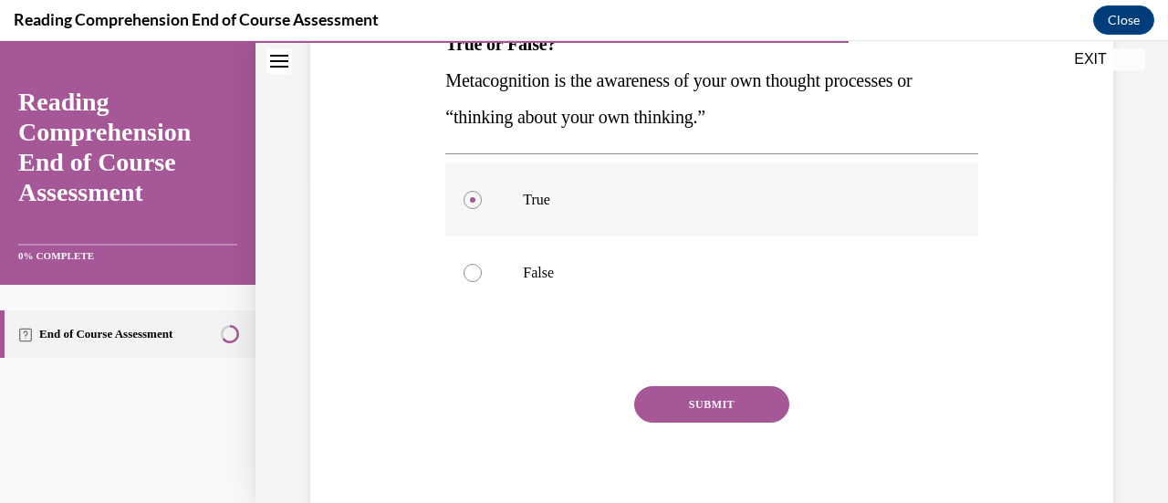
scroll to position [390, 0]
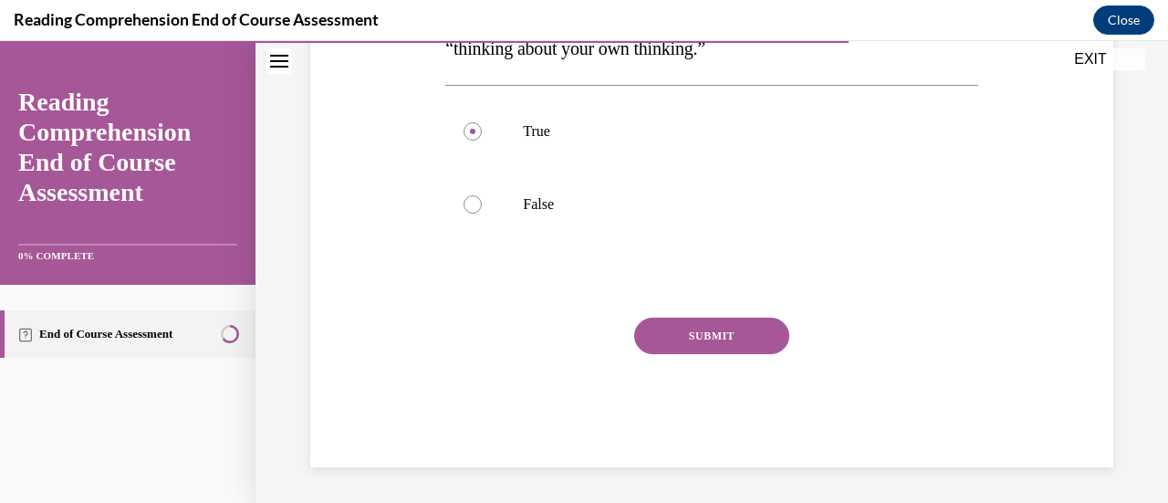
click at [693, 331] on button "SUBMIT" at bounding box center [711, 335] width 155 height 36
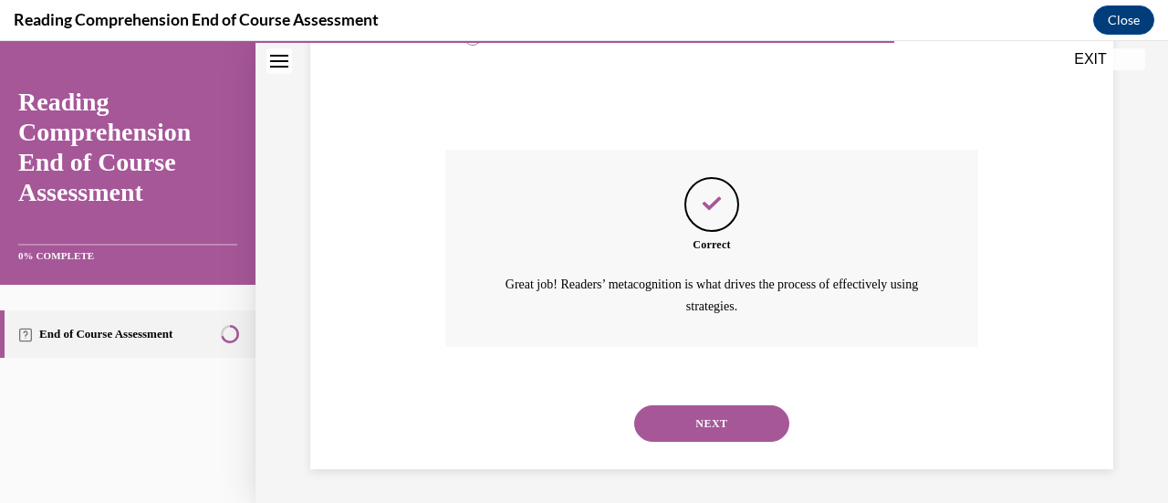
scroll to position [559, 0]
click at [692, 415] on button "NEXT" at bounding box center [711, 422] width 155 height 36
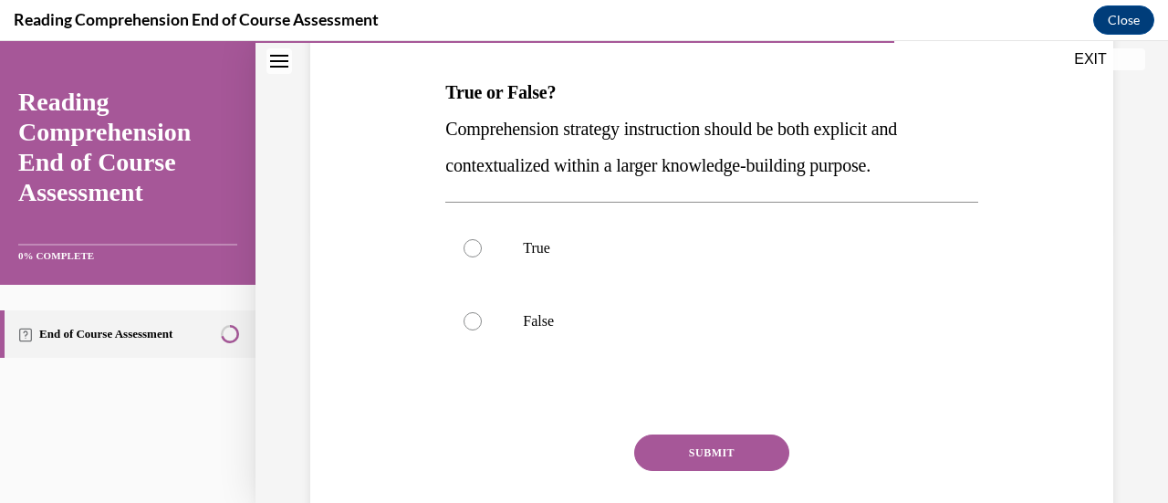
scroll to position [266, 0]
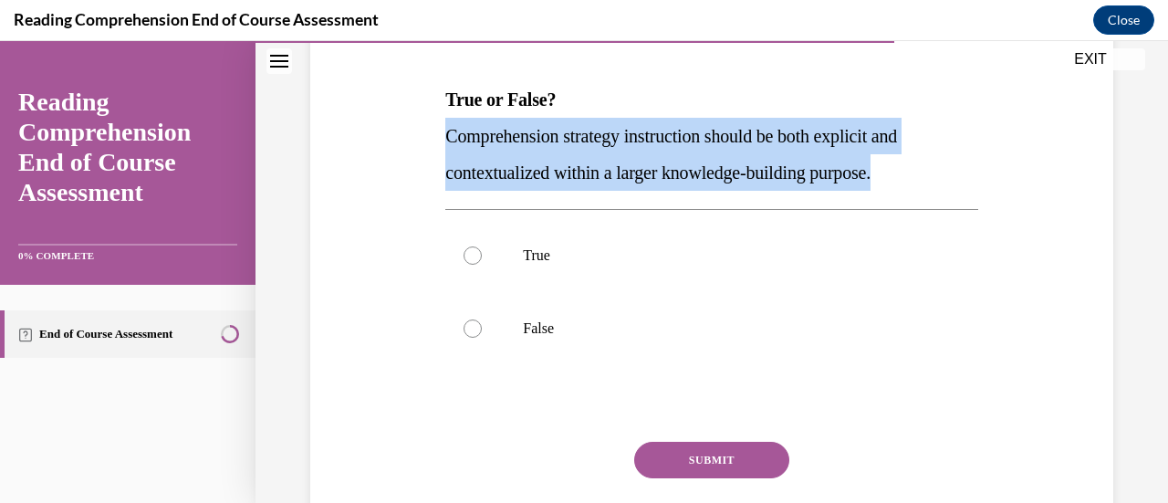
drag, startPoint x: 445, startPoint y: 135, endPoint x: 930, endPoint y: 161, distance: 486.0
click at [930, 161] on p "Comprehension strategy instruction should be both explicit and contextualized w…" at bounding box center [711, 154] width 532 height 73
copy span "Comprehension strategy instruction should be both explicit and contextualized w…"
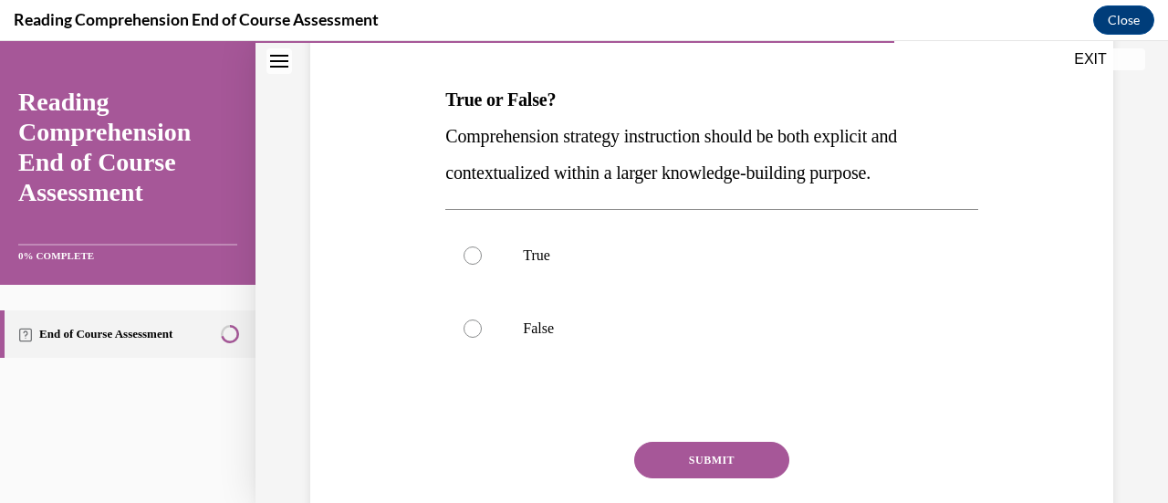
click at [691, 80] on div "Question 15/20 True or False? Comprehension strategy instruction should be both…" at bounding box center [711, 289] width 532 height 604
click at [507, 247] on label "True" at bounding box center [711, 255] width 532 height 73
click at [482, 247] on input "True" at bounding box center [472, 255] width 18 height 18
radio input "true"
click at [673, 473] on button "SUBMIT" at bounding box center [711, 460] width 155 height 36
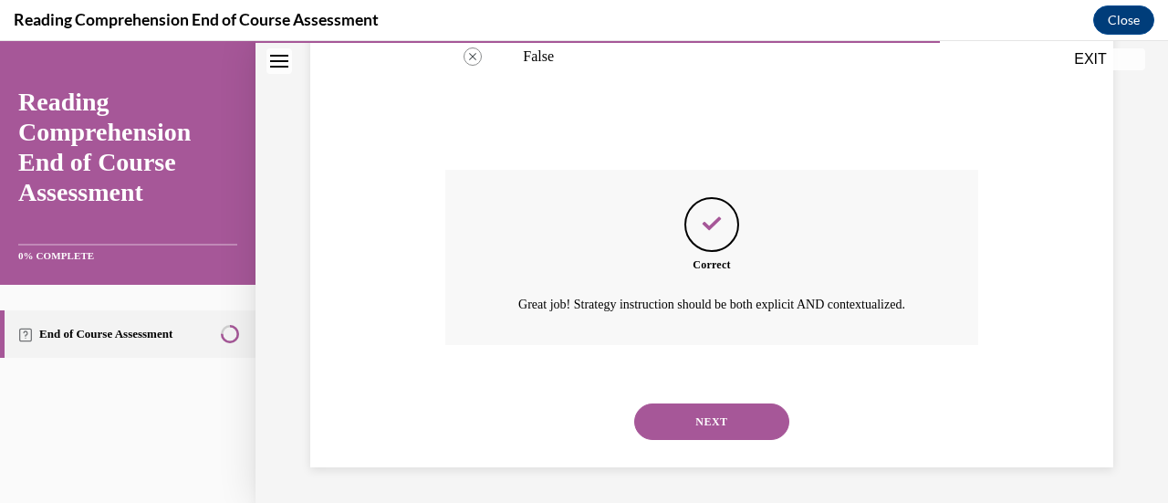
scroll to position [559, 0]
click at [668, 424] on button "NEXT" at bounding box center [711, 420] width 155 height 36
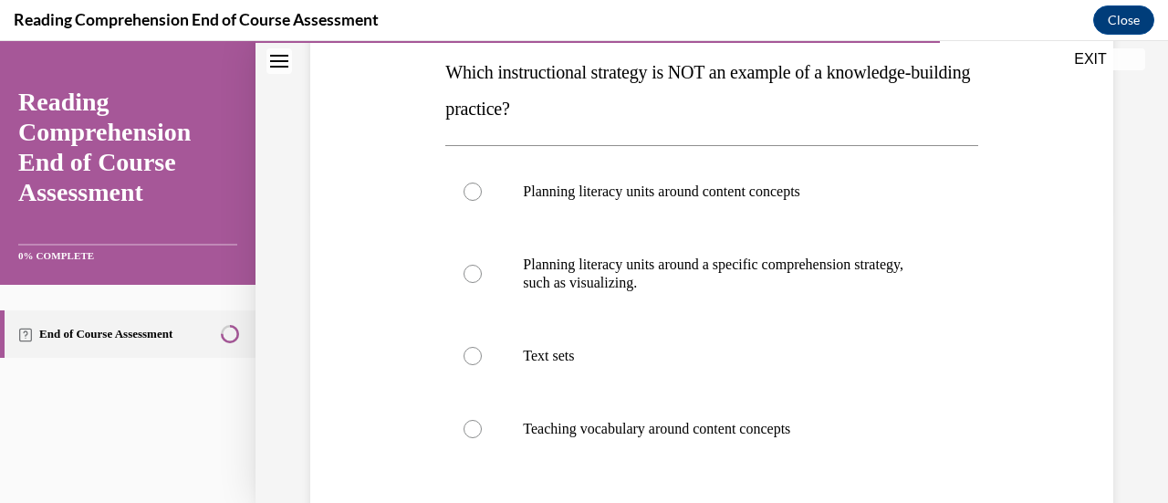
scroll to position [294, 0]
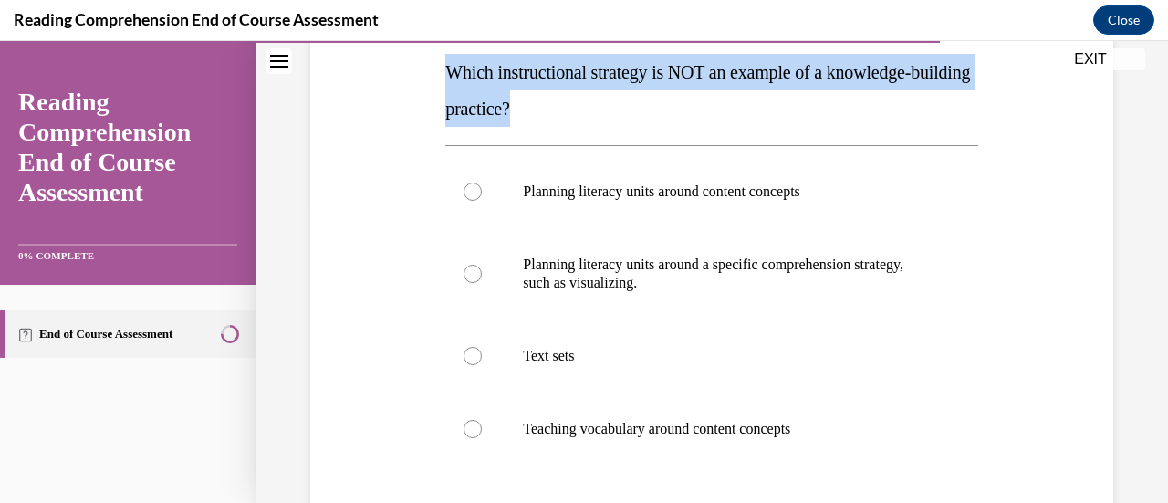
drag, startPoint x: 449, startPoint y: 69, endPoint x: 589, endPoint y: 105, distance: 144.9
click at [589, 105] on p "Which instructional strategy is NOT an example of a knowledge-building practice?" at bounding box center [711, 90] width 532 height 73
copy span "Which instructional strategy is NOT an example of a knowledge-building practice?"
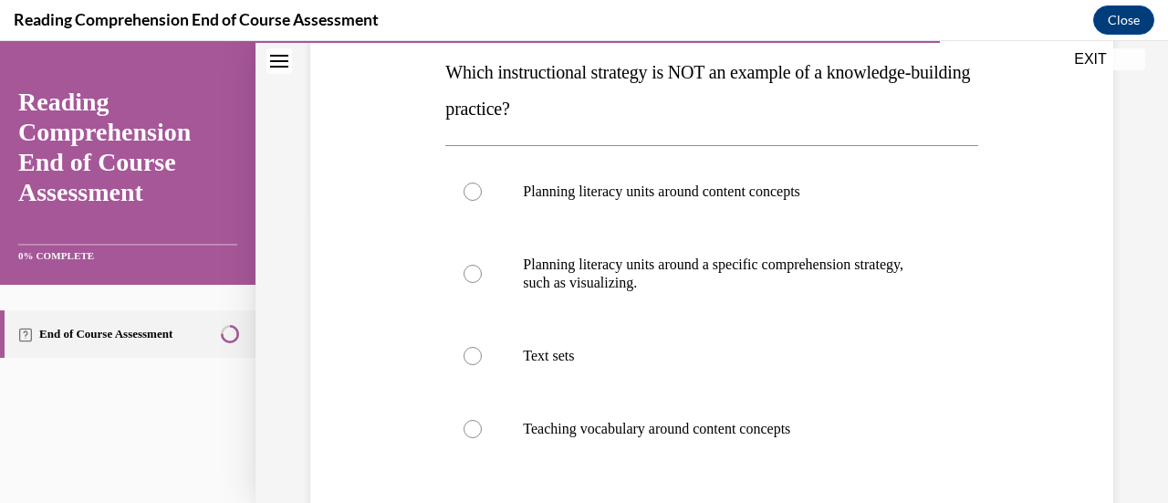
click at [996, 214] on div "Question 16/20 Which instructional strategy is NOT an example of a knowledge-bu…" at bounding box center [712, 298] width 812 height 786
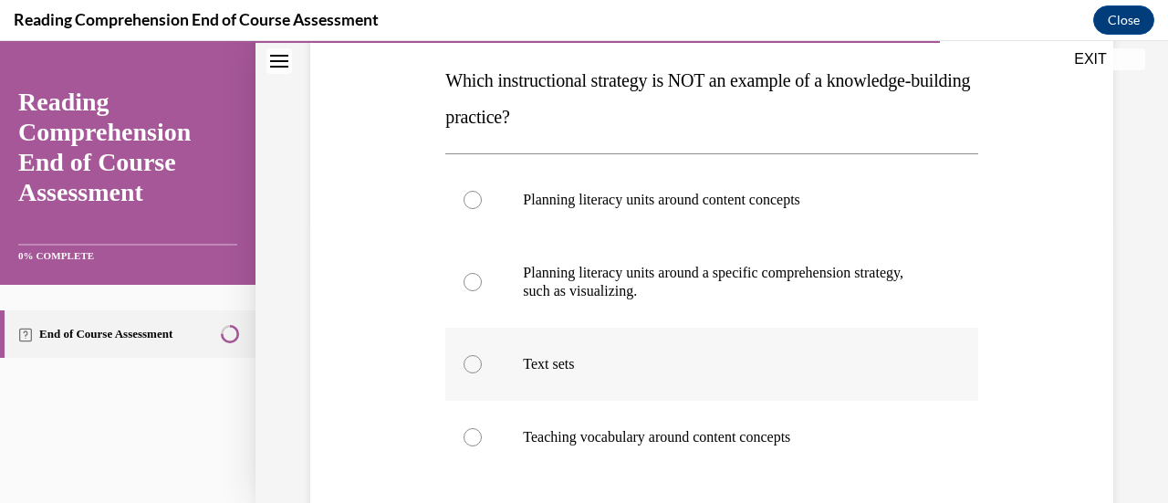
scroll to position [285, 0]
click at [560, 202] on p "Planning literacy units around content concepts" at bounding box center [727, 201] width 409 height 18
click at [482, 202] on input "Planning literacy units around content concepts" at bounding box center [472, 201] width 18 height 18
radio input "true"
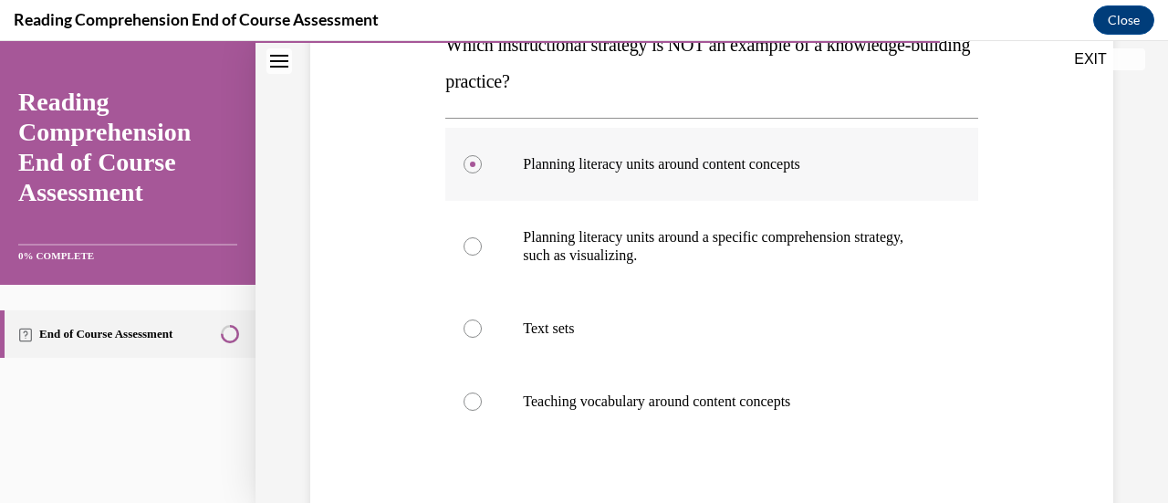
scroll to position [323, 0]
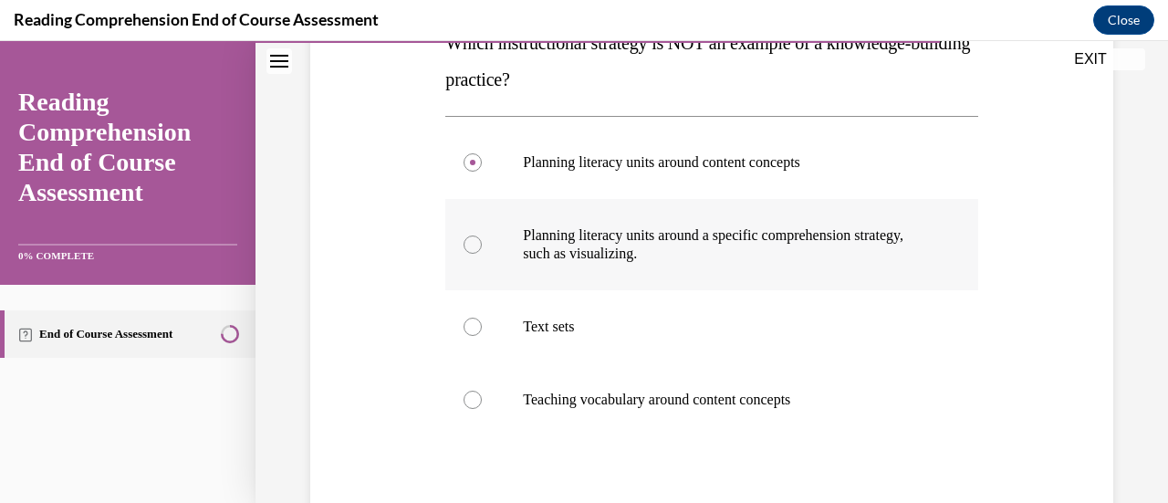
click at [495, 258] on label "Planning literacy units around a specific comprehension strategy, such as visua…" at bounding box center [711, 244] width 532 height 91
click at [482, 254] on input "Planning literacy units around a specific comprehension strategy, such as visua…" at bounding box center [472, 244] width 18 height 18
radio input "true"
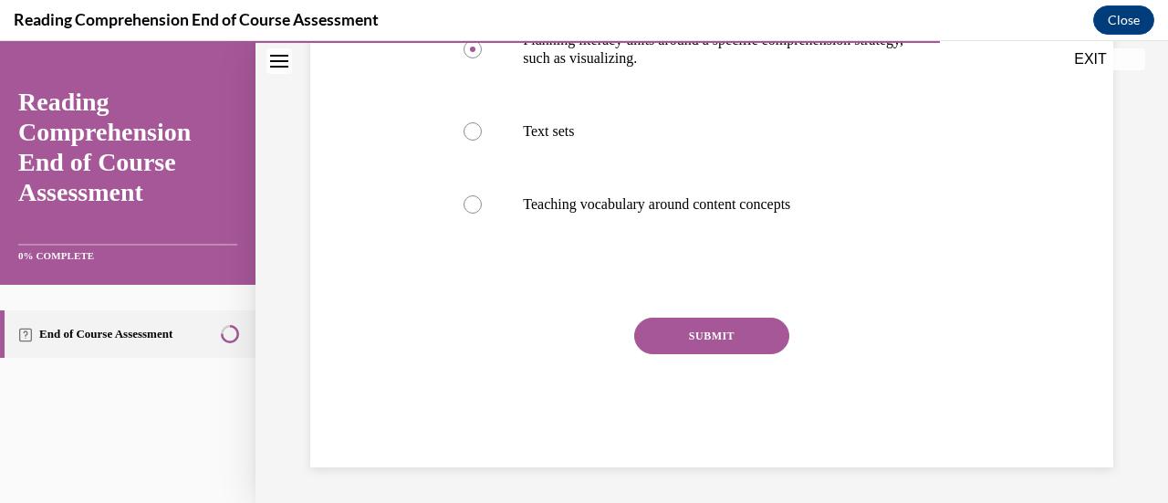
click at [664, 324] on button "SUBMIT" at bounding box center [711, 335] width 155 height 36
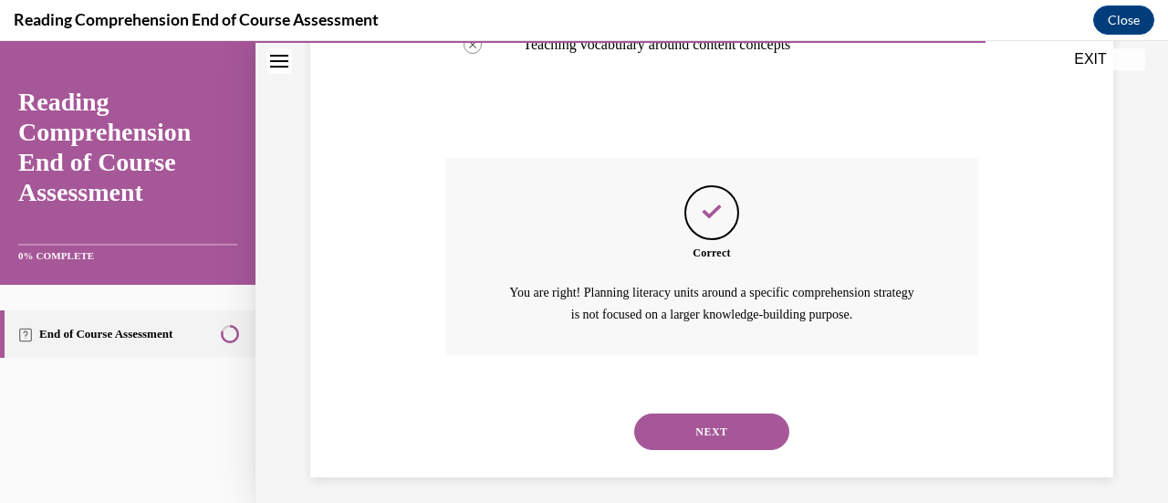
scroll to position [687, 0]
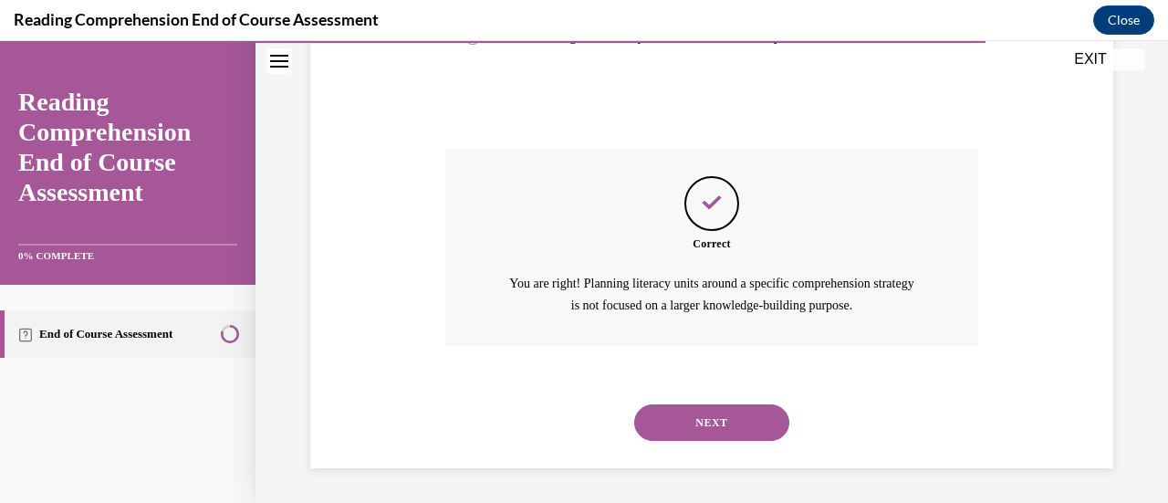
click at [670, 416] on button "NEXT" at bounding box center [711, 422] width 155 height 36
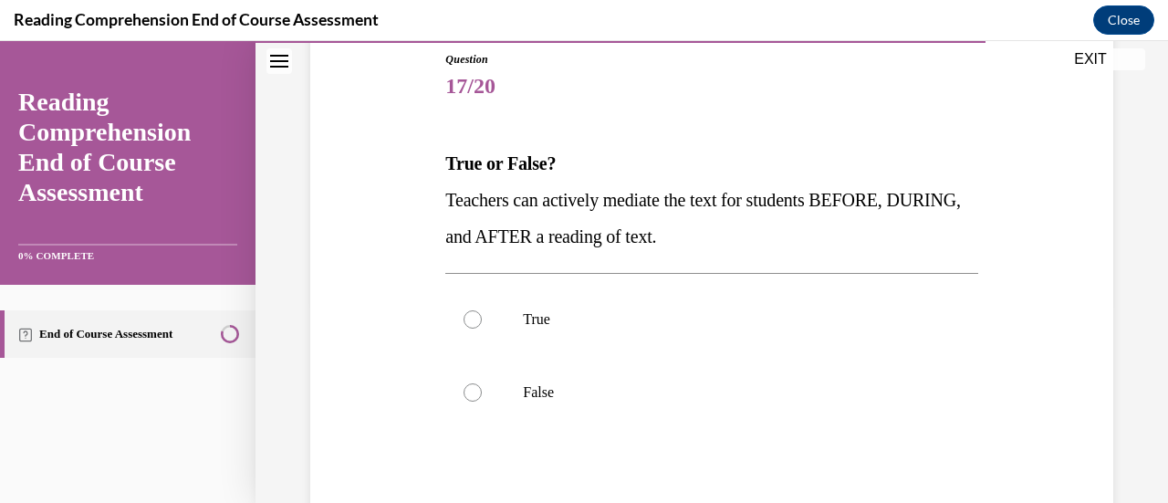
scroll to position [206, 0]
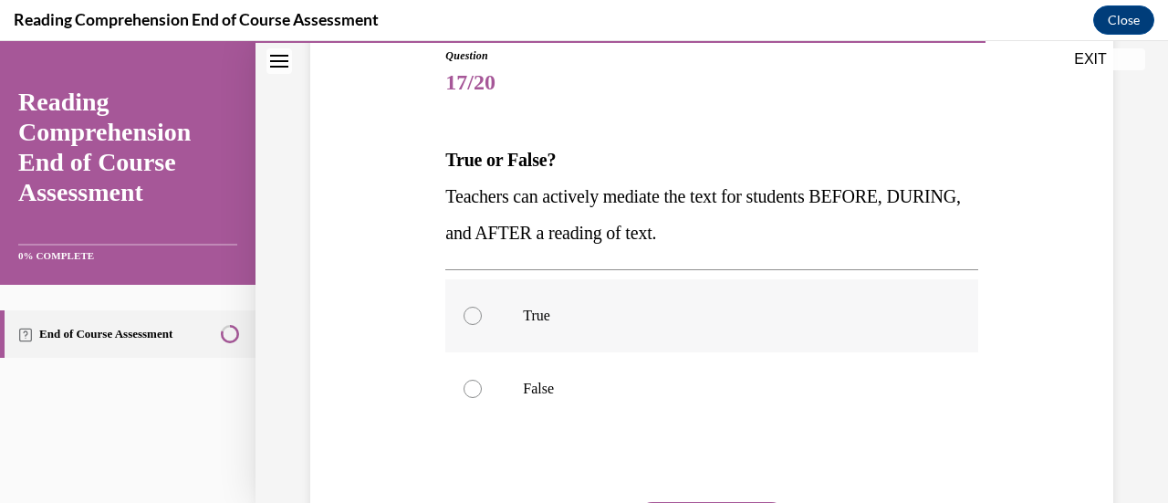
click at [650, 319] on p "True" at bounding box center [727, 316] width 409 height 18
click at [482, 319] on input "True" at bounding box center [472, 316] width 18 height 18
radio input "true"
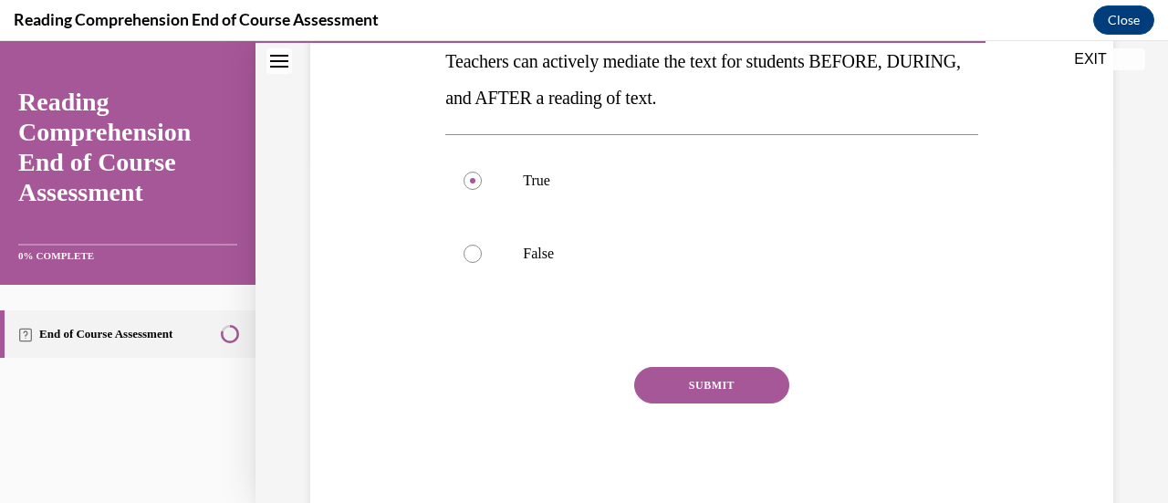
click at [682, 378] on button "SUBMIT" at bounding box center [711, 385] width 155 height 36
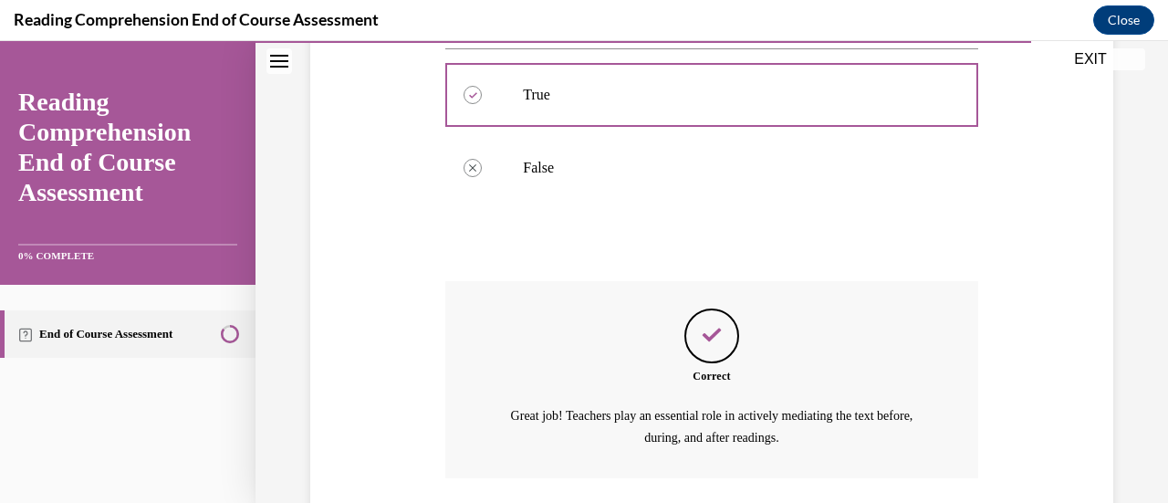
scroll to position [559, 0]
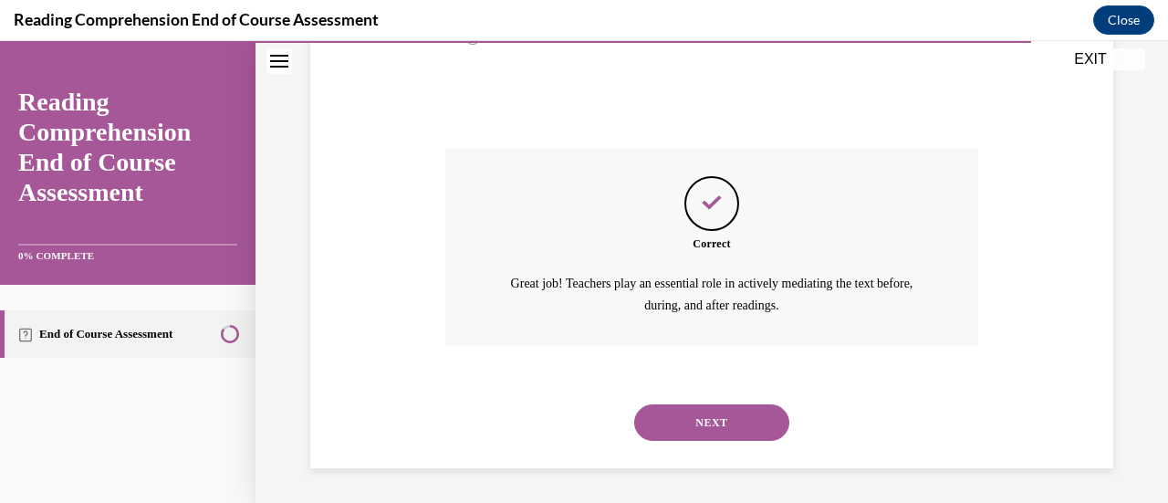
click at [717, 412] on button "NEXT" at bounding box center [711, 422] width 155 height 36
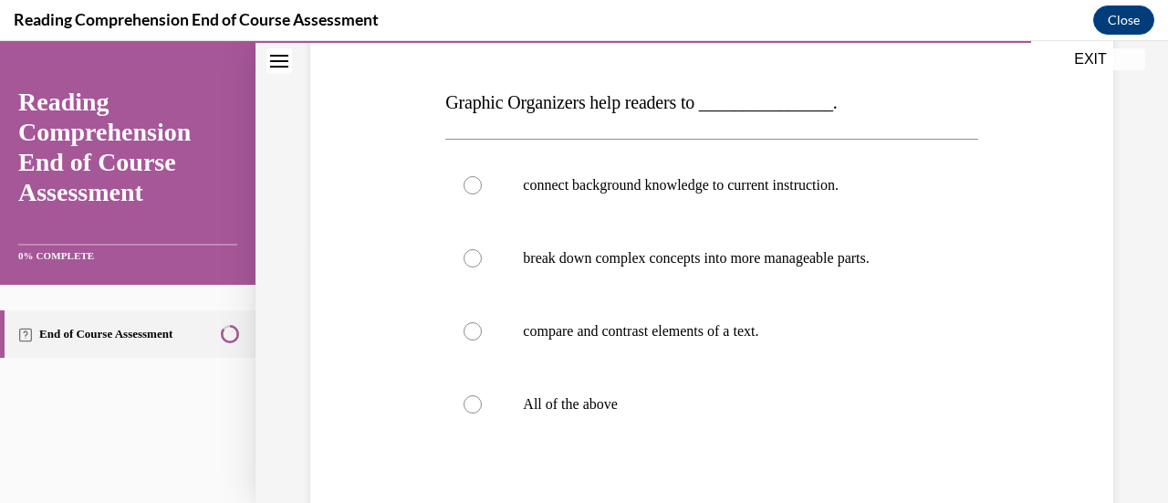
scroll to position [265, 0]
click at [717, 412] on label "All of the above" at bounding box center [711, 403] width 532 height 73
click at [482, 412] on input "All of the above" at bounding box center [472, 403] width 18 height 18
radio input "true"
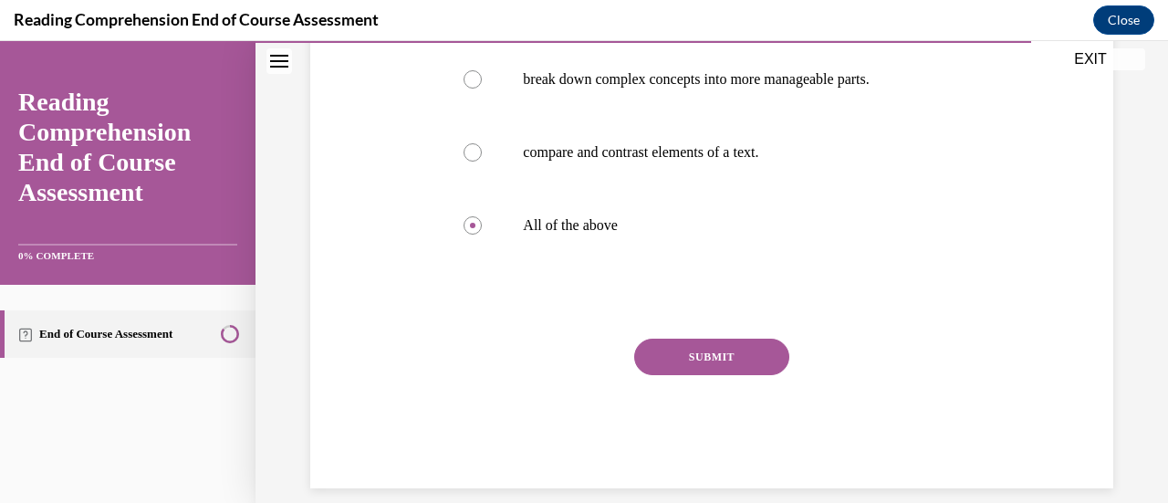
scroll to position [443, 0]
click at [707, 375] on div "SUBMIT" at bounding box center [711, 383] width 532 height 91
click at [693, 348] on button "SUBMIT" at bounding box center [711, 356] width 155 height 36
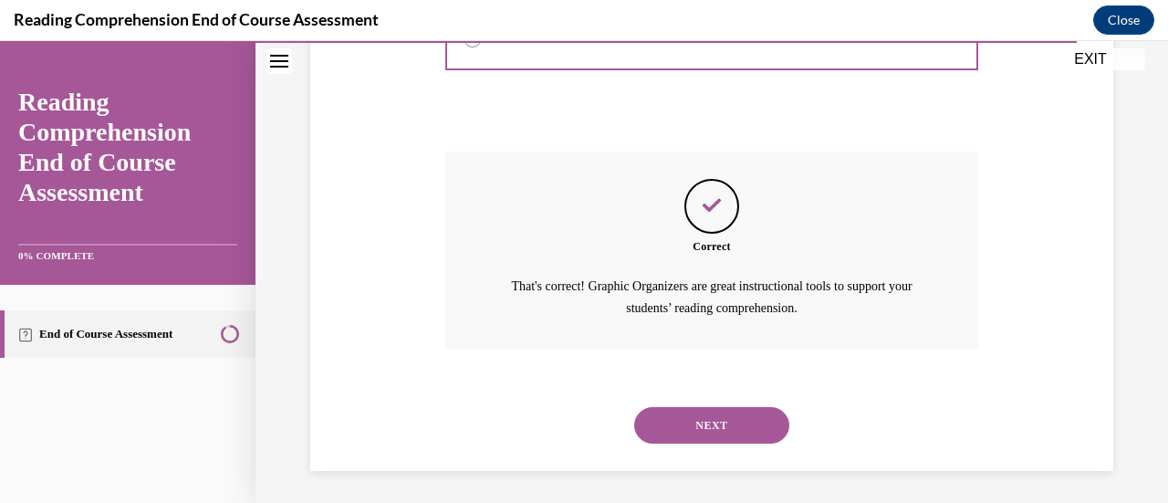
scroll to position [632, 0]
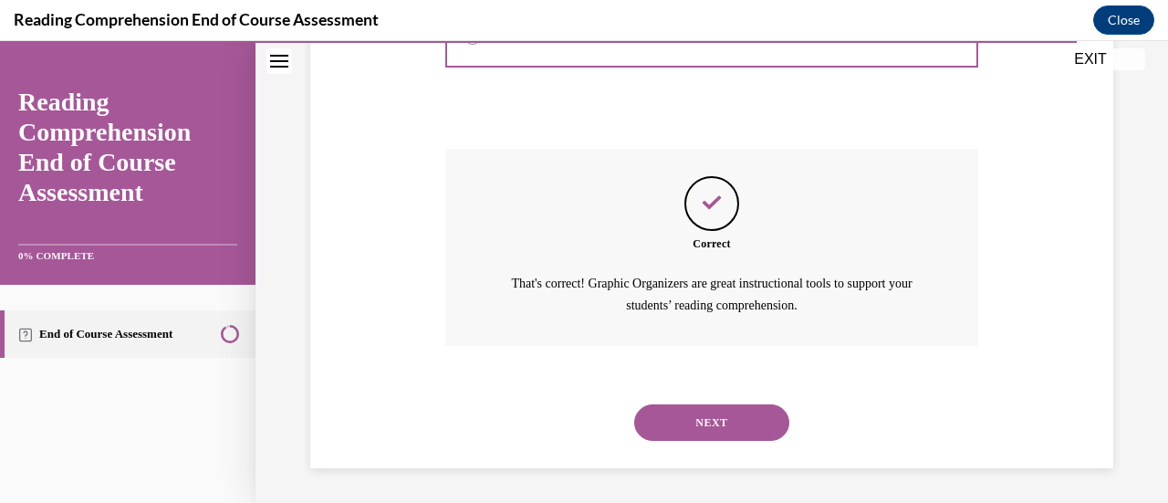
click at [691, 410] on button "NEXT" at bounding box center [711, 422] width 155 height 36
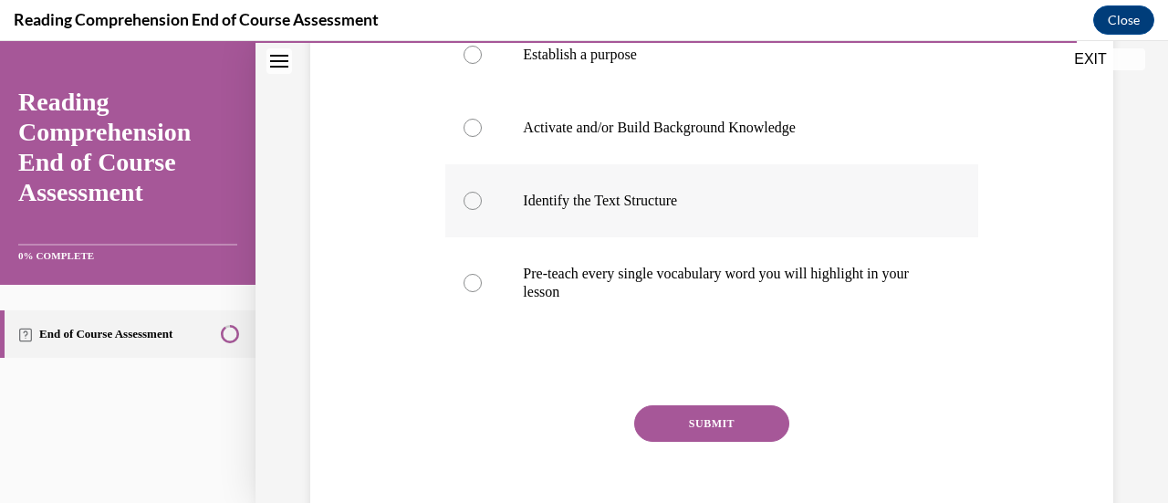
scroll to position [432, 0]
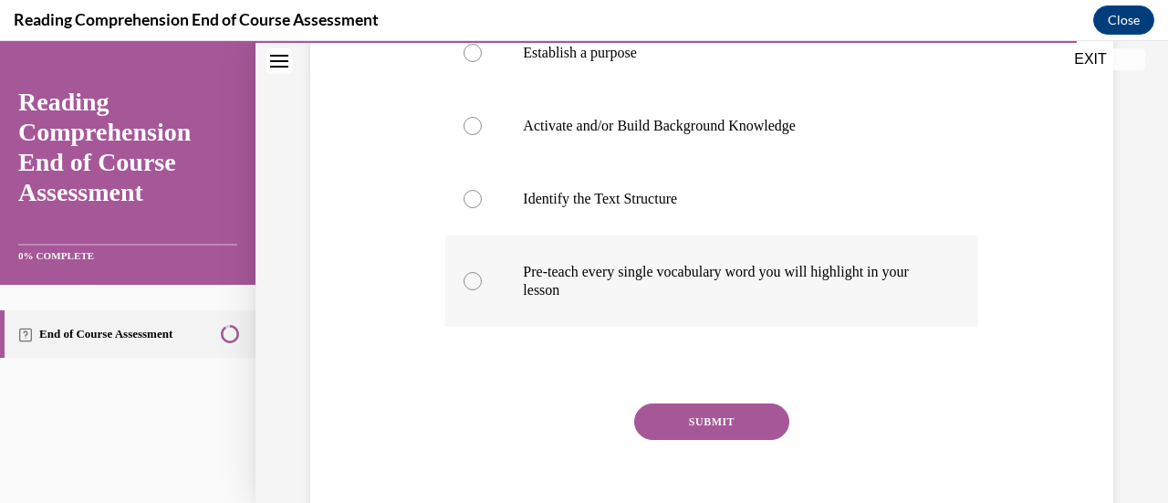
click at [766, 298] on label "Pre-teach every single vocabulary word you will highlight in your lesson" at bounding box center [711, 280] width 532 height 91
click at [482, 290] on input "Pre-teach every single vocabulary word you will highlight in your lesson" at bounding box center [472, 281] width 18 height 18
radio input "true"
click at [724, 424] on button "SUBMIT" at bounding box center [711, 421] width 155 height 36
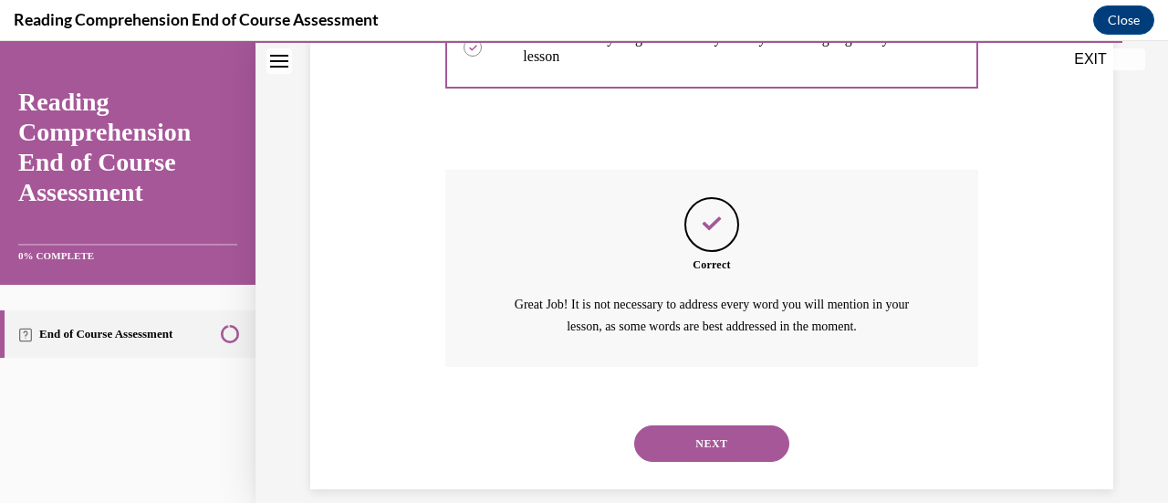
scroll to position [687, 0]
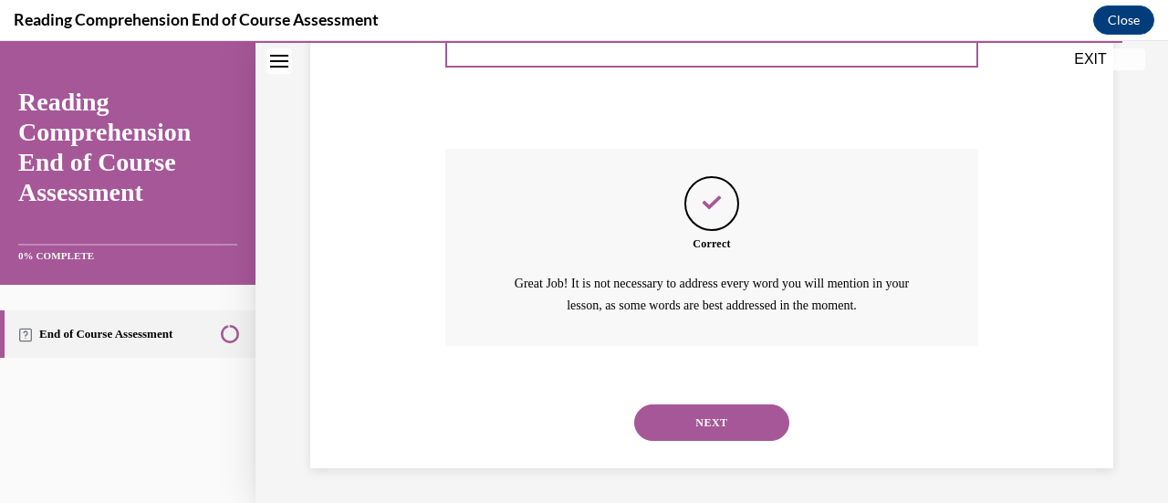
click at [707, 419] on button "NEXT" at bounding box center [711, 422] width 155 height 36
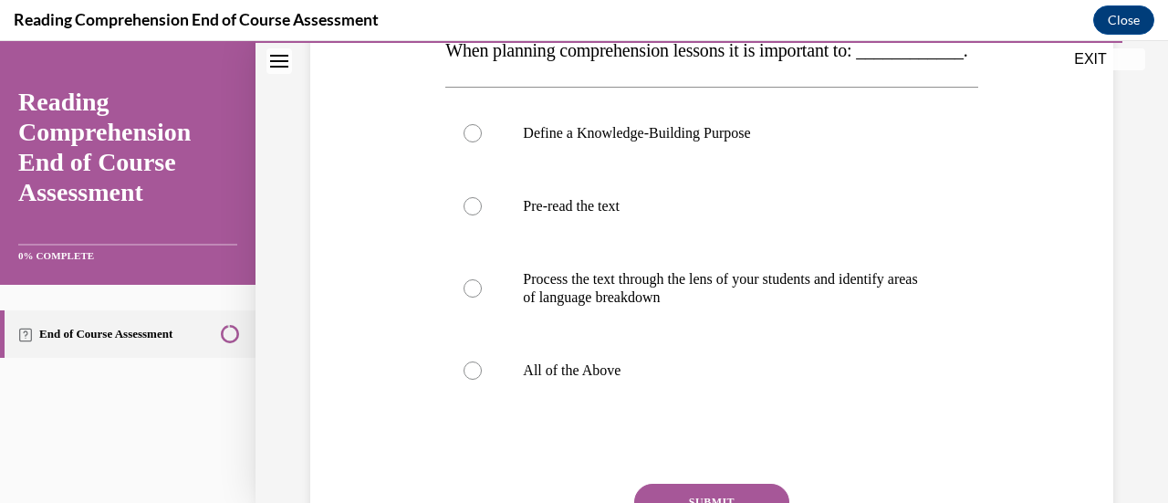
scroll to position [322, 0]
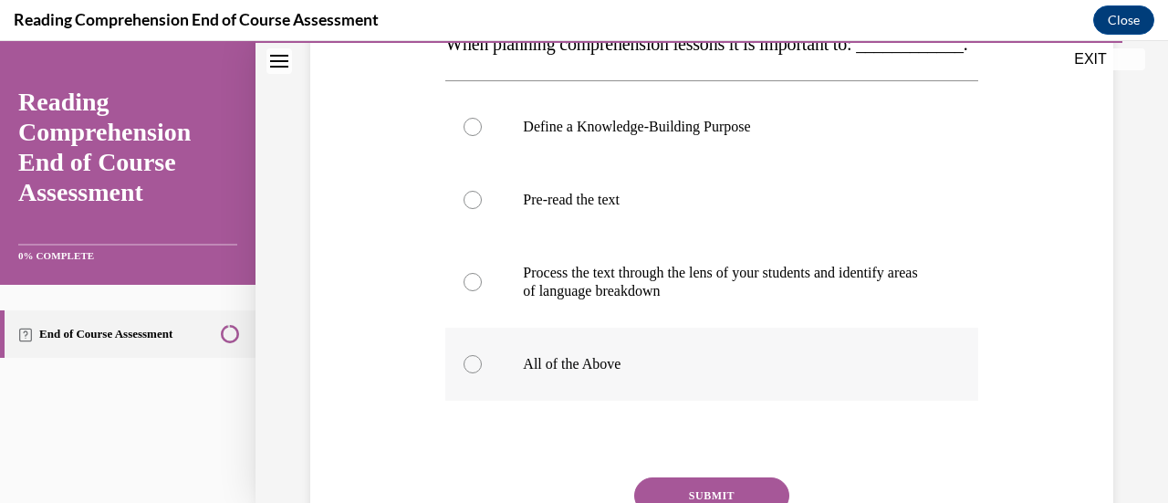
click at [622, 400] on label "All of the Above" at bounding box center [711, 363] width 532 height 73
click at [482, 373] on input "All of the Above" at bounding box center [472, 364] width 18 height 18
radio input "true"
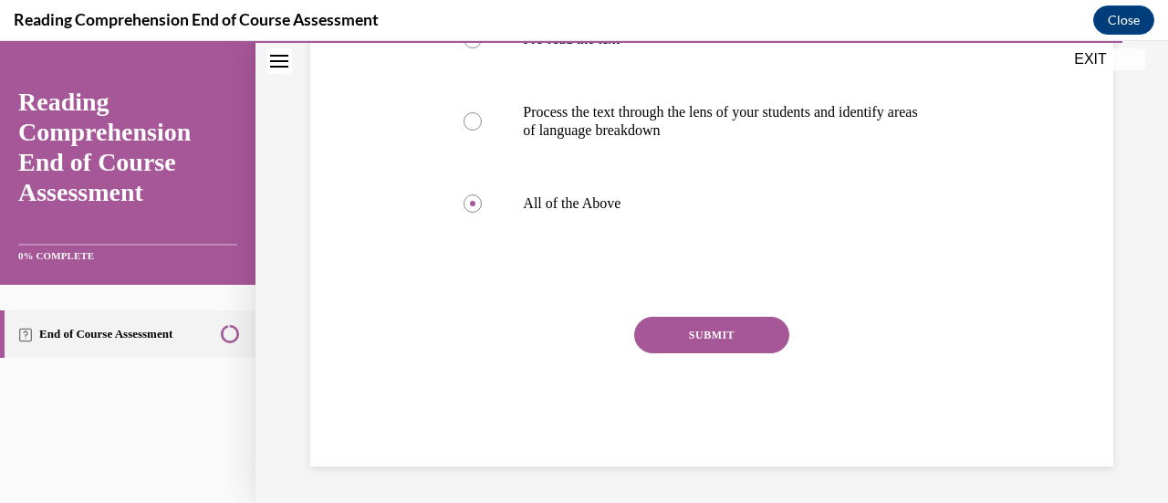
click at [691, 338] on button "SUBMIT" at bounding box center [711, 335] width 155 height 36
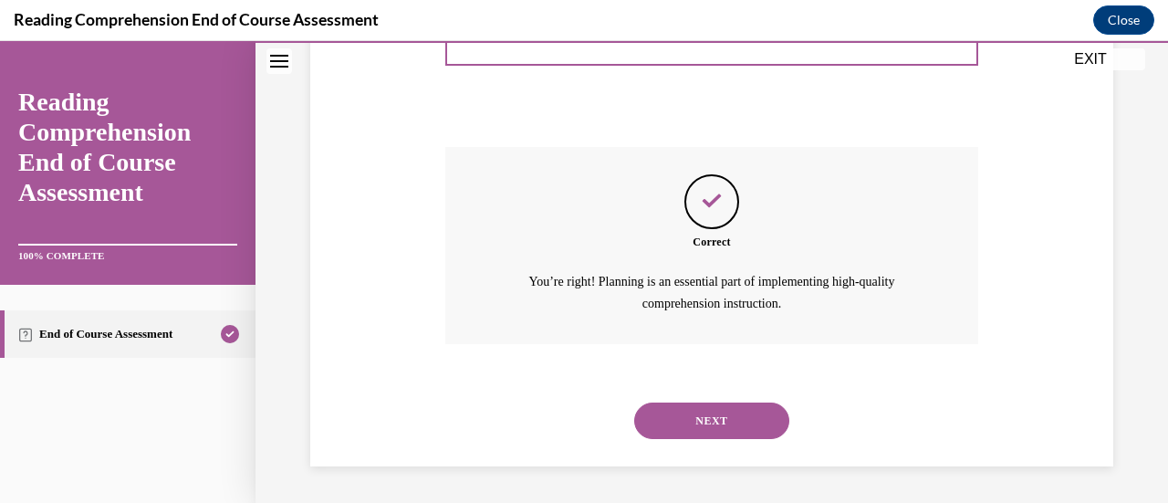
scroll to position [687, 0]
click at [690, 415] on button "NEXT" at bounding box center [711, 420] width 155 height 36
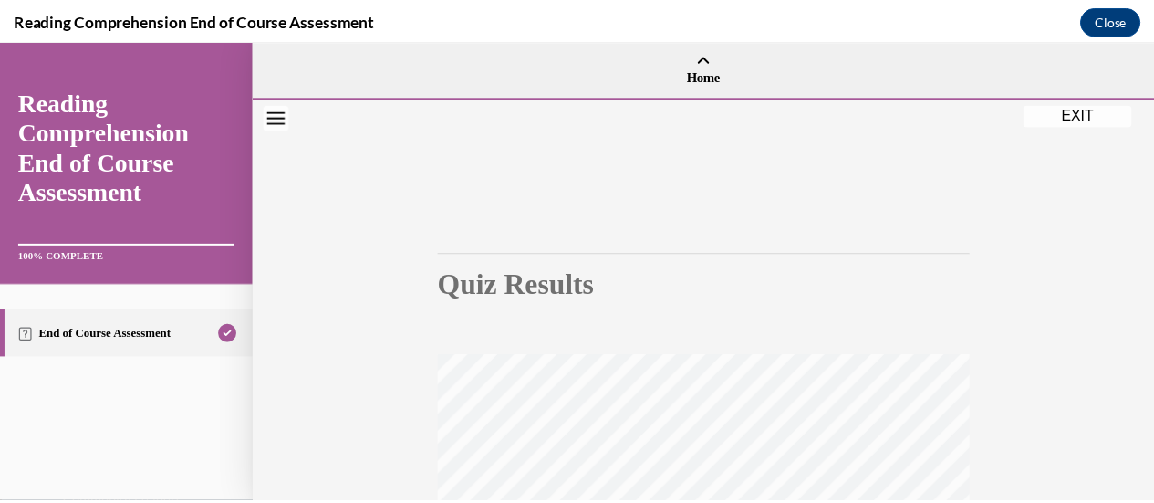
scroll to position [473, 0]
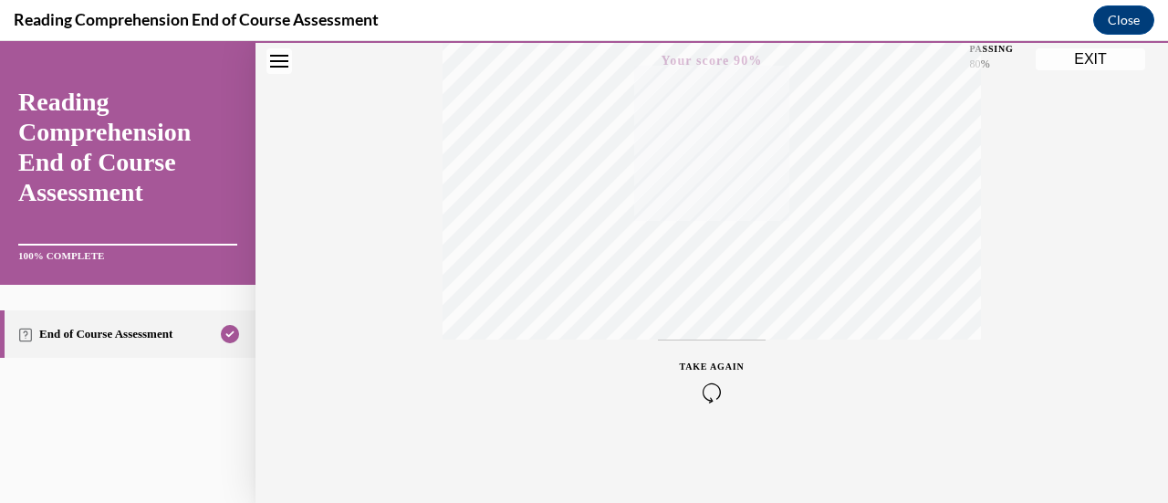
click at [1080, 63] on button "EXIT" at bounding box center [1089, 59] width 109 height 22
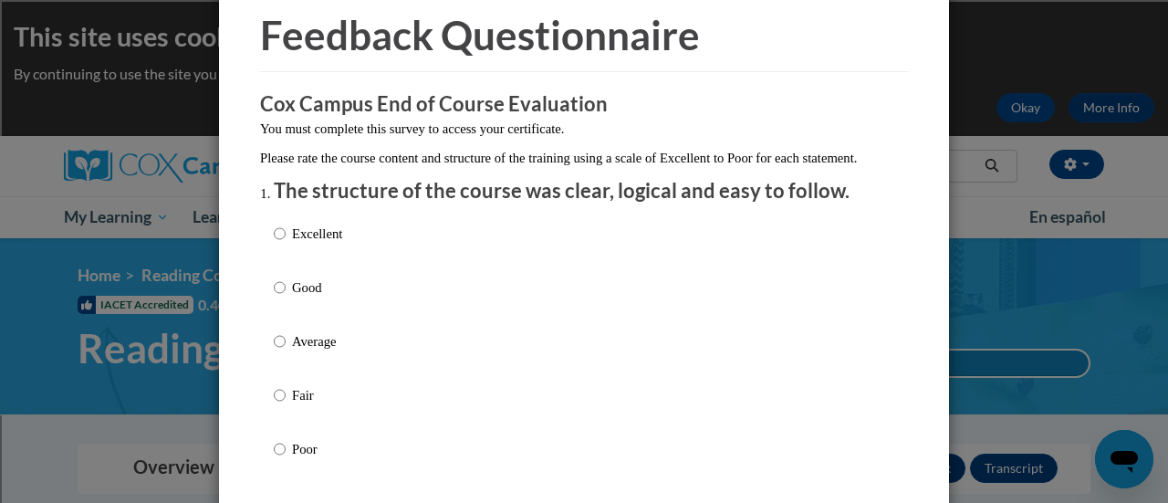
scroll to position [102, 0]
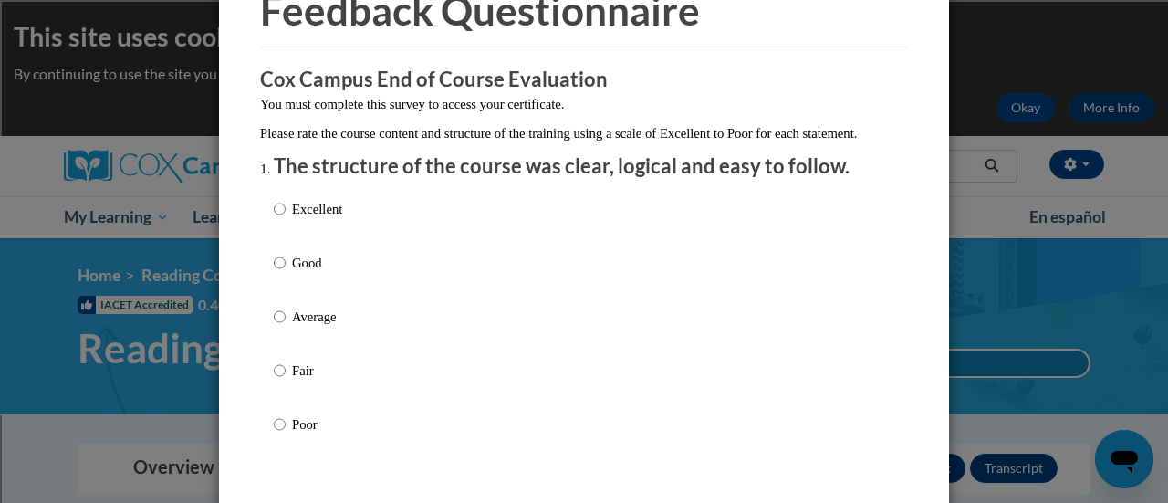
click at [303, 273] on p "Good" at bounding box center [317, 263] width 50 height 20
click at [286, 273] on input "Good" at bounding box center [280, 263] width 12 height 20
radio input "true"
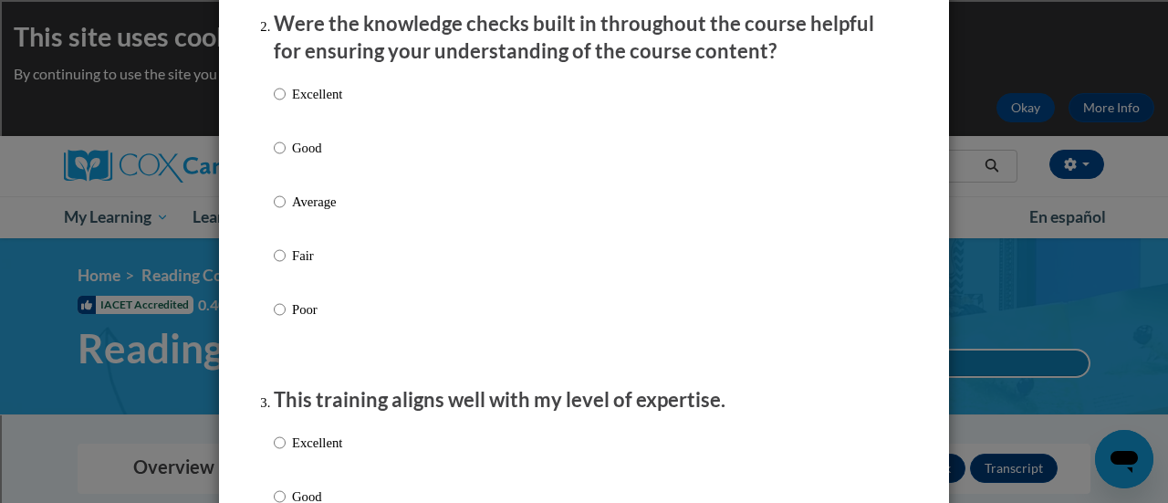
scroll to position [588, 0]
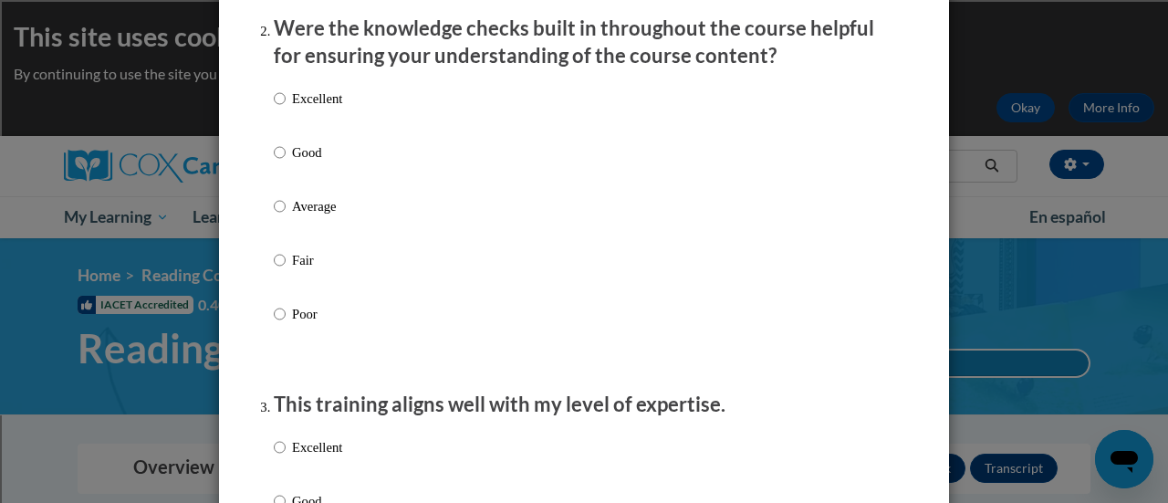
click at [292, 162] on p "Good" at bounding box center [317, 152] width 50 height 20
click at [285, 162] on input "Good" at bounding box center [280, 152] width 12 height 20
radio input "true"
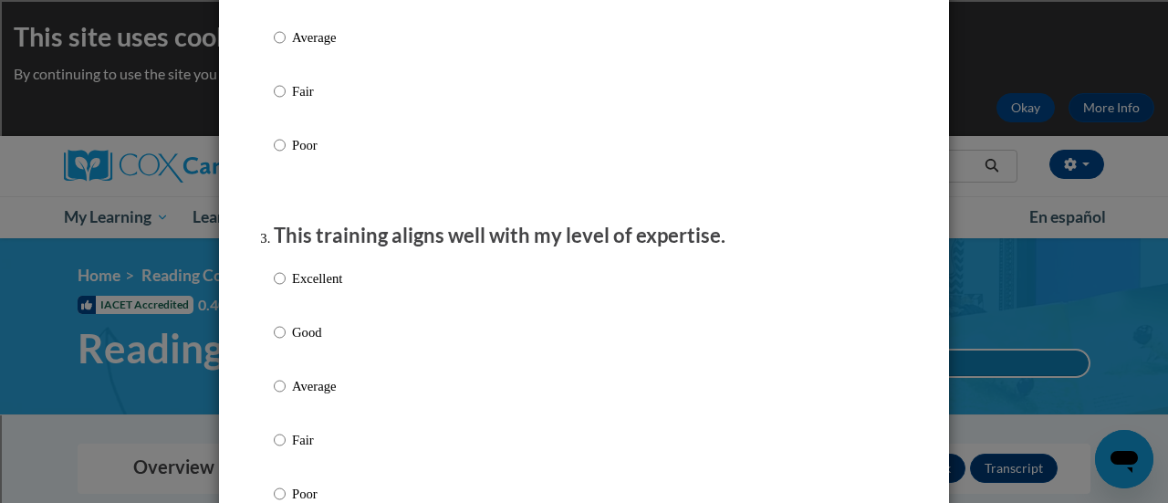
scroll to position [760, 0]
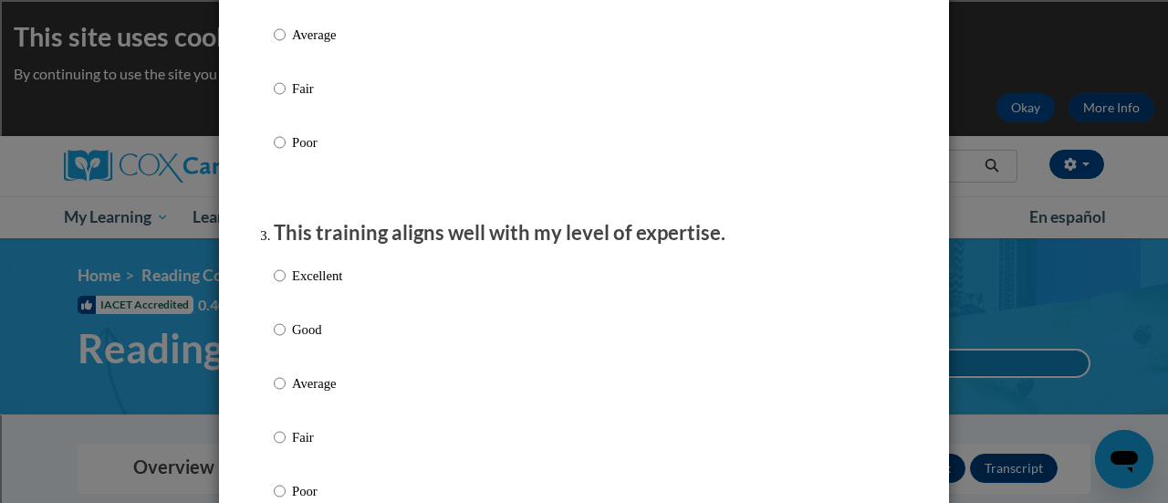
click at [317, 339] on p "Good" at bounding box center [317, 329] width 50 height 20
click at [286, 339] on input "Good" at bounding box center [280, 329] width 12 height 20
radio input "true"
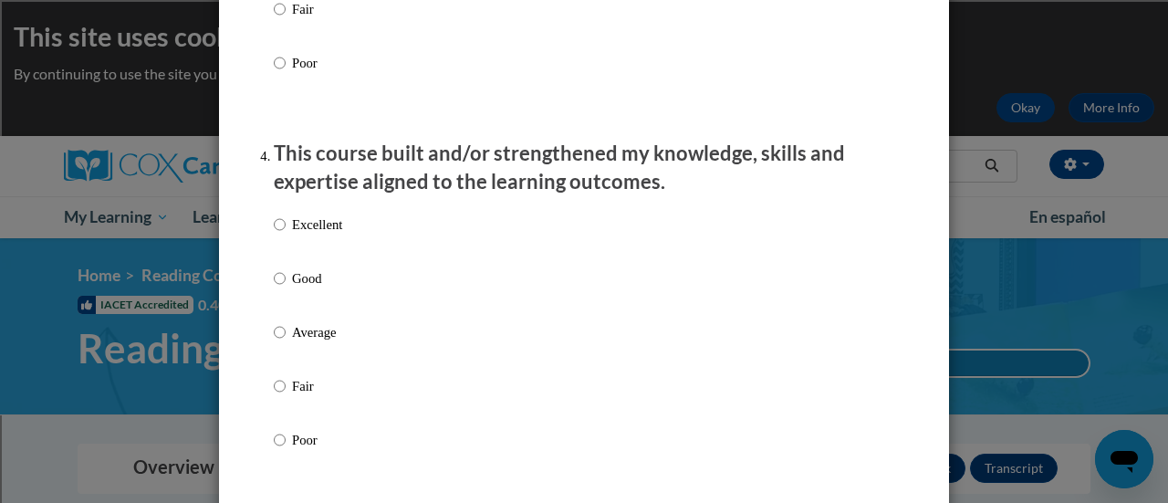
scroll to position [1189, 0]
click at [303, 287] on p "Good" at bounding box center [317, 277] width 50 height 20
click at [286, 287] on input "Good" at bounding box center [280, 277] width 12 height 20
radio input "true"
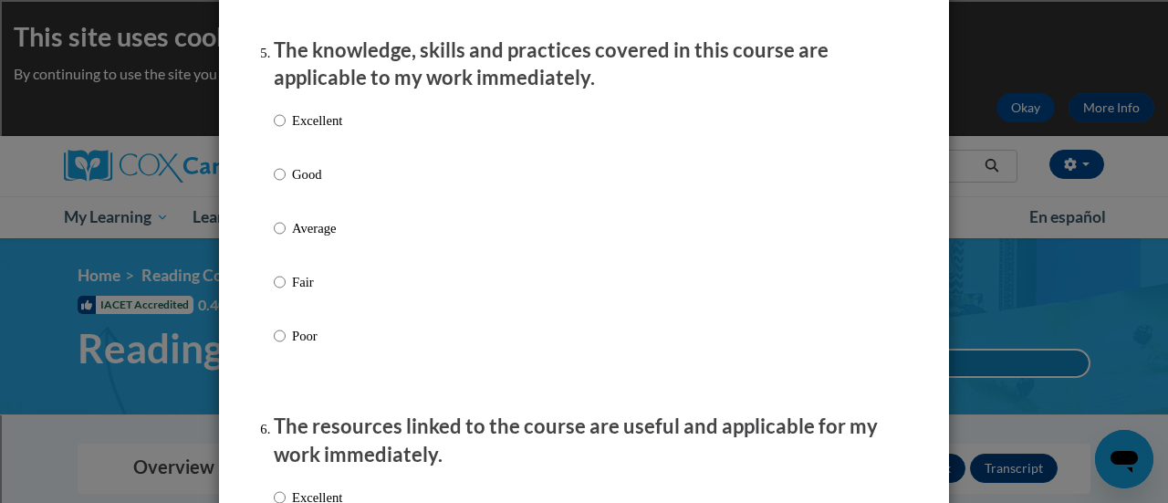
scroll to position [1668, 0]
click at [297, 183] on p "Good" at bounding box center [317, 173] width 50 height 20
click at [286, 183] on input "Good" at bounding box center [280, 173] width 12 height 20
radio input "true"
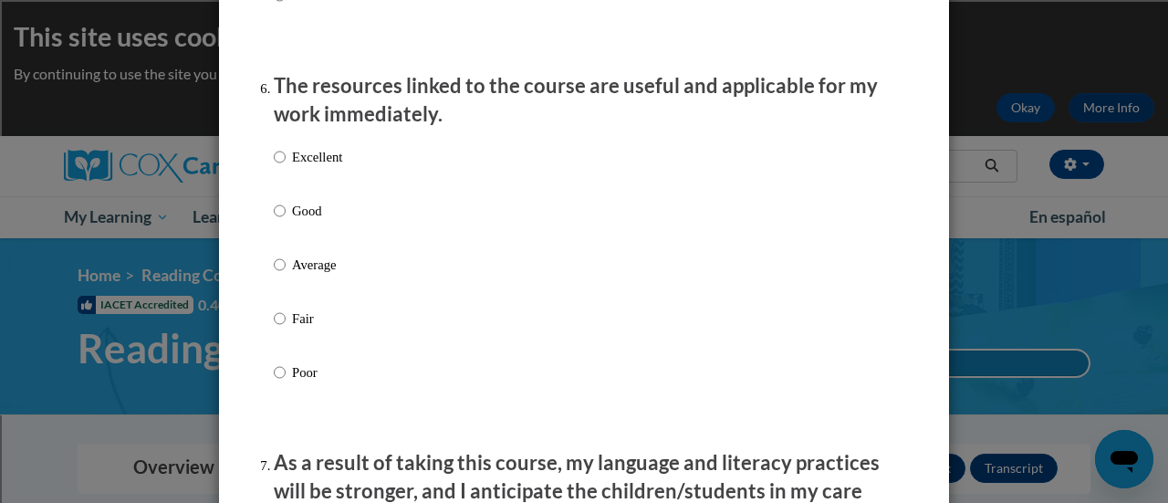
scroll to position [2013, 0]
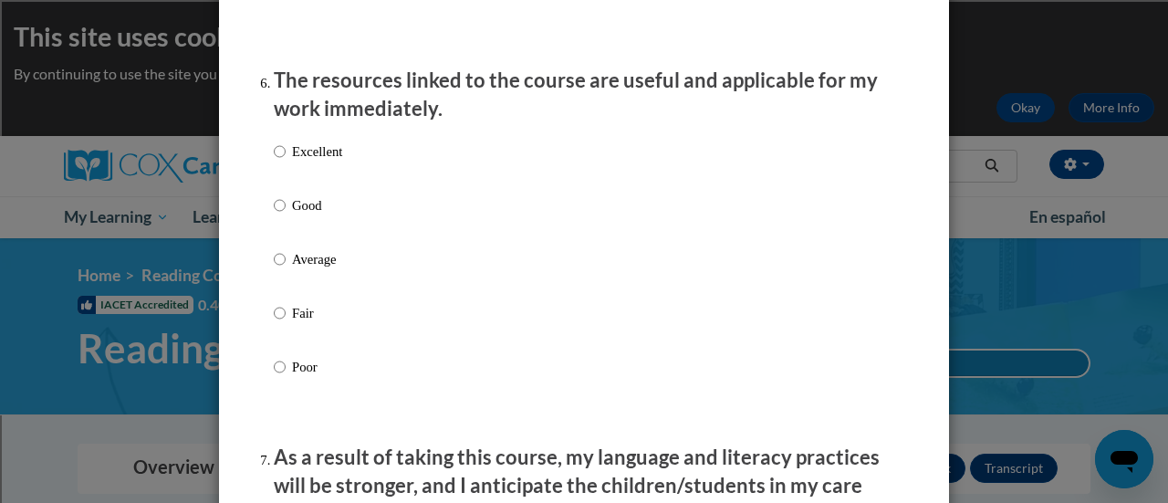
click at [307, 215] on p "Good" at bounding box center [317, 205] width 50 height 20
click at [286, 215] on input "Good" at bounding box center [280, 205] width 12 height 20
radio input "true"
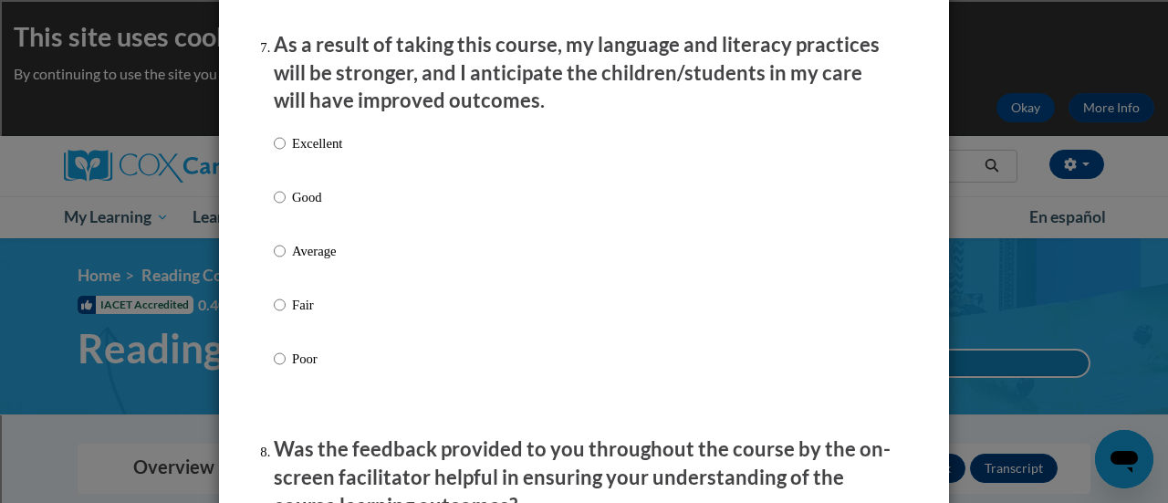
scroll to position [2428, 0]
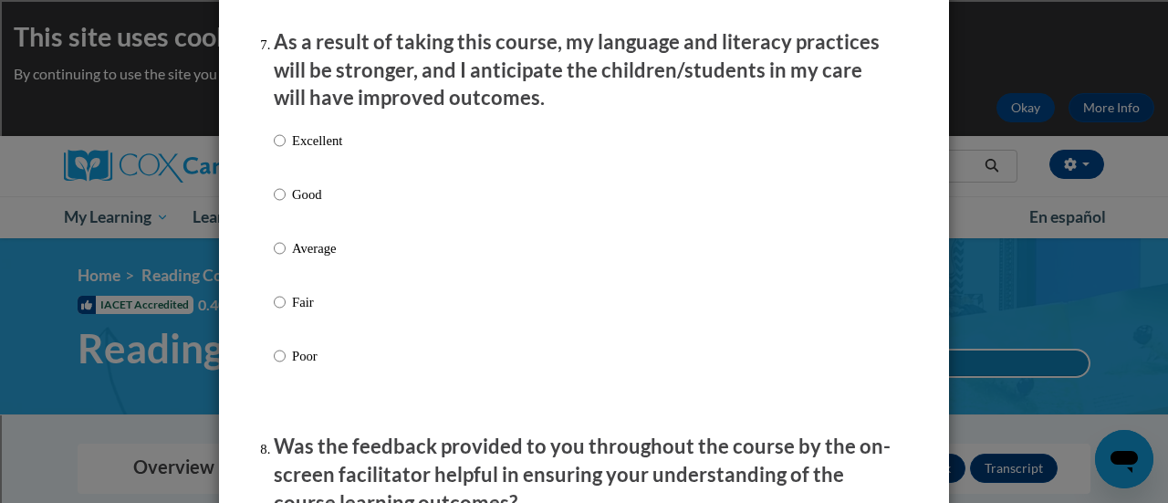
click at [306, 204] on p "Good" at bounding box center [317, 194] width 50 height 20
click at [286, 204] on input "Good" at bounding box center [280, 194] width 12 height 20
radio input "true"
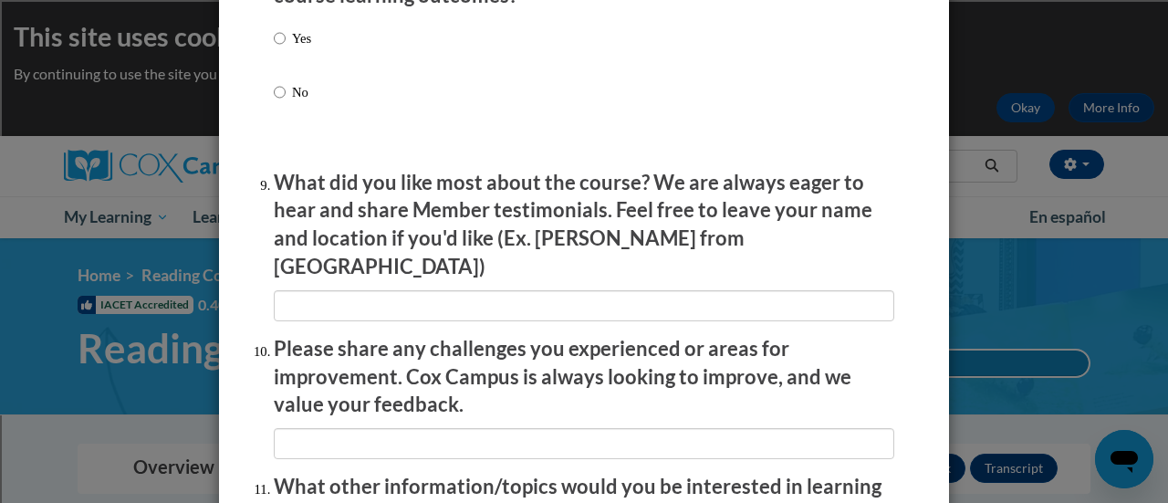
scroll to position [2745, 0]
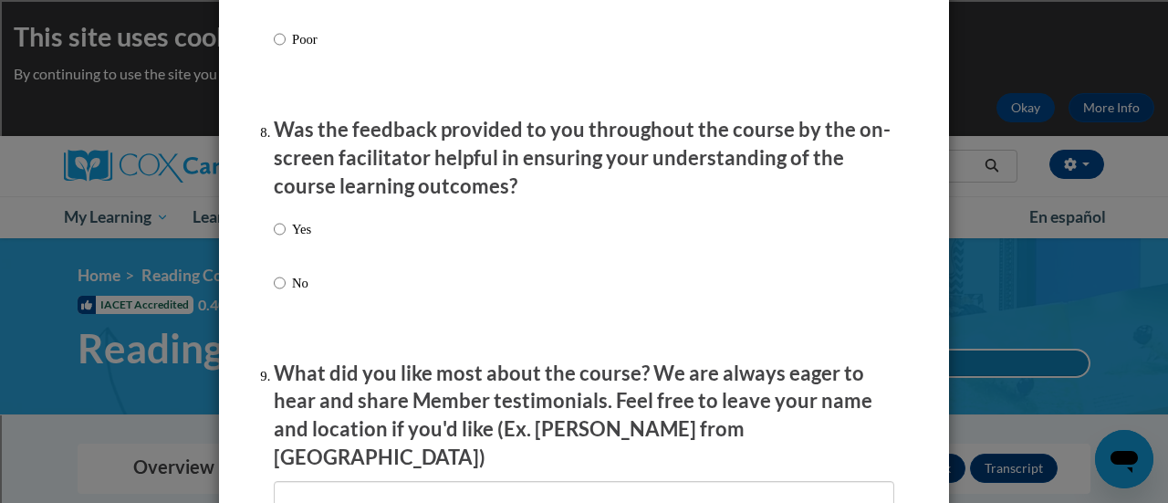
click at [292, 239] on p "Yes" at bounding box center [301, 229] width 19 height 20
click at [286, 239] on input "Yes" at bounding box center [280, 229] width 12 height 20
radio input "true"
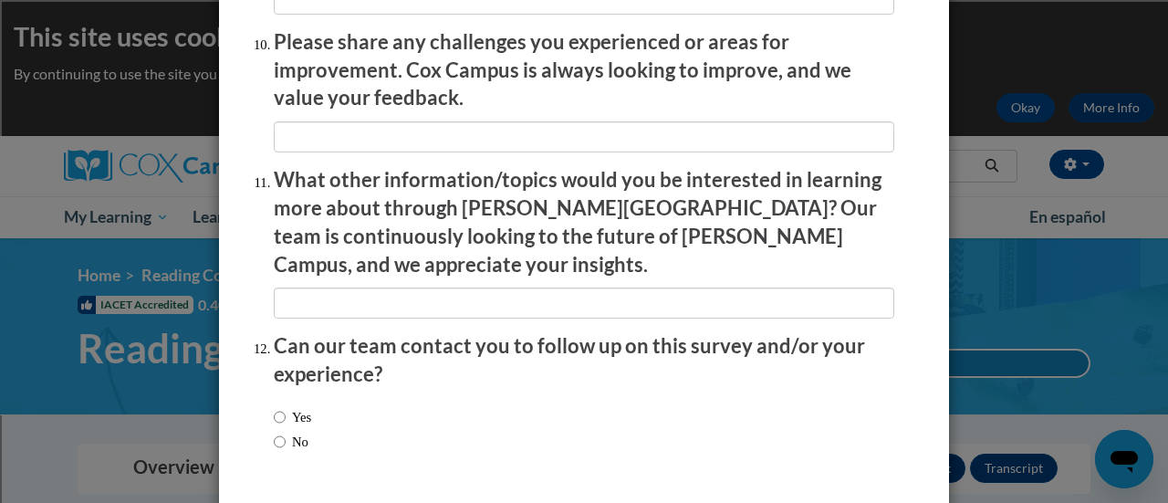
scroll to position [3290, 0]
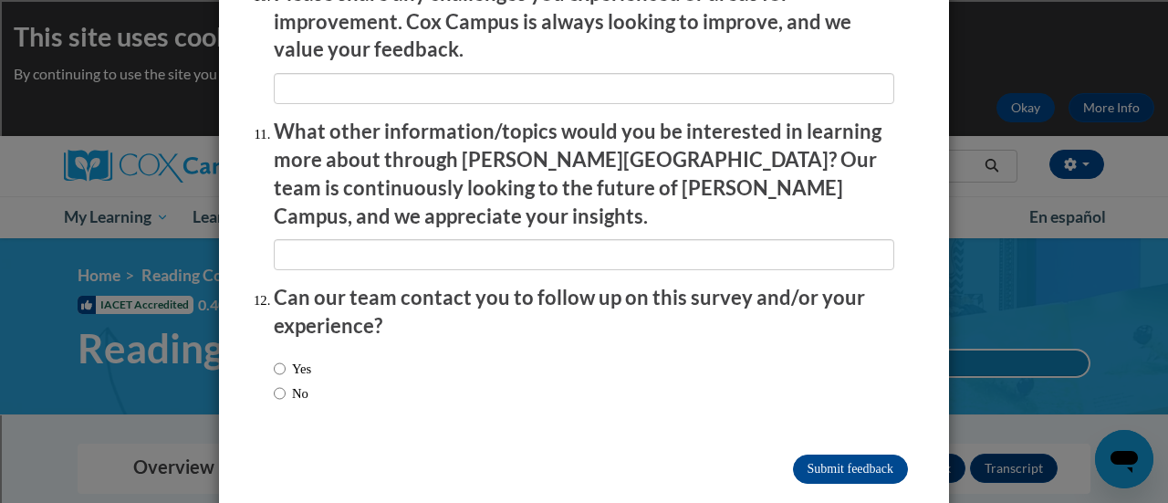
click at [286, 383] on label "No" at bounding box center [291, 393] width 35 height 20
click at [286, 383] on input "No" at bounding box center [280, 393] width 12 height 20
radio input "true"
click at [832, 454] on input "Submit feedback" at bounding box center [850, 468] width 115 height 29
